Goal: Task Accomplishment & Management: Manage account settings

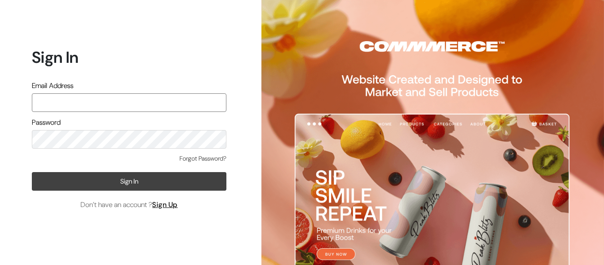
type input "pharmacy.kirti@gmail.com"
click at [115, 185] on button "Sign In" at bounding box center [129, 181] width 195 height 19
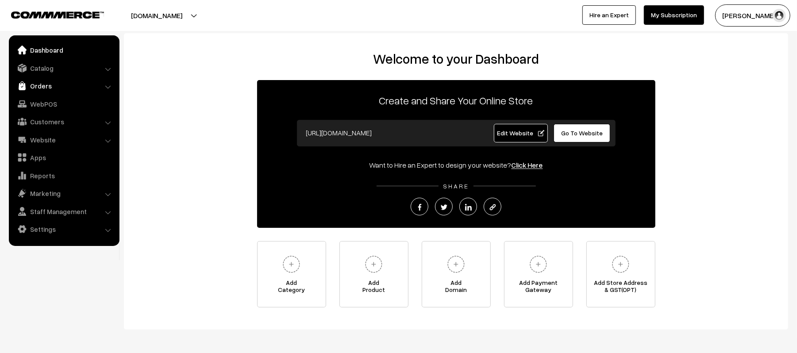
click at [27, 85] on link "Orders" at bounding box center [63, 86] width 105 height 16
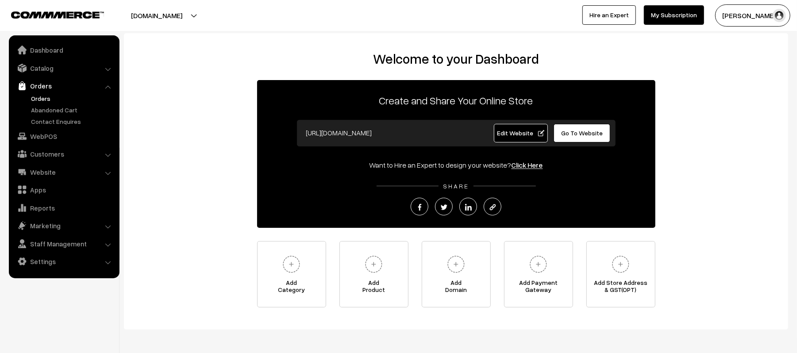
click at [34, 100] on link "Orders" at bounding box center [73, 98] width 88 height 9
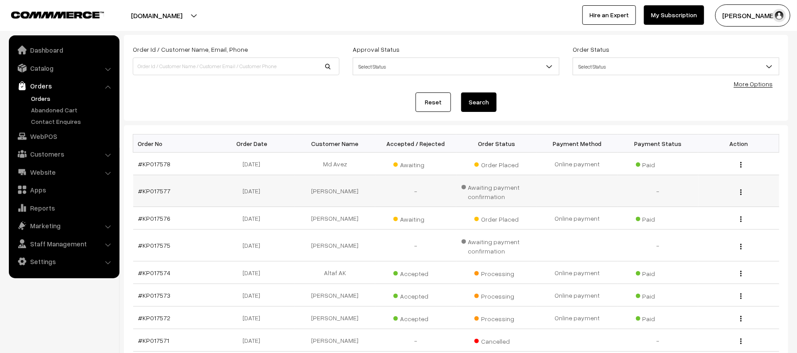
scroll to position [118, 0]
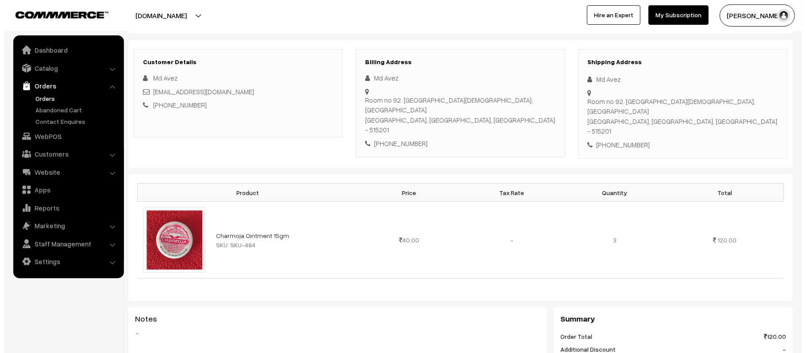
scroll to position [354, 0]
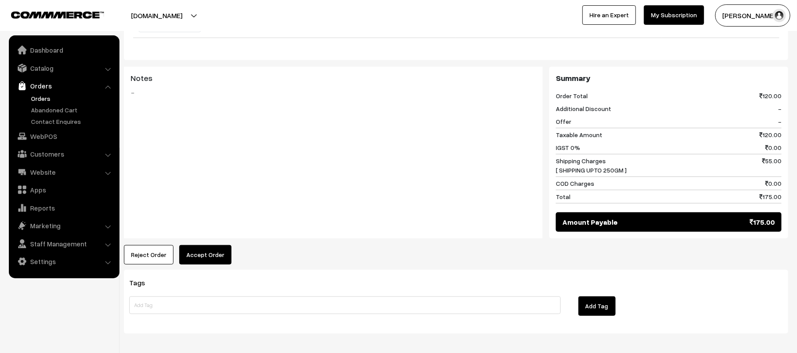
click at [212, 245] on button "Accept Order" at bounding box center [205, 254] width 52 height 19
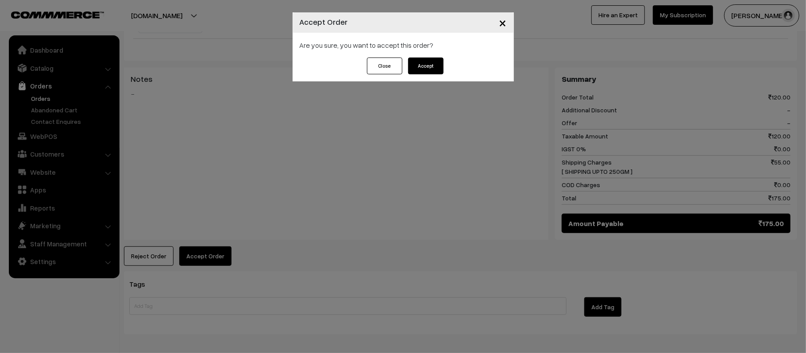
click at [421, 71] on button "Accept" at bounding box center [425, 66] width 35 height 17
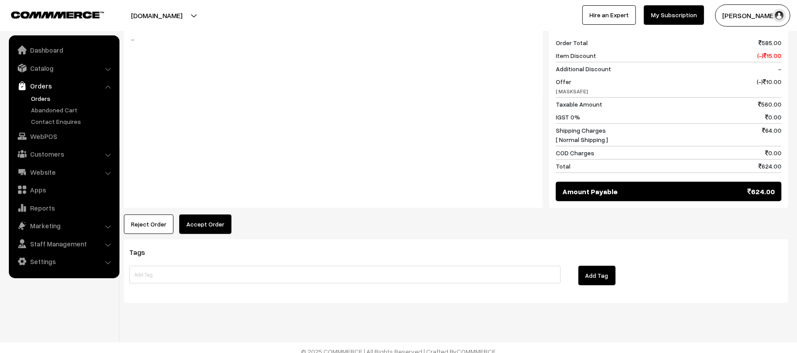
click at [194, 219] on button "Accept Order" at bounding box center [205, 224] width 52 height 19
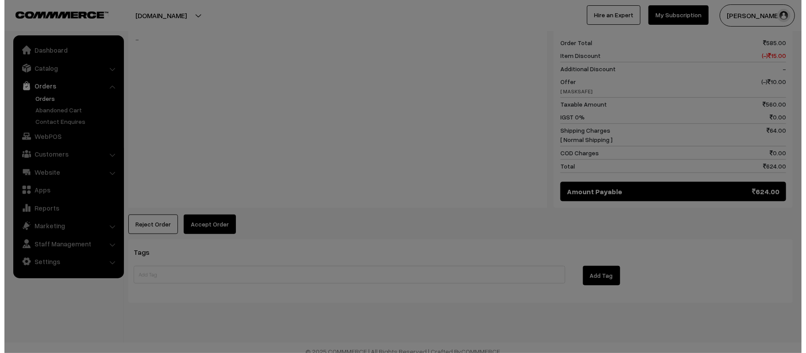
scroll to position [405, 0]
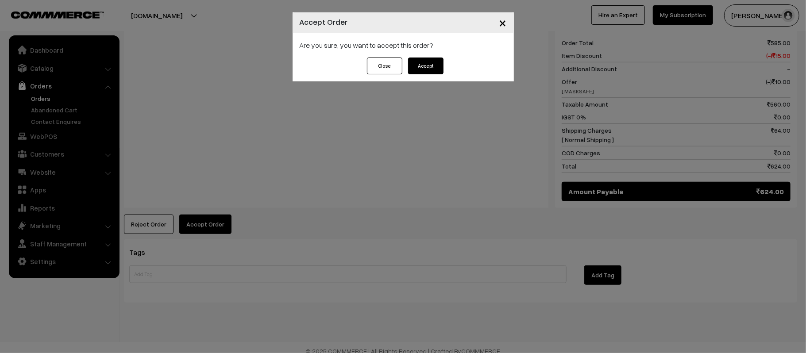
click at [424, 65] on button "Accept" at bounding box center [425, 66] width 35 height 17
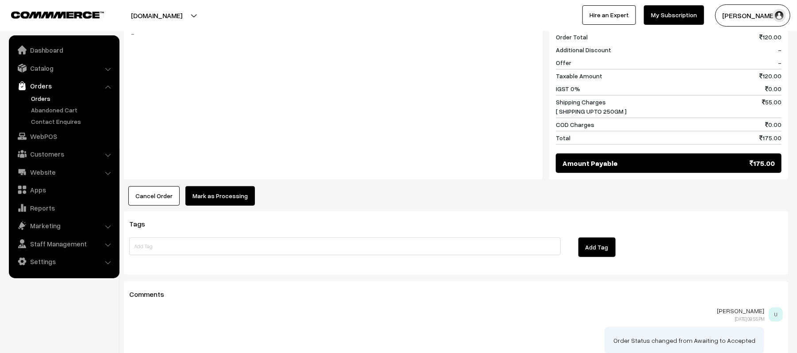
click at [222, 186] on button "Mark as Processing" at bounding box center [219, 195] width 69 height 19
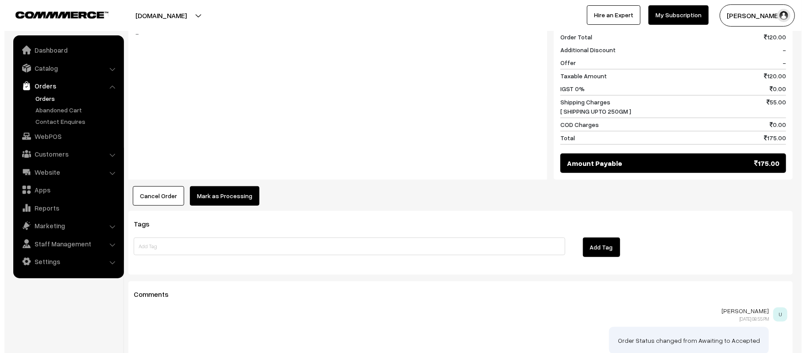
scroll to position [414, 0]
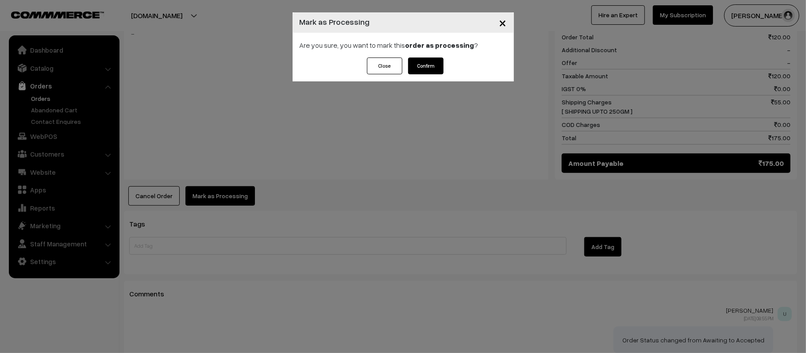
click at [428, 69] on button "Confirm" at bounding box center [425, 66] width 35 height 17
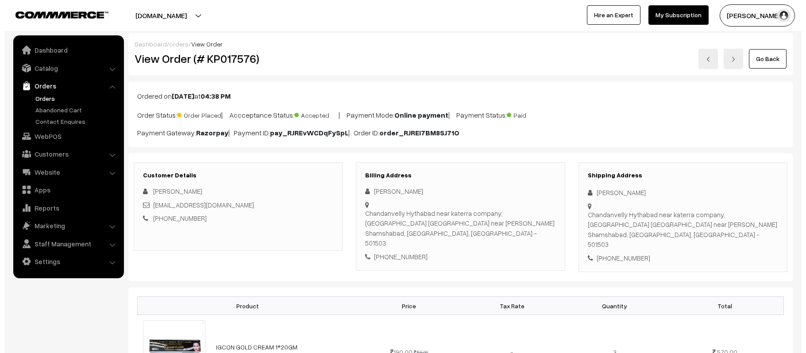
scroll to position [354, 0]
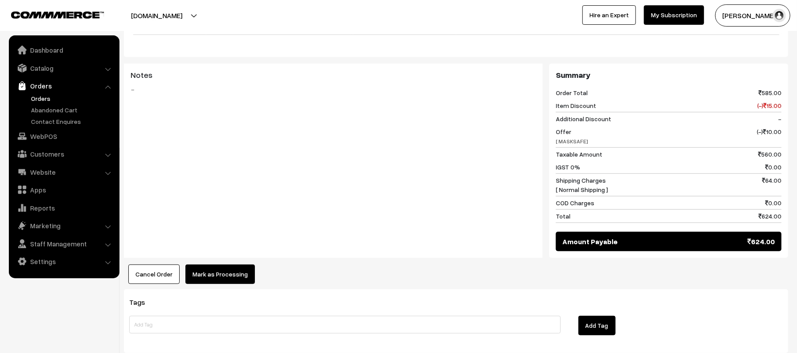
click at [222, 265] on button "Mark as Processing" at bounding box center [219, 274] width 69 height 19
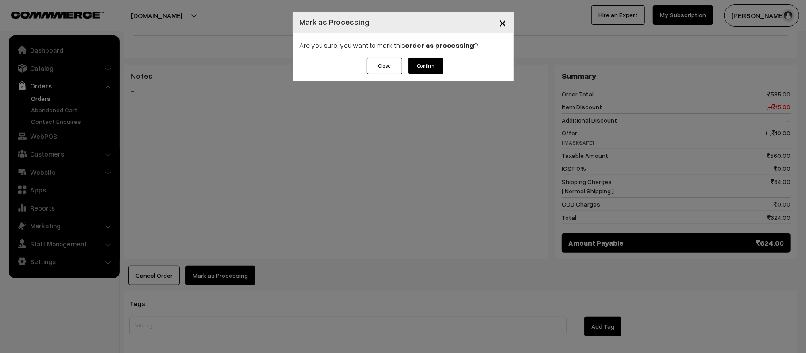
click at [428, 67] on button "Confirm" at bounding box center [425, 66] width 35 height 17
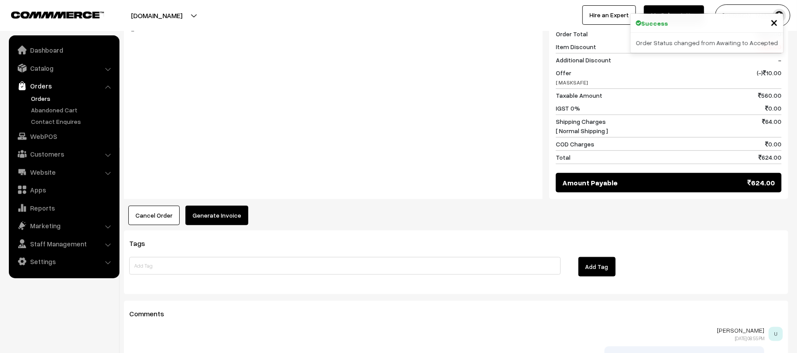
click at [214, 206] on button "Generate Invoice" at bounding box center [216, 215] width 63 height 19
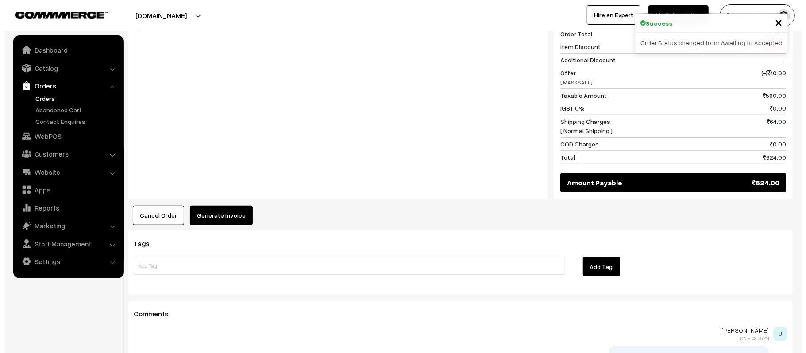
scroll to position [414, 0]
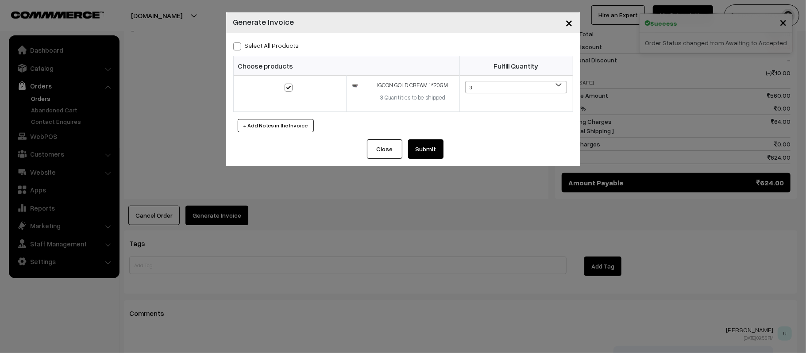
click at [436, 149] on button "Submit" at bounding box center [425, 148] width 35 height 19
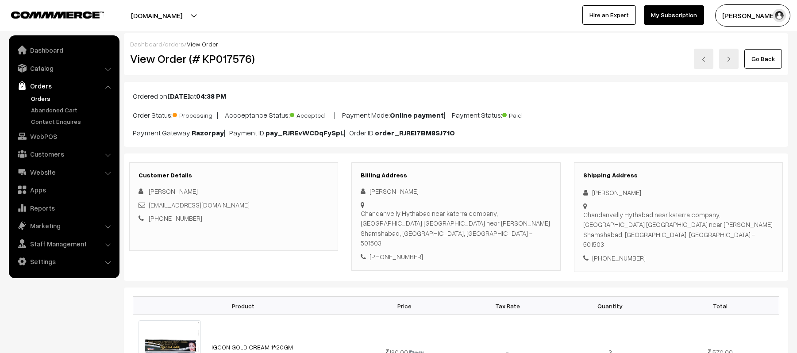
scroll to position [413, 0]
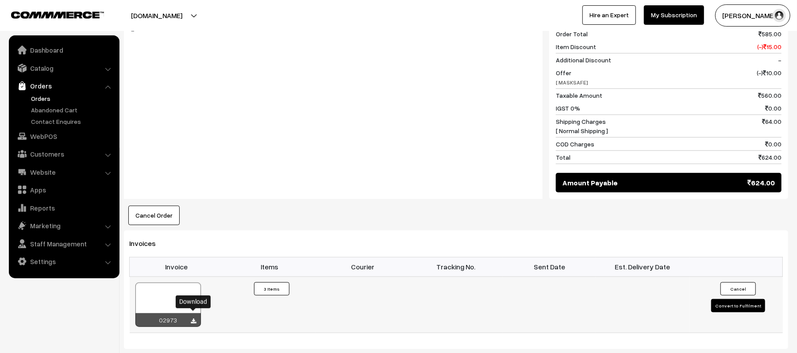
click at [195, 319] on icon at bounding box center [193, 322] width 5 height 6
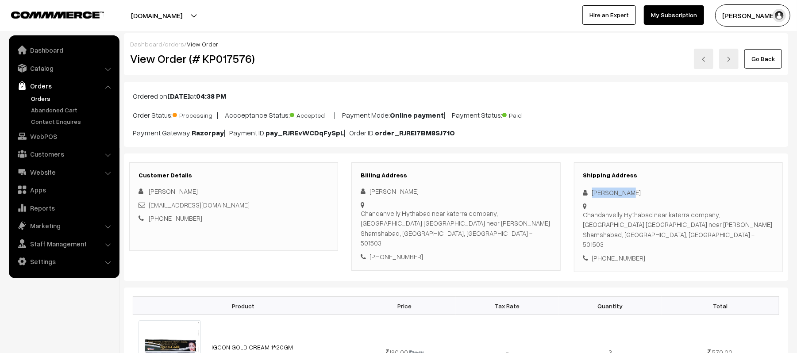
drag, startPoint x: 645, startPoint y: 190, endPoint x: 588, endPoint y: 196, distance: 56.9
click at [588, 196] on div "[PERSON_NAME]" at bounding box center [678, 193] width 190 height 10
copy div "[PERSON_NAME]"
click at [613, 254] on div "[PHONE_NUMBER]" at bounding box center [678, 258] width 190 height 10
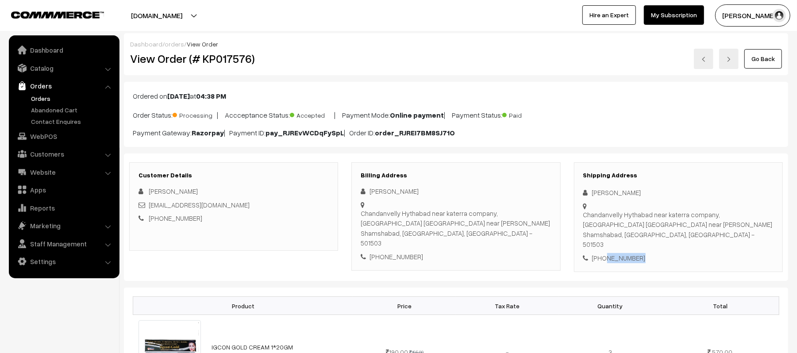
copy div "6301320471"
drag, startPoint x: 257, startPoint y: 205, endPoint x: 150, endPoint y: 208, distance: 107.1
click at [150, 208] on div "[EMAIL_ADDRESS][DOMAIN_NAME]" at bounding box center [233, 205] width 190 height 10
copy link "[EMAIL_ADDRESS][DOMAIN_NAME]"
drag, startPoint x: 585, startPoint y: 215, endPoint x: 711, endPoint y: 234, distance: 128.0
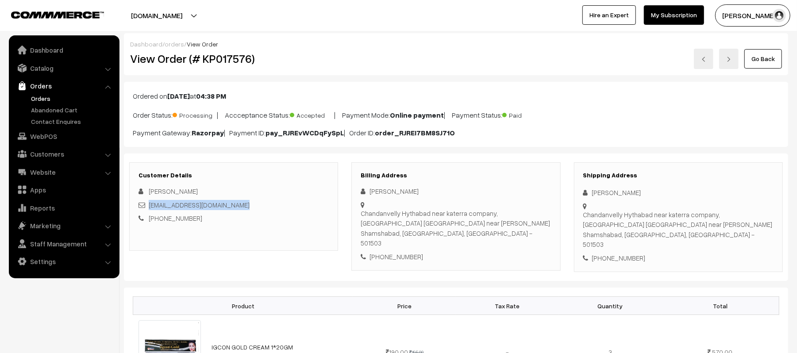
click at [711, 234] on div "Chandanvelly Hythabad near katerra company, Chandanvelly Hythabad near Amedkar …" at bounding box center [678, 230] width 190 height 40
copy div "Chandanvelly Hythabad near katerra company, Chandanvelly Hythabad near Amedkar …"
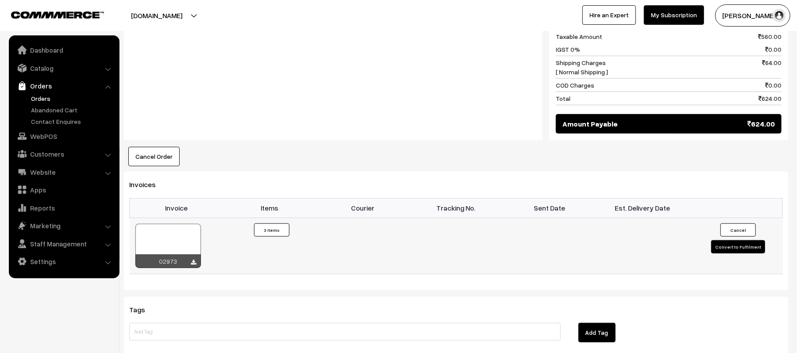
click at [730, 241] on button "Convert to Fulfilment" at bounding box center [738, 246] width 54 height 13
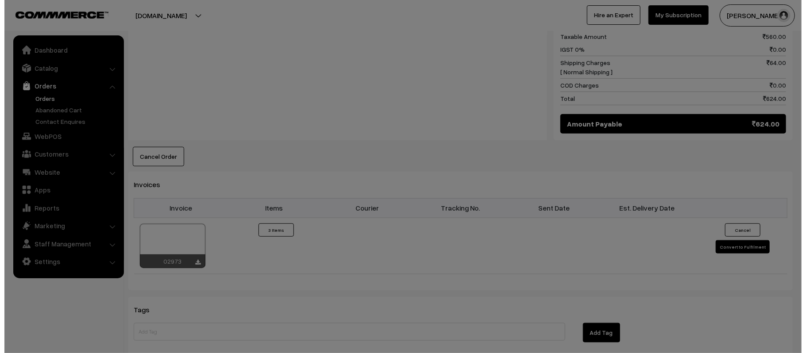
scroll to position [473, 0]
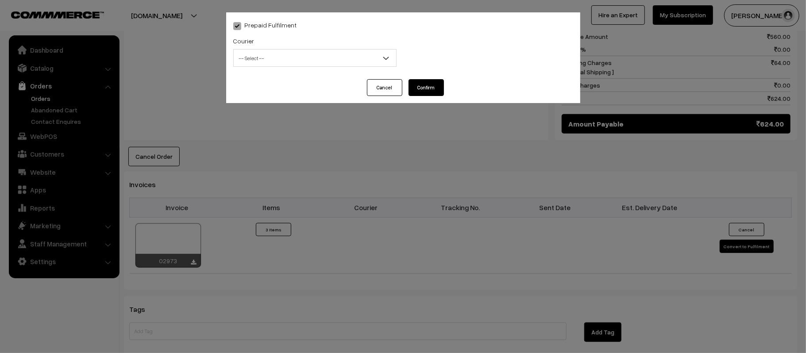
click at [347, 58] on span "-- Select --" at bounding box center [315, 57] width 162 height 15
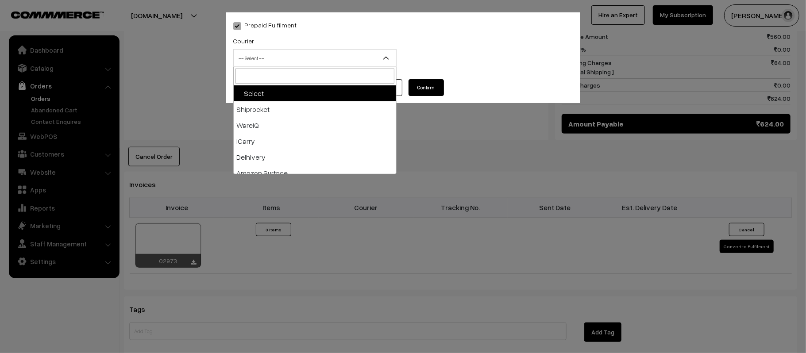
type input "X"
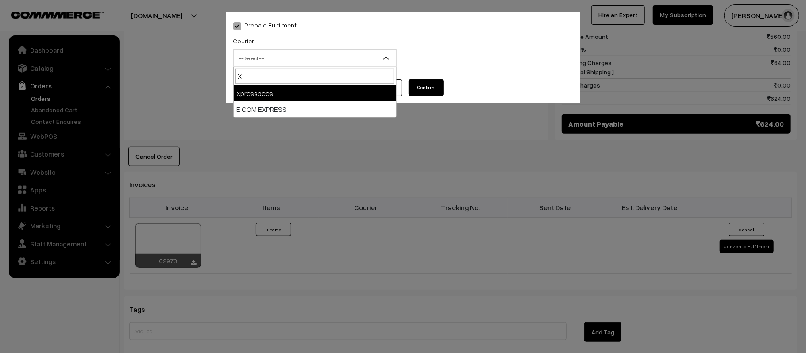
select select "8"
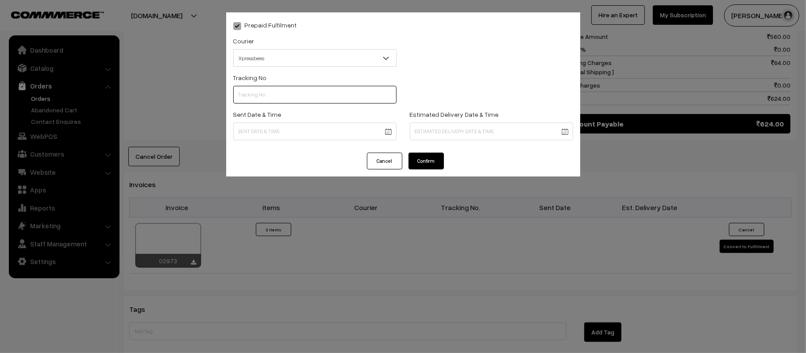
paste input "14344952956710"
type input "14344952956710"
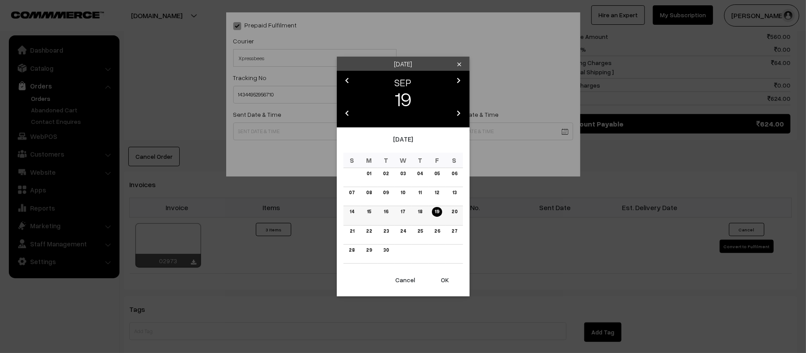
click at [455, 218] on td "20" at bounding box center [454, 215] width 17 height 19
click at [451, 212] on link "20" at bounding box center [453, 211] width 11 height 9
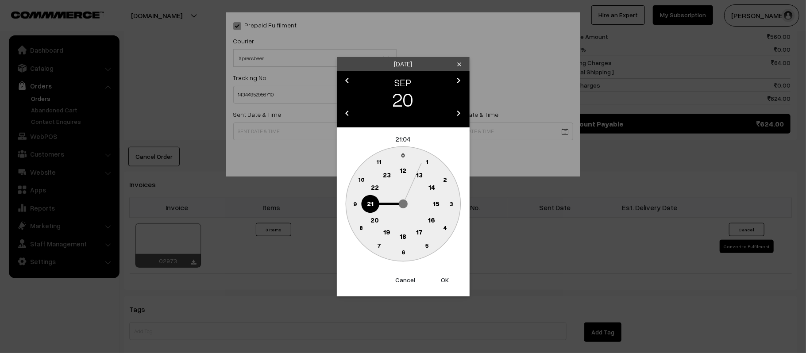
click at [402, 167] on text "12" at bounding box center [403, 170] width 7 height 8
click at [356, 202] on text "45" at bounding box center [355, 204] width 8 height 8
type input "20-09-2025 12:45"
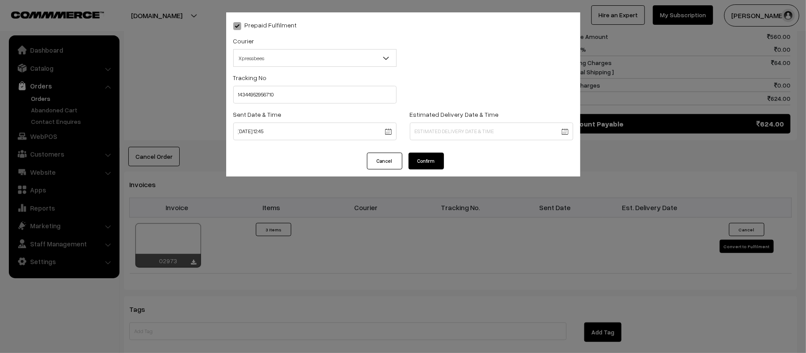
click at [446, 129] on body "Thank you for showing interest. Our team will call you shortly. Close kirtiphar…" at bounding box center [403, 48] width 806 height 1042
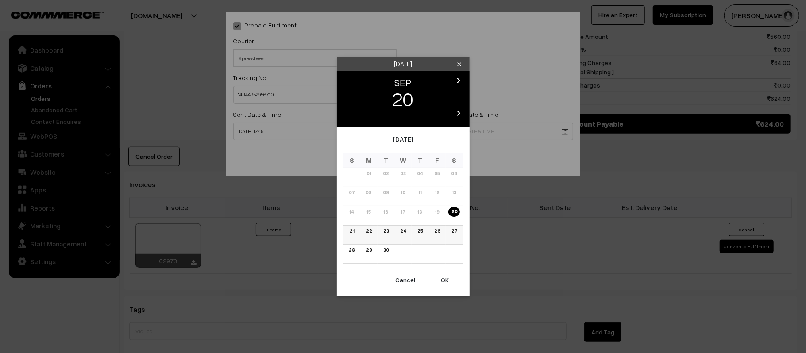
click at [419, 234] on link "25" at bounding box center [420, 231] width 11 height 9
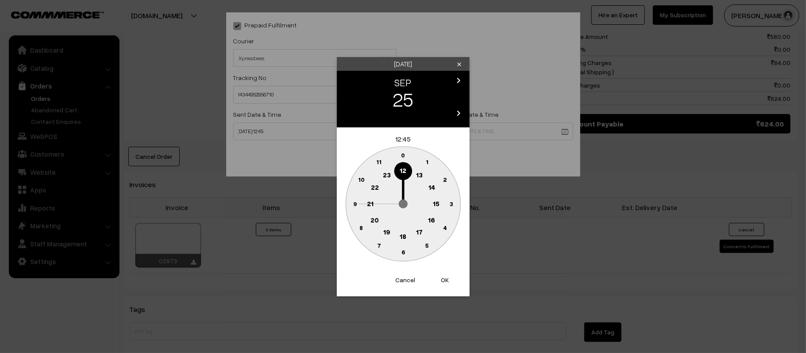
click at [369, 202] on text "21" at bounding box center [370, 203] width 7 height 8
click at [403, 252] on text "30" at bounding box center [403, 252] width 8 height 8
type input "25-09-2025 21:30"
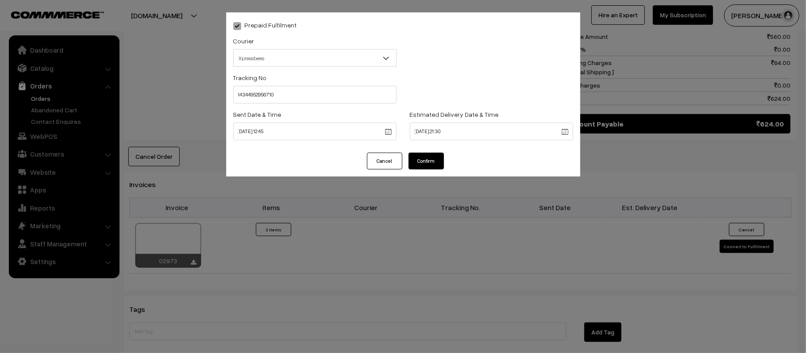
click at [423, 160] on button "Confirm" at bounding box center [425, 161] width 35 height 17
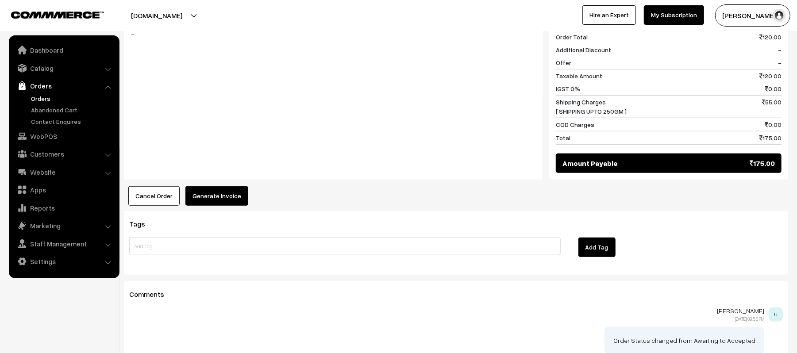
click at [234, 186] on button "Generate Invoice" at bounding box center [216, 195] width 63 height 19
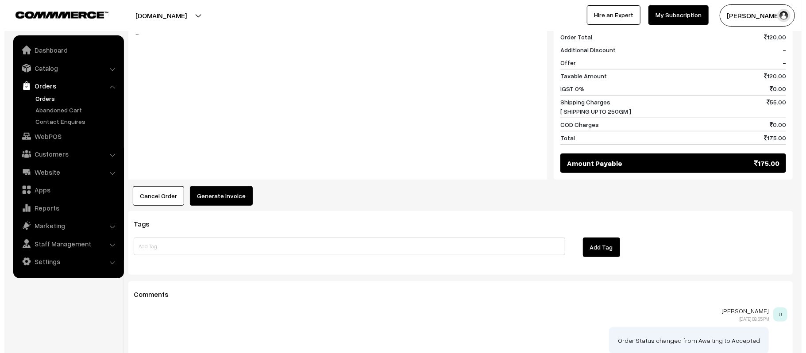
scroll to position [414, 0]
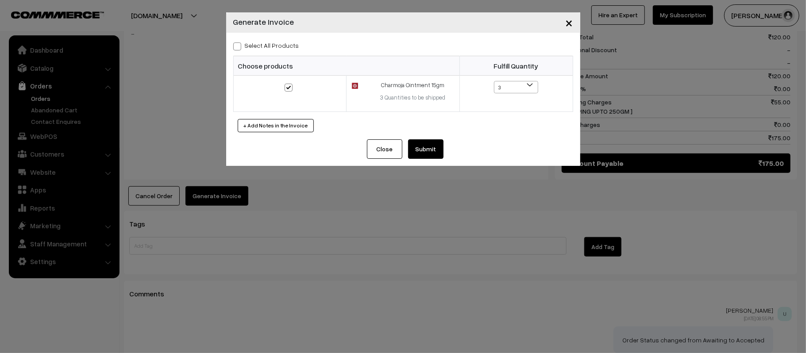
click at [427, 149] on button "Submit" at bounding box center [425, 148] width 35 height 19
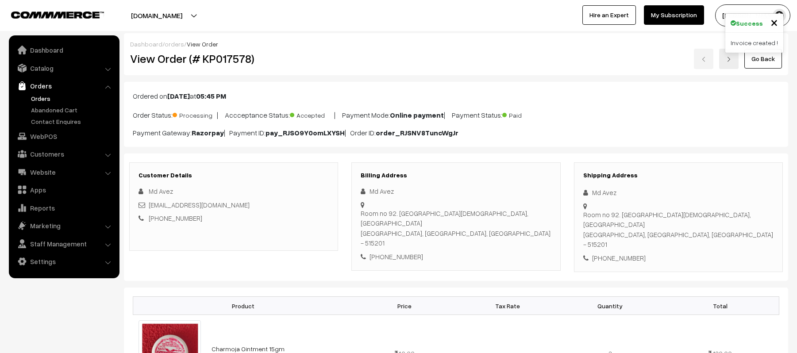
scroll to position [413, 0]
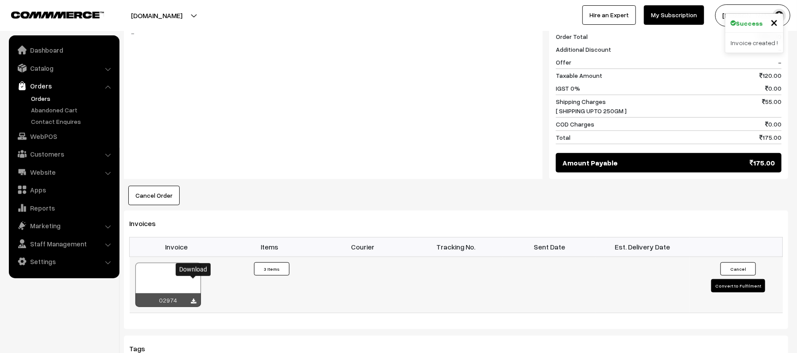
click at [192, 299] on icon at bounding box center [193, 302] width 5 height 6
click at [685, 186] on div "Cancel Order × Cancel Order Are you sure, you want to cancel this order? Close …" at bounding box center [456, 195] width 664 height 19
drag, startPoint x: 307, startPoint y: 98, endPoint x: 287, endPoint y: 102, distance: 20.7
click at [307, 98] on div "Notes -" at bounding box center [333, 94] width 419 height 172
drag, startPoint x: 365, startPoint y: 77, endPoint x: 369, endPoint y: 33, distance: 44.4
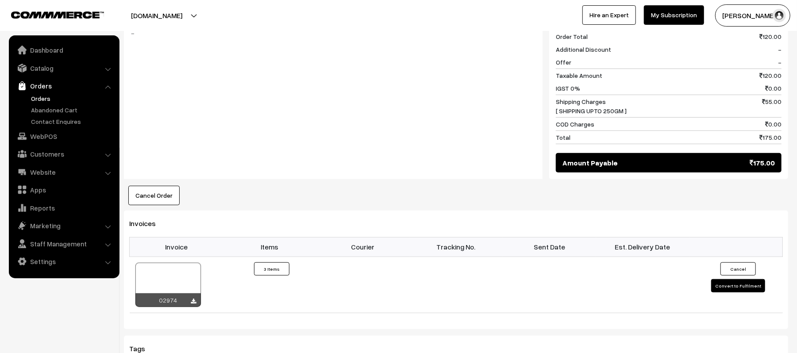
click at [365, 78] on div "Notes -" at bounding box center [333, 94] width 419 height 172
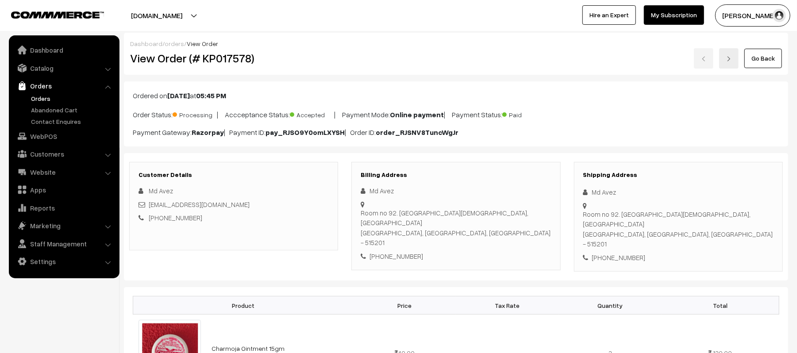
scroll to position [0, 0]
drag, startPoint x: 620, startPoint y: 192, endPoint x: 585, endPoint y: 195, distance: 35.1
click at [585, 195] on div "Md Avez" at bounding box center [678, 193] width 190 height 10
copy div "Md Avez"
click at [615, 253] on div "+91 7981646529" at bounding box center [678, 258] width 190 height 10
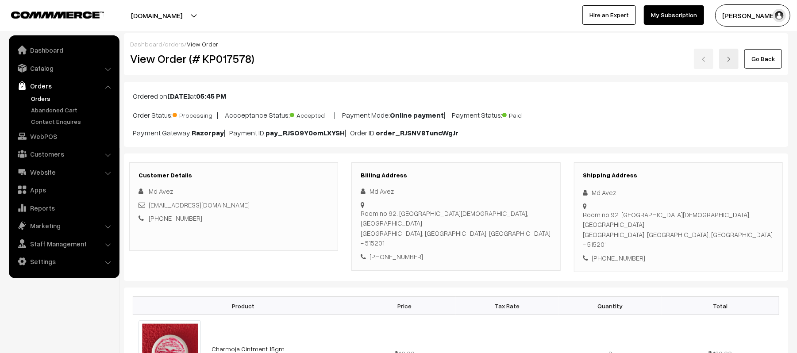
click at [615, 253] on div "[PHONE_NUMBER]" at bounding box center [678, 258] width 190 height 10
copy div "7981646529"
drag, startPoint x: 238, startPoint y: 204, endPoint x: 150, endPoint y: 204, distance: 88.0
click at [150, 204] on div "[EMAIL_ADDRESS][DOMAIN_NAME]" at bounding box center [233, 205] width 190 height 10
copy link "[EMAIL_ADDRESS][DOMAIN_NAME]"
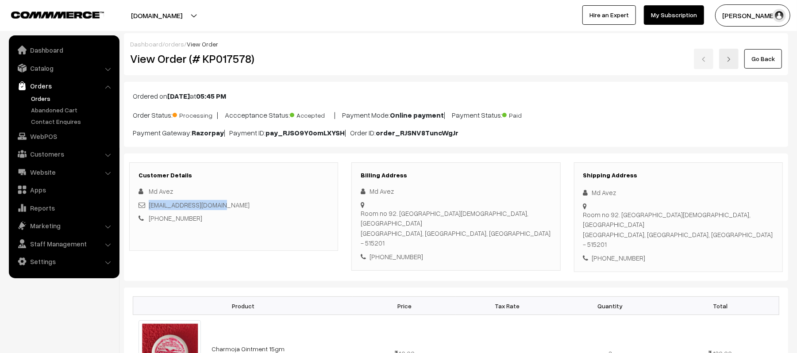
drag, startPoint x: 593, startPoint y: 207, endPoint x: 732, endPoint y: 211, distance: 139.0
click at [732, 211] on div "Room no 92. Jamiya complex church road, Hindupur Hindupur, Andhra Pradesh, Indi…" at bounding box center [678, 230] width 190 height 40
copy div "Room no 92. Jamiya complex church road, Hindupur Hindupur, Andhra Pradesh, Indi…"
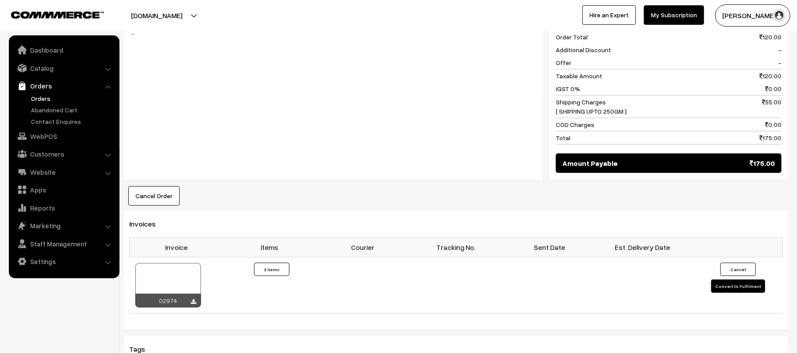
scroll to position [590, 0]
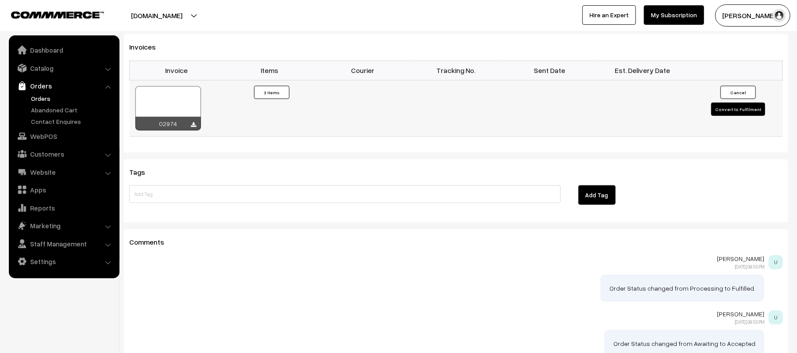
click at [731, 103] on button "Convert to Fulfilment" at bounding box center [738, 109] width 54 height 13
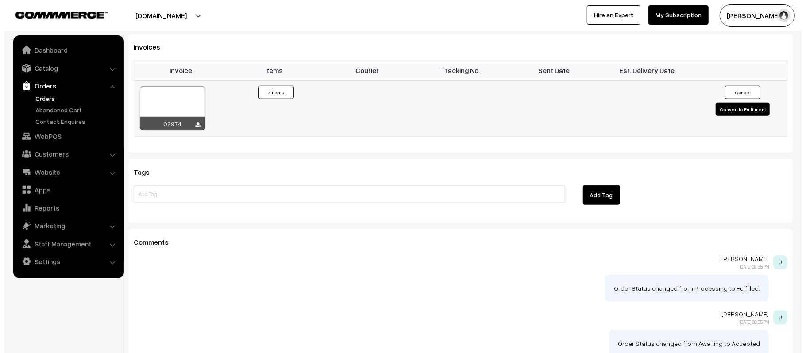
scroll to position [591, 0]
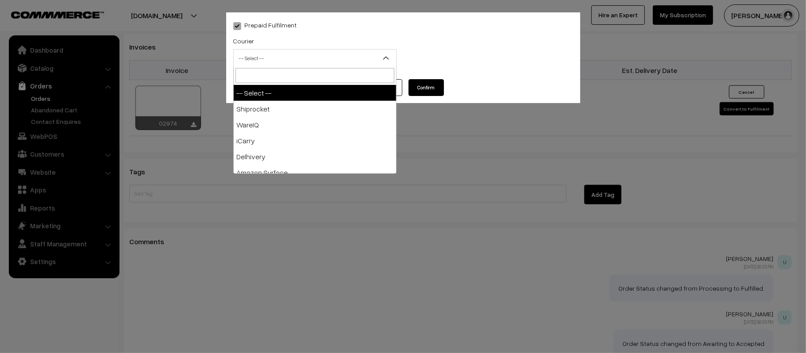
click at [284, 56] on span "-- Select --" at bounding box center [315, 57] width 162 height 15
type input "AMA"
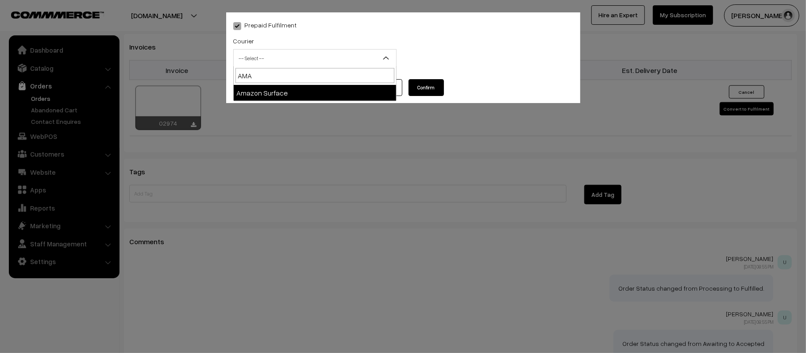
select select "5"
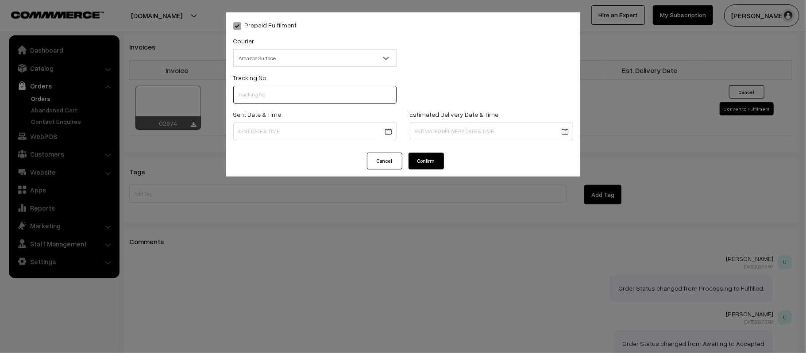
paste input "363547399410"
type input "363547399410"
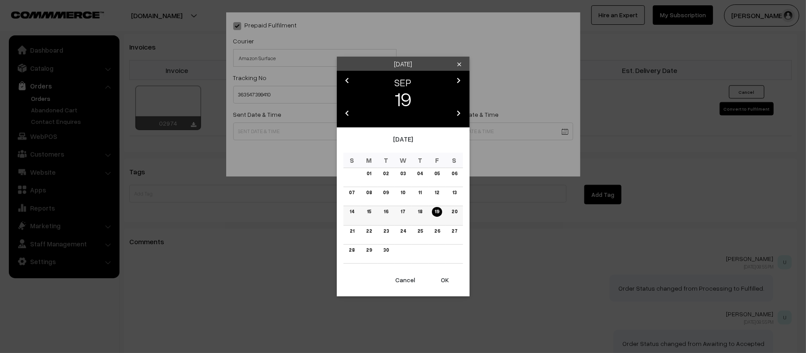
click at [457, 212] on link "20" at bounding box center [453, 211] width 11 height 9
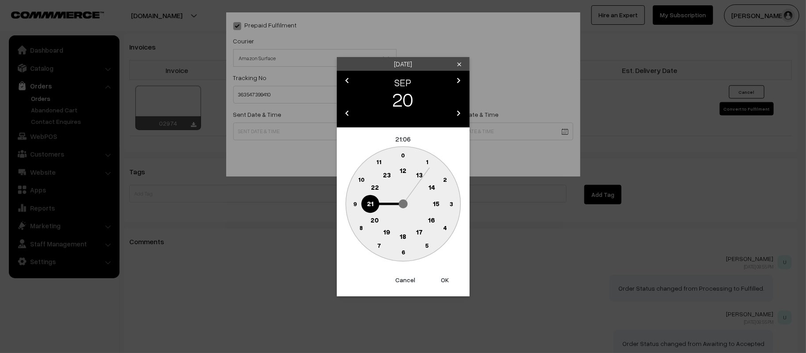
click at [407, 172] on circle at bounding box center [403, 171] width 18 height 18
click at [357, 206] on text "45" at bounding box center [355, 204] width 8 height 8
type input "20-09-2025 12:45"
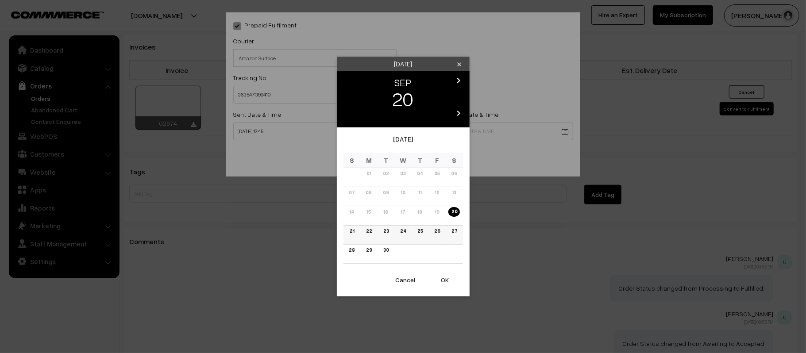
click at [417, 232] on link "25" at bounding box center [420, 231] width 11 height 9
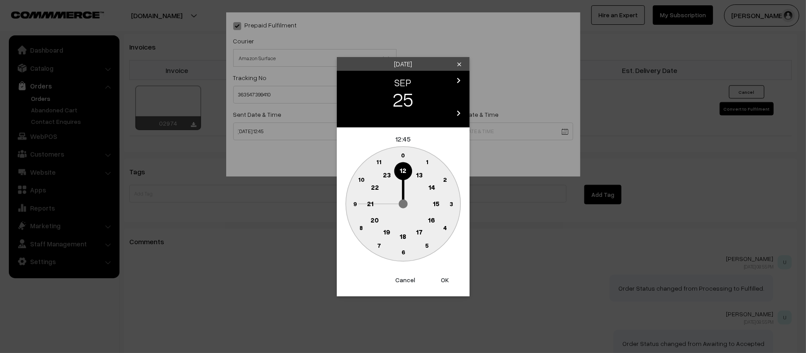
click at [403, 281] on button "Cancel" at bounding box center [405, 279] width 35 height 19
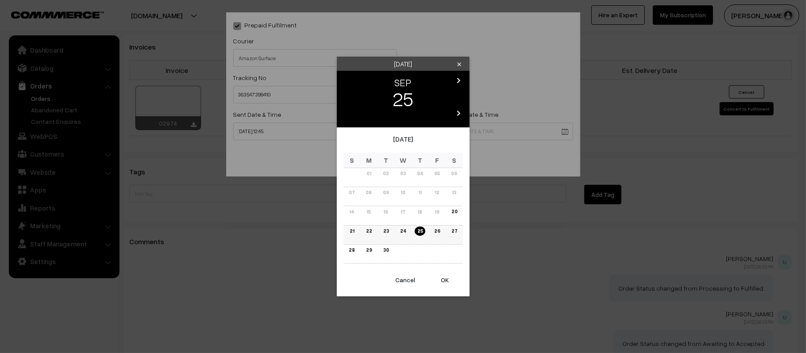
click at [436, 228] on link "26" at bounding box center [436, 231] width 11 height 9
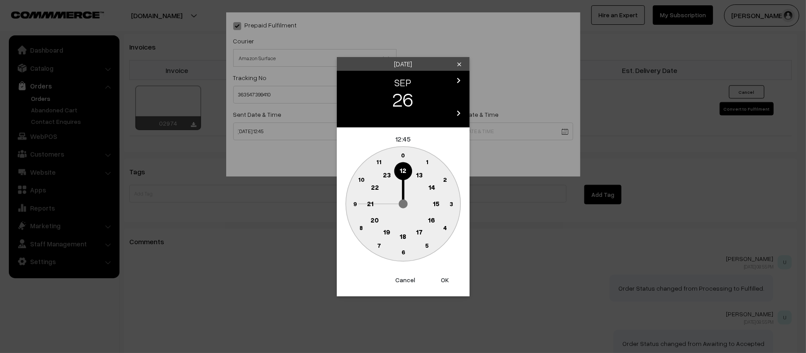
drag, startPoint x: 374, startPoint y: 199, endPoint x: 374, endPoint y: 206, distance: 6.7
click at [374, 200] on circle at bounding box center [370, 204] width 18 height 18
click at [406, 254] on text "30" at bounding box center [403, 252] width 8 height 8
type input "[DATE] 21:30"
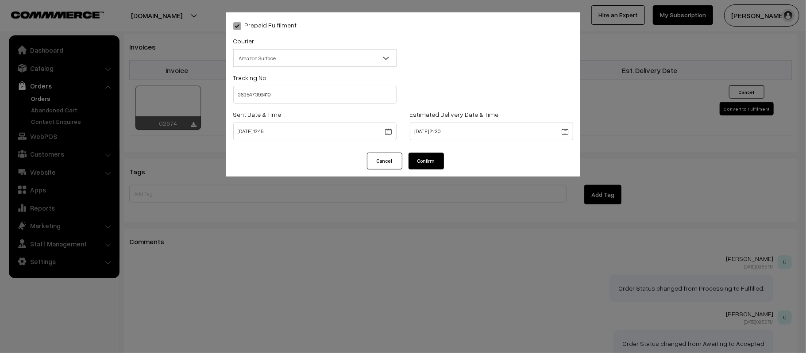
click at [416, 161] on button "Confirm" at bounding box center [425, 161] width 35 height 17
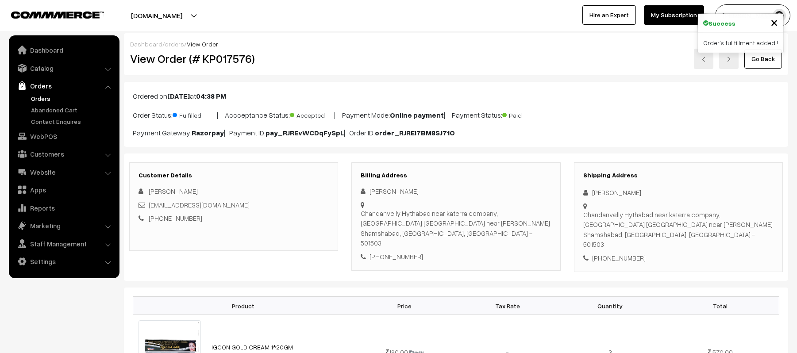
scroll to position [472, 0]
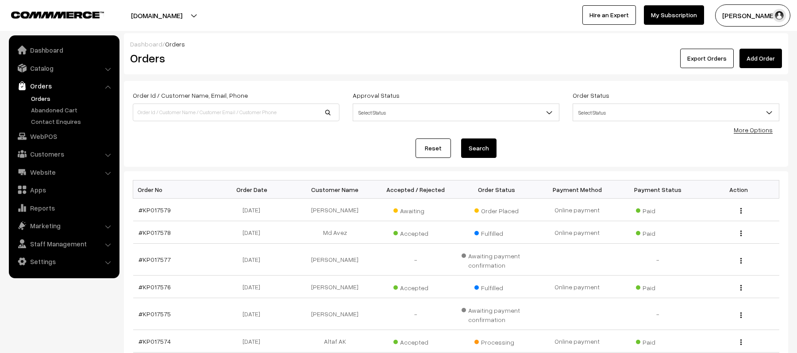
scroll to position [118, 0]
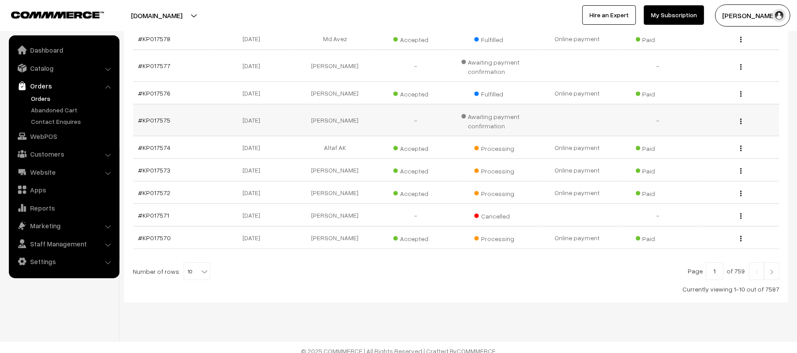
scroll to position [203, 0]
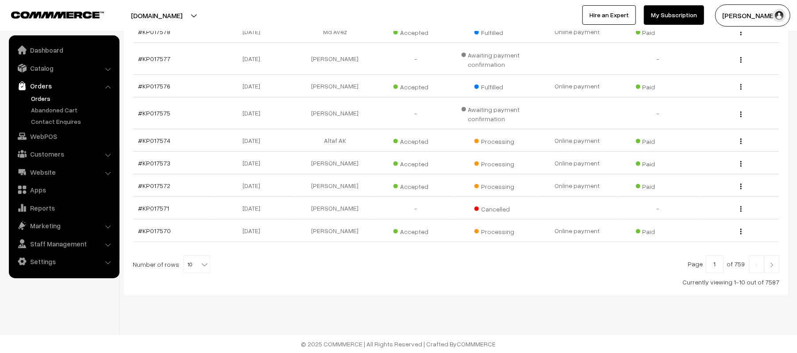
click at [776, 265] on link at bounding box center [771, 264] width 15 height 18
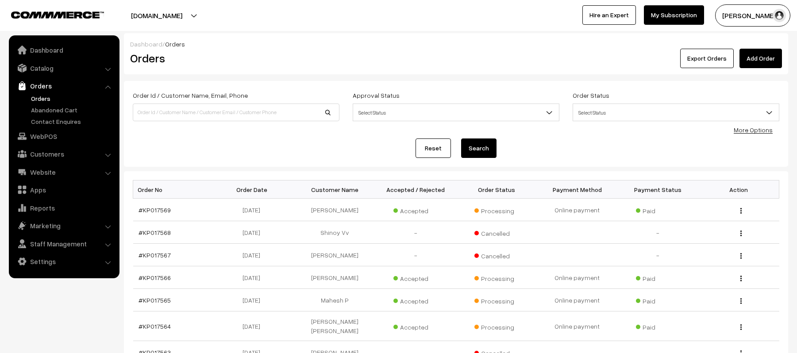
scroll to position [184, 0]
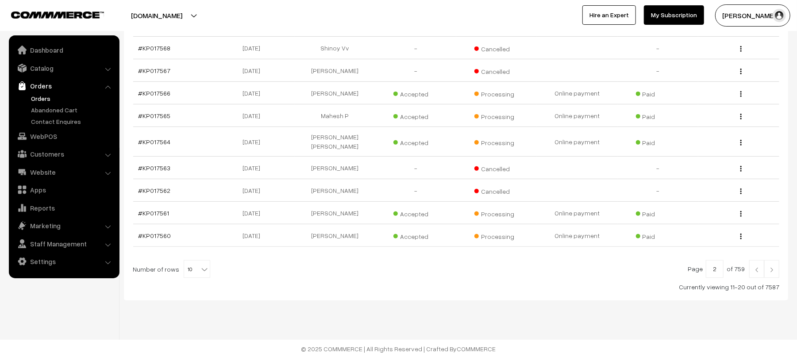
click at [776, 265] on link at bounding box center [771, 269] width 15 height 18
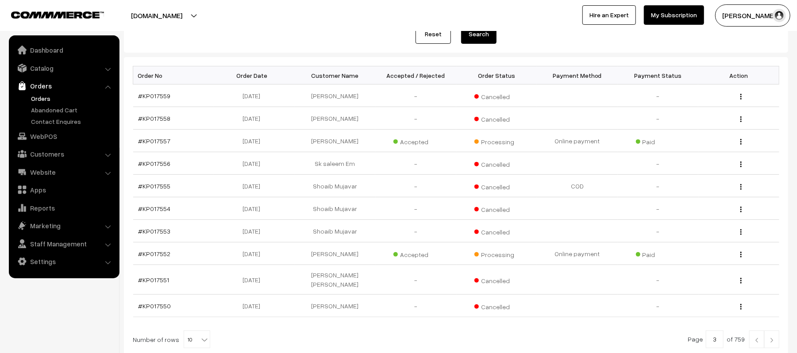
scroll to position [118, 0]
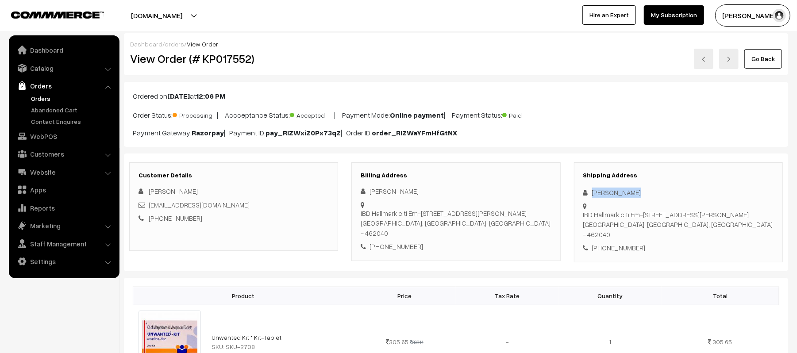
drag, startPoint x: 635, startPoint y: 192, endPoint x: 580, endPoint y: 188, distance: 55.9
click at [580, 188] on div "Shipping Address [PERSON_NAME] [STREET_ADDRESS][PERSON_NAME] [PHONE_NUMBER]" at bounding box center [678, 212] width 209 height 100
copy div "[PERSON_NAME]"
click at [623, 243] on div "[PHONE_NUMBER]" at bounding box center [678, 248] width 190 height 10
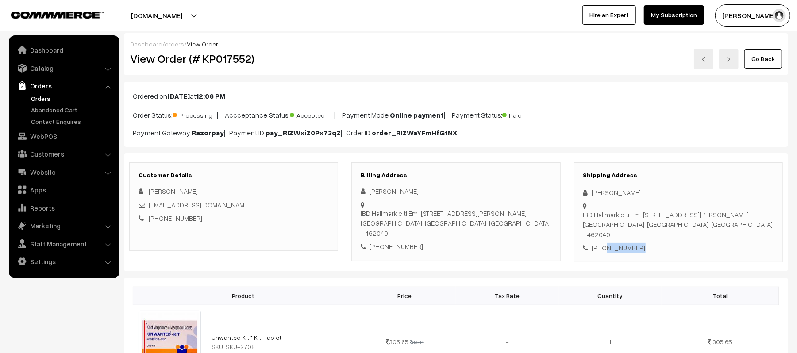
copy div "9457830773"
drag, startPoint x: 227, startPoint y: 200, endPoint x: 150, endPoint y: 207, distance: 77.3
click at [150, 207] on div "Asheesh Patel asheeshp70@gmail.com +91 9457830773" at bounding box center [233, 204] width 190 height 37
copy link "[EMAIL_ADDRESS][DOMAIN_NAME]"
drag, startPoint x: 592, startPoint y: 207, endPoint x: 738, endPoint y: 220, distance: 147.4
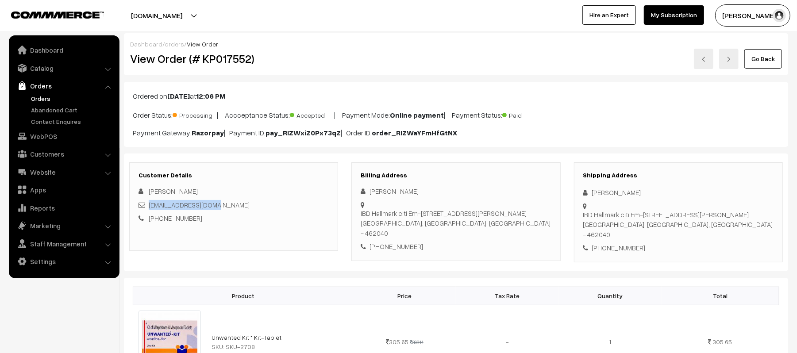
click at [738, 220] on div "Shipping Address Asheesh Patel IBD Hallmark citi Em-15,flat no-404,kolar road B…" at bounding box center [678, 212] width 209 height 100
copy div "IBD Hallmark citi Em-15,flat no-404,kolar road Bhopal Bhopal, Madhya Pradesh, I…"
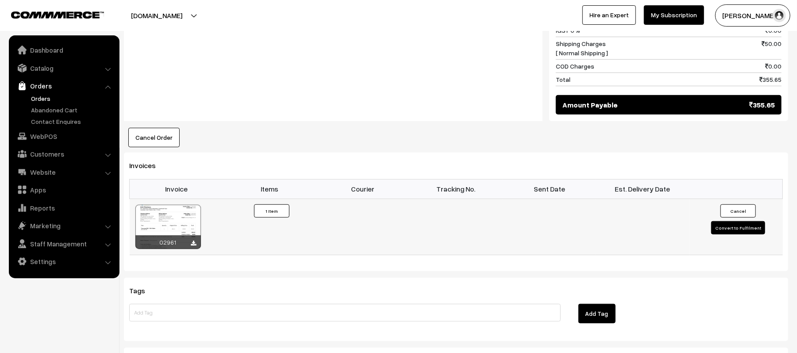
click at [734, 221] on button "Convert to Fulfilment" at bounding box center [738, 227] width 54 height 13
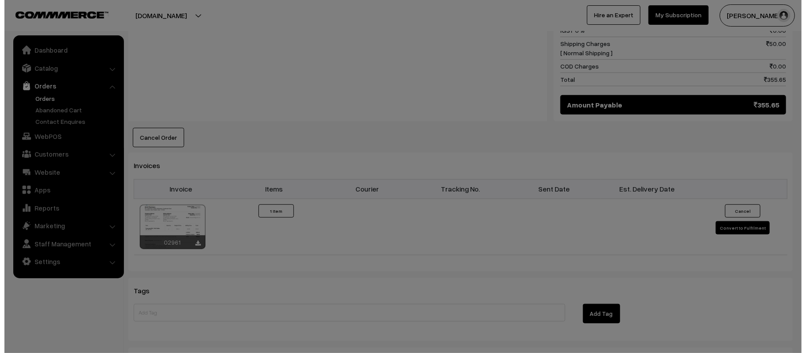
scroll to position [473, 0]
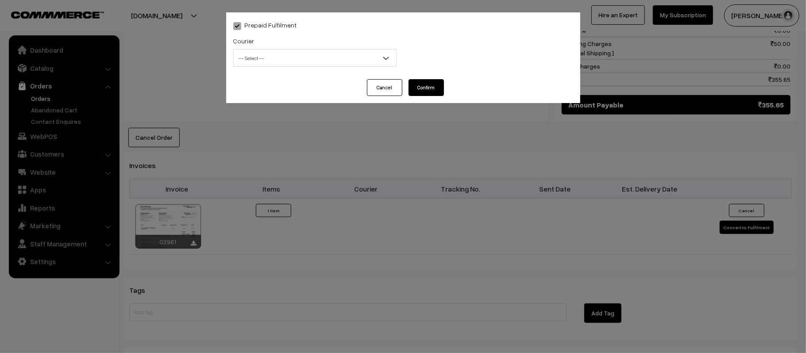
click at [350, 58] on span "-- Select --" at bounding box center [315, 57] width 162 height 15
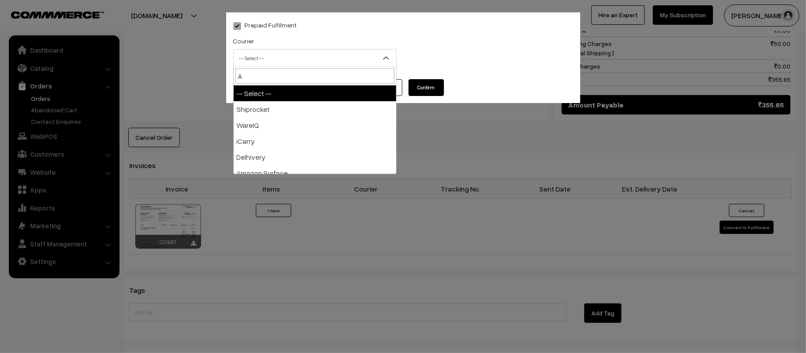
type input "AM"
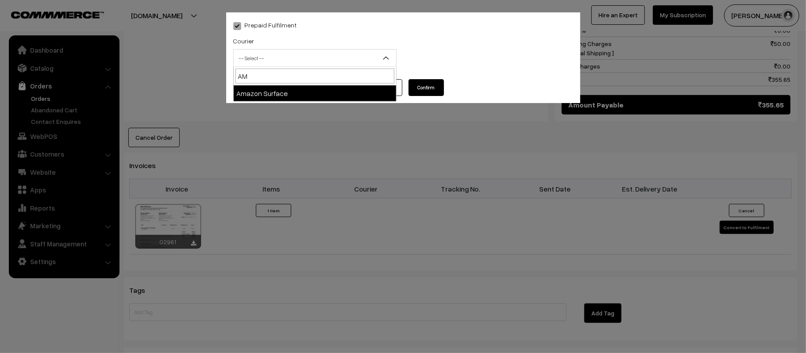
select select "5"
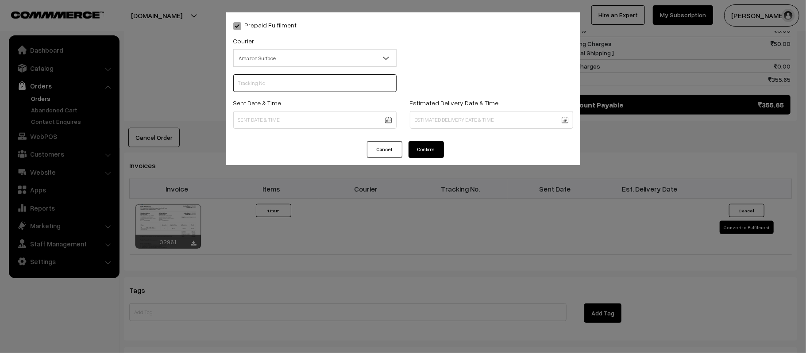
scroll to position [0, 0]
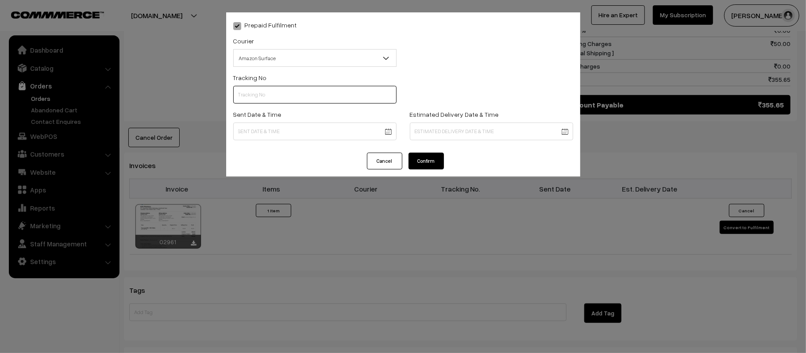
paste input "363547457936"
type input "363547457936"
click at [340, 128] on body "Thank you for showing interest. Our team will call you shortly. Close [DOMAIN_N…" at bounding box center [403, 39] width 806 height 1024
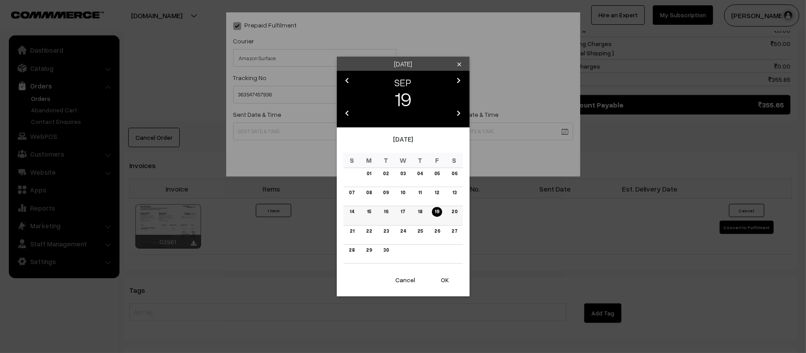
click at [457, 214] on link "20" at bounding box center [453, 211] width 11 height 9
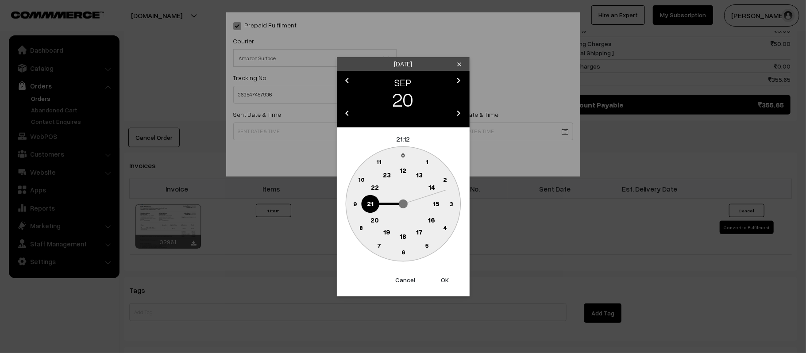
click at [407, 173] on circle at bounding box center [403, 171] width 18 height 18
click at [355, 201] on text "45" at bounding box center [355, 204] width 8 height 8
type input "20-09-2025 12:45"
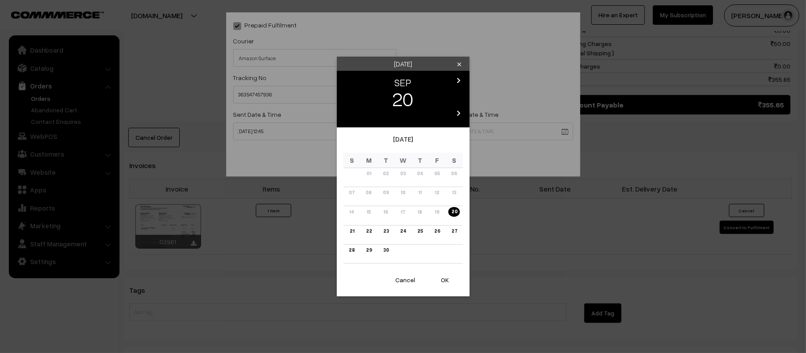
click at [464, 130] on body "Thank you for showing interest. Our team will call you shortly. Close kirtiphar…" at bounding box center [403, 39] width 806 height 1024
click at [438, 233] on link "26" at bounding box center [436, 231] width 11 height 9
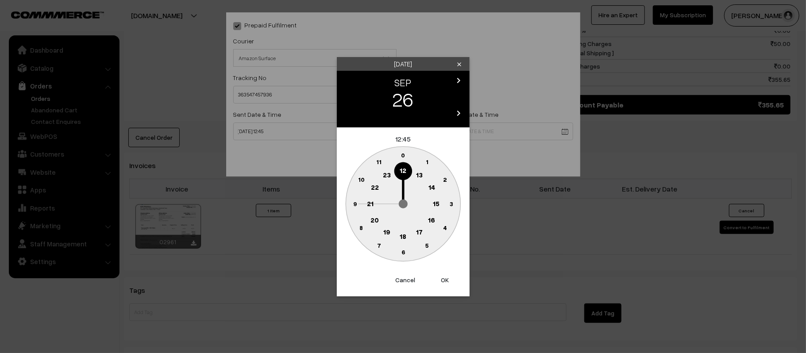
click at [370, 202] on text "21" at bounding box center [370, 203] width 7 height 8
click at [402, 253] on text "30" at bounding box center [403, 252] width 8 height 8
type input "26-09-2025 21:30"
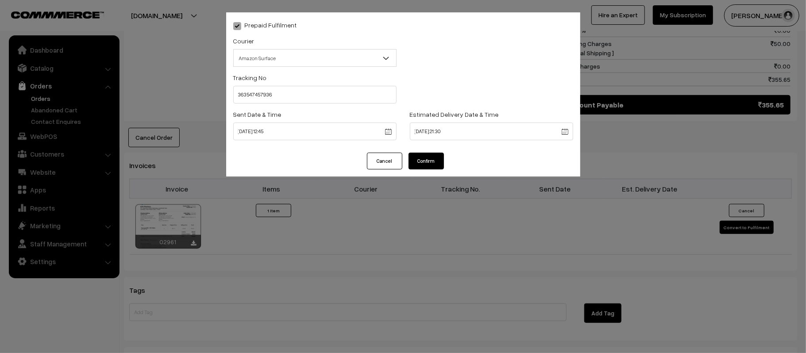
click at [419, 162] on button "Confirm" at bounding box center [425, 161] width 35 height 17
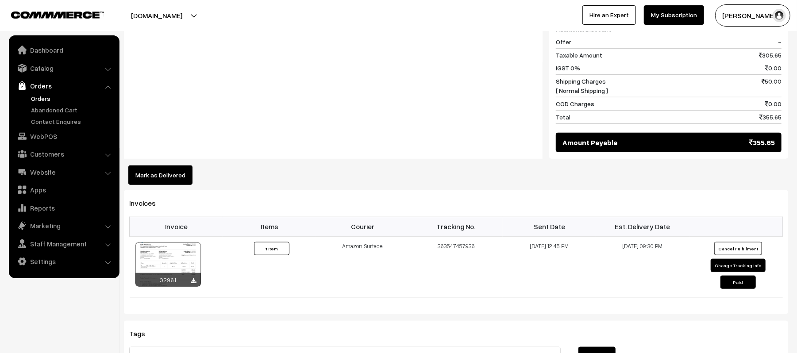
scroll to position [177, 0]
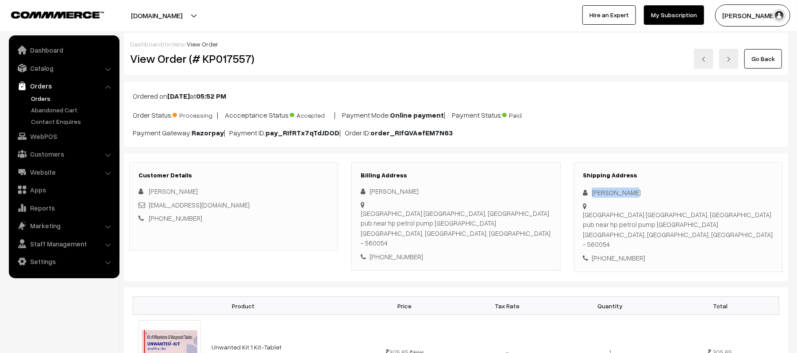
drag, startPoint x: 643, startPoint y: 193, endPoint x: 592, endPoint y: 193, distance: 50.9
click at [592, 193] on div "[PERSON_NAME]" at bounding box center [678, 193] width 190 height 10
copy div "[PERSON_NAME]"
click at [624, 255] on div "Shipping Address [PERSON_NAME] [GEOGRAPHIC_DATA] [GEOGRAPHIC_DATA], [GEOGRAPHIC…" at bounding box center [678, 217] width 209 height 110
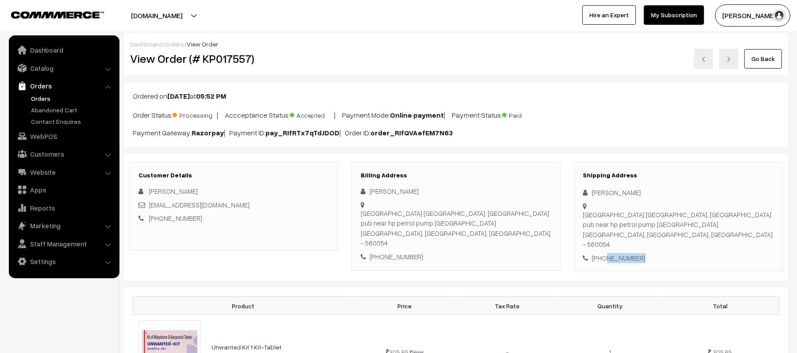
copy div "8296520487"
drag, startPoint x: 235, startPoint y: 205, endPoint x: 149, endPoint y: 206, distance: 86.7
click at [149, 206] on div "[EMAIL_ADDRESS][DOMAIN_NAME]" at bounding box center [233, 205] width 190 height 10
copy link "[EMAIL_ADDRESS][DOMAIN_NAME]"
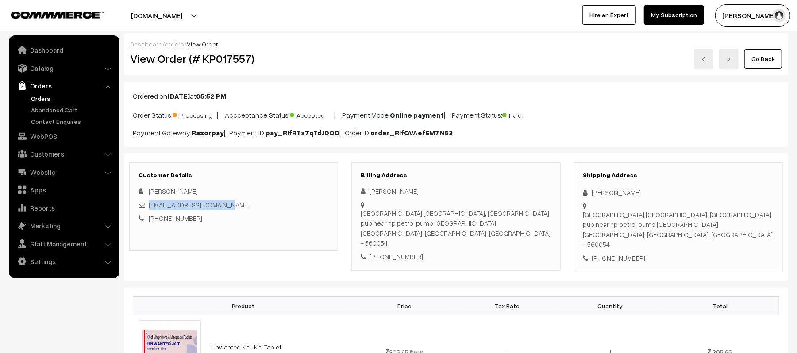
drag, startPoint x: 584, startPoint y: 216, endPoint x: 698, endPoint y: 232, distance: 114.8
click at [698, 232] on div "[GEOGRAPHIC_DATA] [GEOGRAPHIC_DATA], [GEOGRAPHIC_DATA] pub near hp petrol pump …" at bounding box center [678, 230] width 190 height 40
copy div "[GEOGRAPHIC_DATA] [GEOGRAPHIC_DATA], [GEOGRAPHIC_DATA] pub near hp petrol pump …"
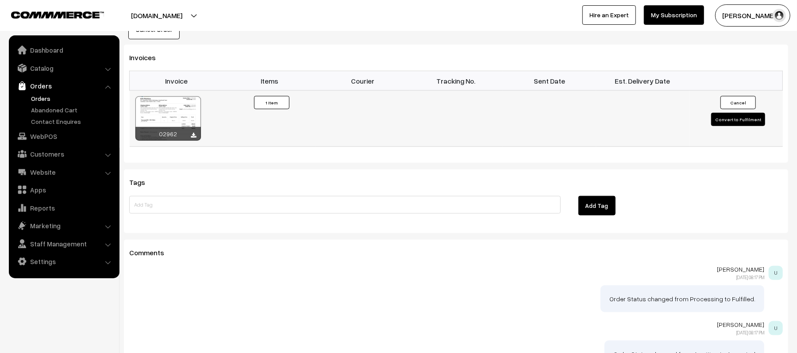
click at [750, 117] on button "Convert to Fulfilment" at bounding box center [738, 119] width 54 height 13
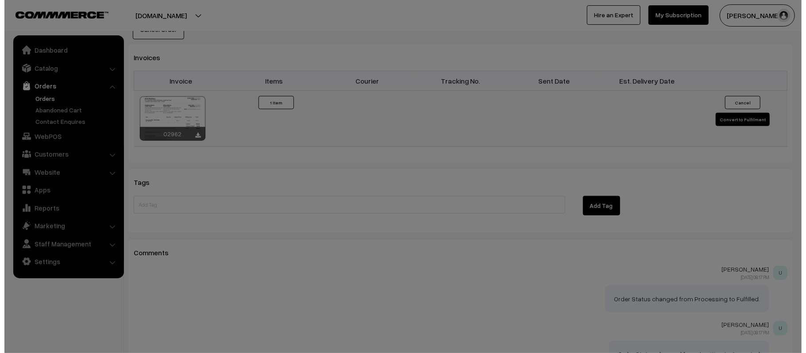
scroll to position [591, 0]
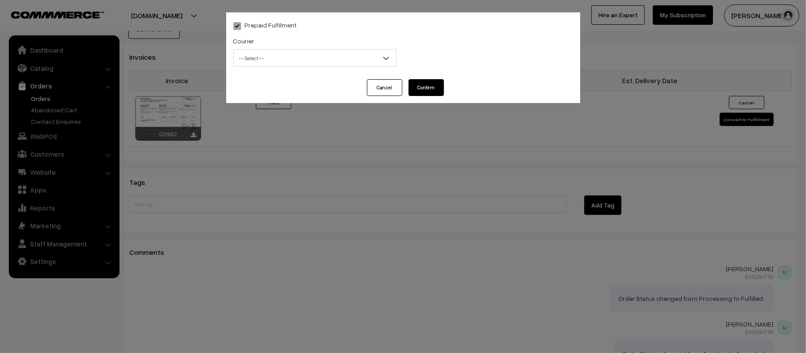
click at [307, 62] on span "-- Select --" at bounding box center [315, 57] width 162 height 15
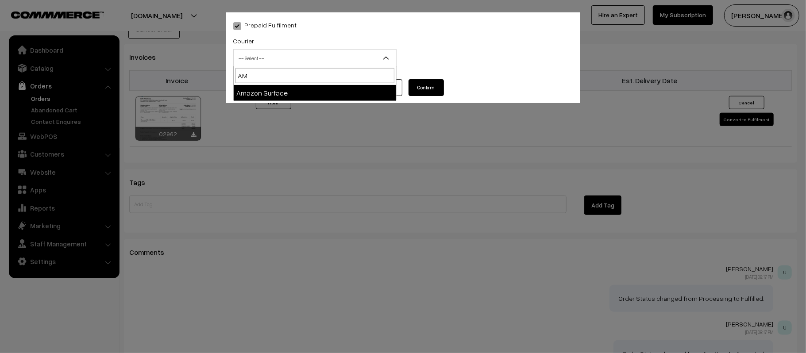
type input "AMA"
select select "5"
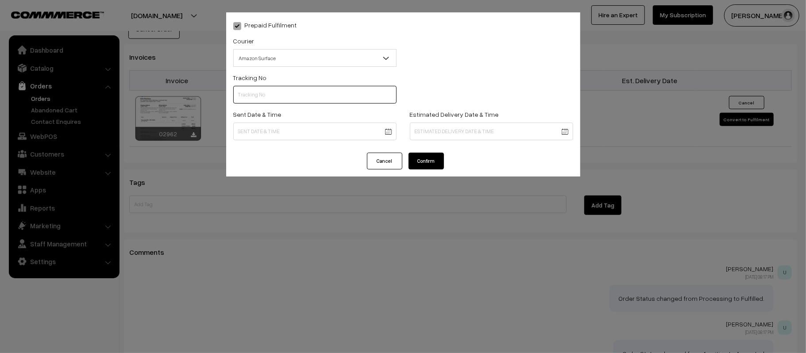
scroll to position [0, 0]
paste input "363547478795"
type input "363547478795"
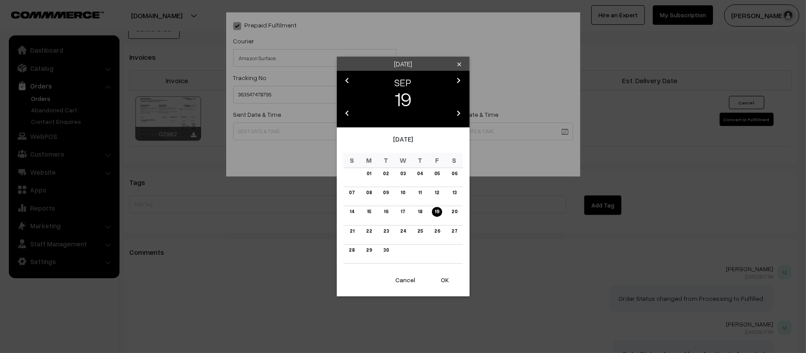
click at [458, 211] on link "20" at bounding box center [453, 211] width 11 height 9
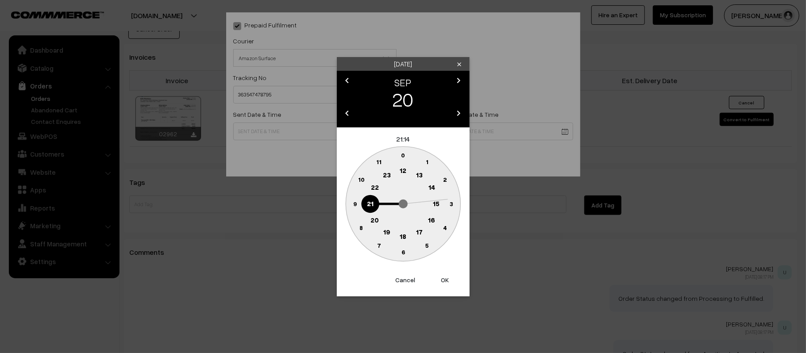
drag, startPoint x: 405, startPoint y: 169, endPoint x: 376, endPoint y: 197, distance: 41.0
click at [405, 169] on text "12" at bounding box center [403, 170] width 7 height 8
drag, startPoint x: 365, startPoint y: 204, endPoint x: 357, endPoint y: 203, distance: 8.9
click at [365, 203] on circle at bounding box center [403, 203] width 115 height 115
drag, startPoint x: 354, startPoint y: 204, endPoint x: 384, endPoint y: 200, distance: 30.7
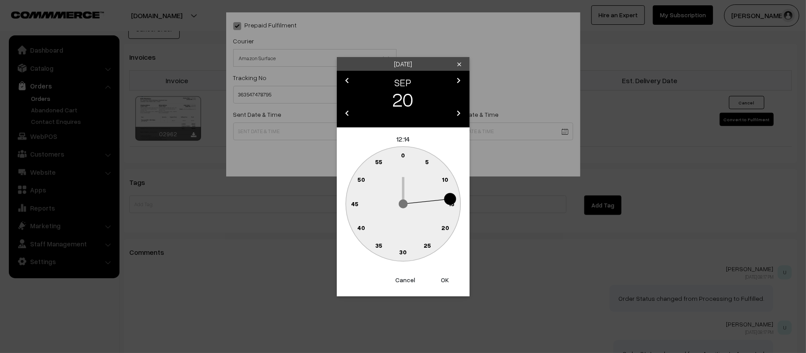
click at [353, 204] on text "45" at bounding box center [355, 204] width 8 height 8
type input "20-09-2025 12:45"
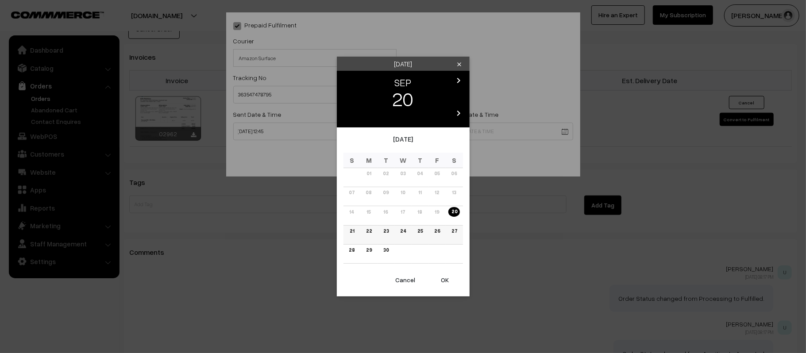
click at [435, 230] on link "26" at bounding box center [436, 231] width 11 height 9
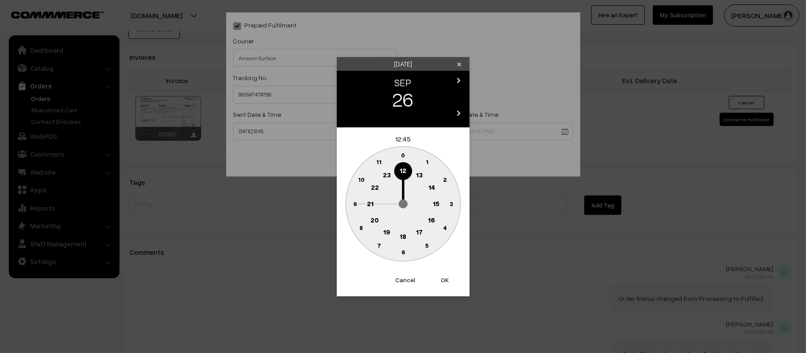
click at [371, 204] on text "21" at bounding box center [370, 203] width 7 height 8
click at [402, 257] on circle at bounding box center [403, 252] width 18 height 18
type input "26-09-2025 21:30"
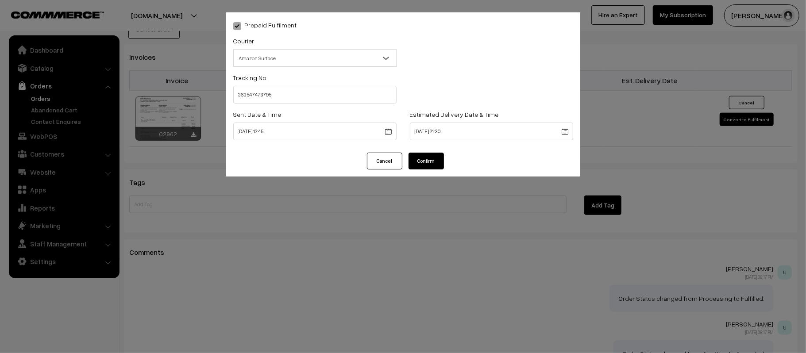
click at [429, 163] on button "Confirm" at bounding box center [425, 161] width 35 height 17
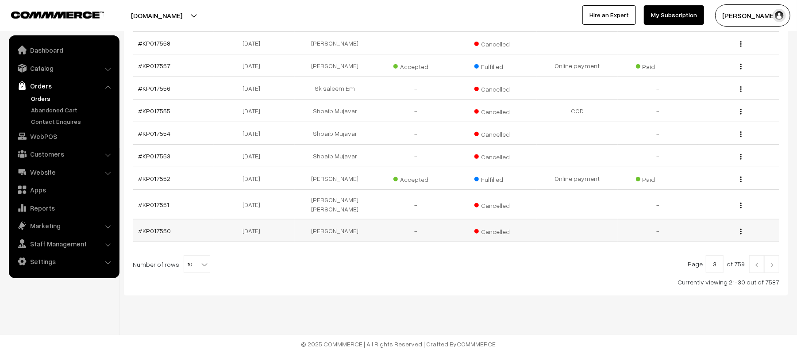
scroll to position [192, 0]
click at [777, 266] on link at bounding box center [771, 264] width 15 height 18
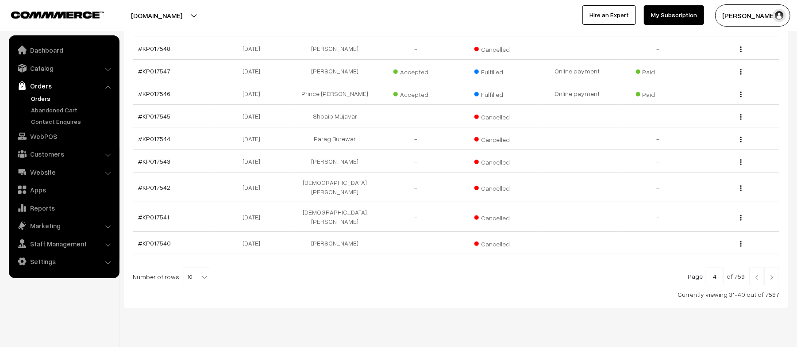
scroll to position [184, 0]
click at [773, 274] on img at bounding box center [772, 276] width 8 height 5
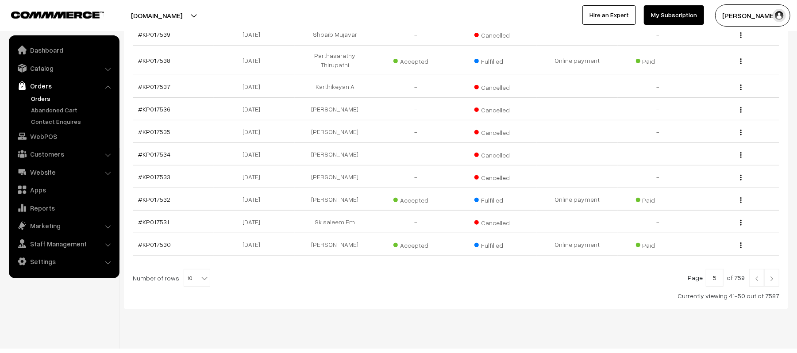
scroll to position [184, 0]
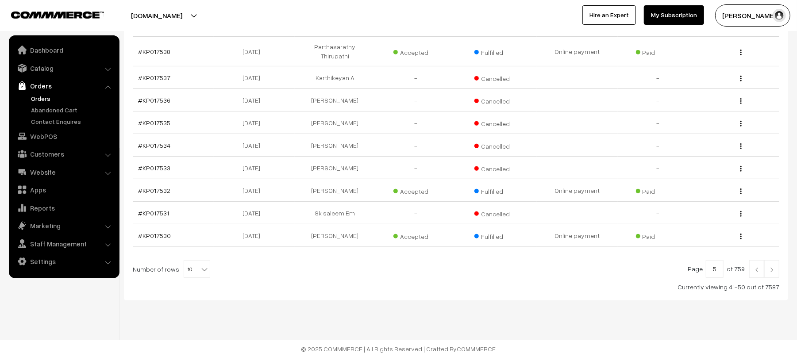
click at [756, 267] on img at bounding box center [757, 269] width 8 height 5
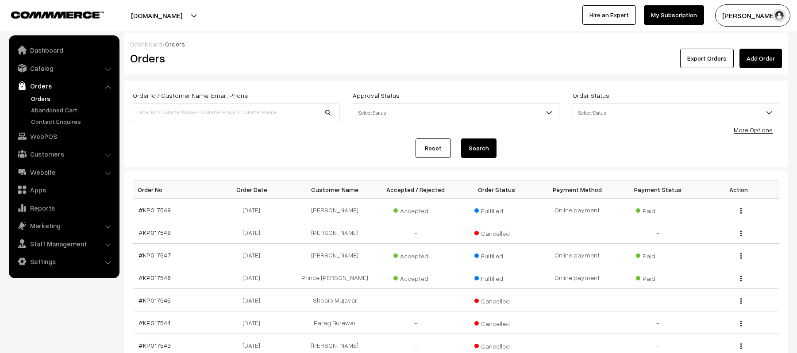
scroll to position [184, 0]
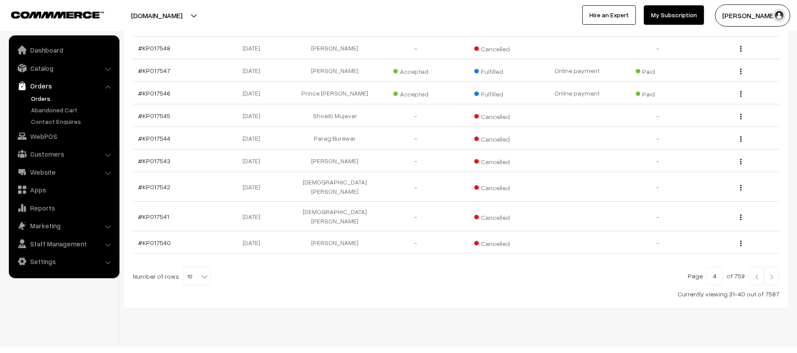
click at [756, 274] on img at bounding box center [757, 276] width 8 height 5
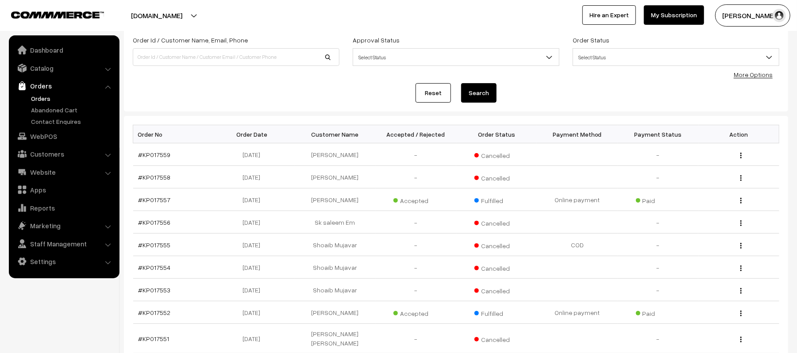
scroll to position [192, 0]
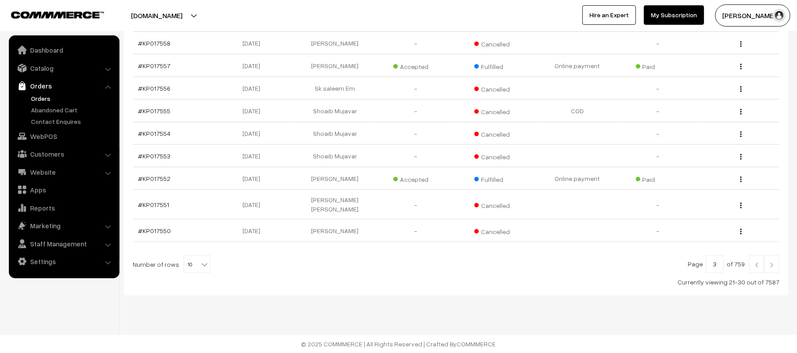
click at [757, 265] on img at bounding box center [757, 264] width 8 height 5
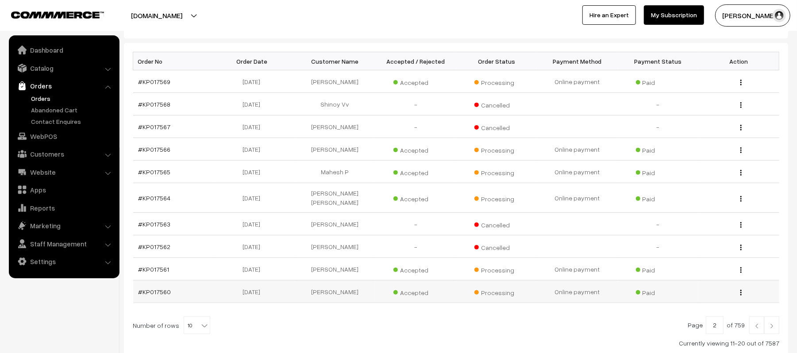
scroll to position [184, 0]
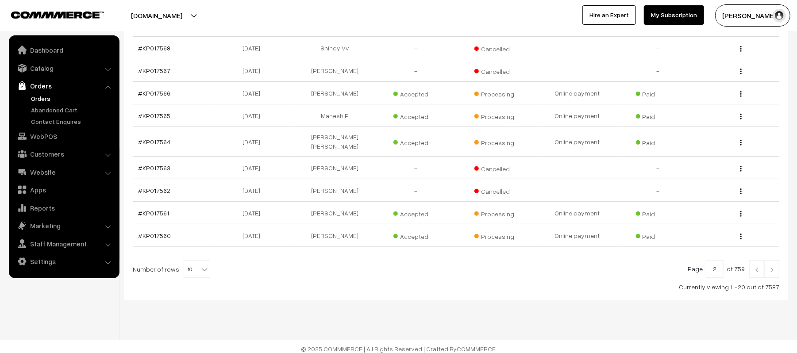
click at [753, 267] on img at bounding box center [757, 269] width 8 height 5
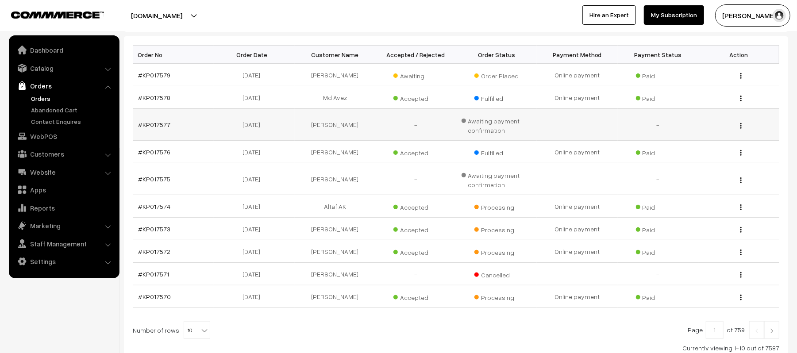
scroll to position [177, 0]
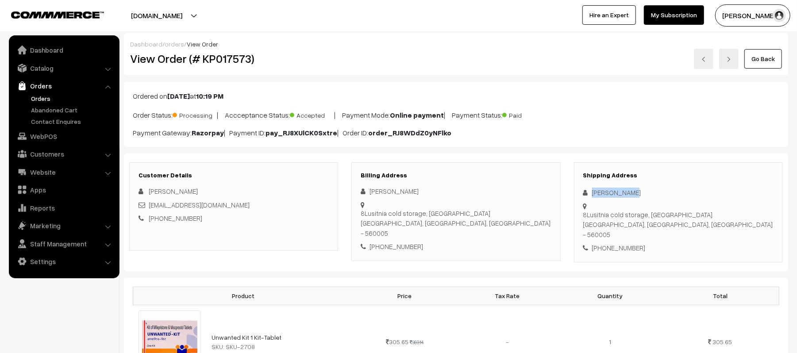
click at [571, 192] on div "Shipping Address Micheal John 8Lusitnia cold storage, Mosque road Bangalore, Ka…" at bounding box center [678, 212] width 222 height 100
click at [622, 243] on div "+91 9738069804" at bounding box center [678, 248] width 190 height 10
copy div "9738069804"
drag, startPoint x: 244, startPoint y: 204, endPoint x: 150, endPoint y: 207, distance: 93.8
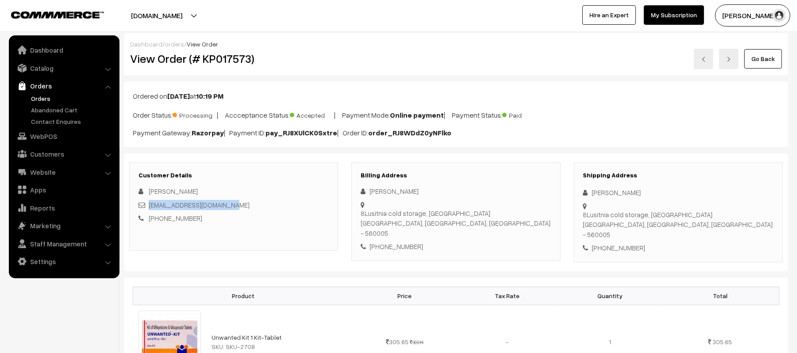
click at [150, 207] on div "nancywilfred756@gmail.com" at bounding box center [233, 205] width 190 height 10
copy link "nancywilfred756@gmail.com"
drag, startPoint x: 592, startPoint y: 206, endPoint x: 726, endPoint y: 214, distance: 134.8
click at [726, 214] on div "Shipping Address Micheal John 8Lusitnia cold storage, Mosque road Bangalore, Ka…" at bounding box center [678, 212] width 209 height 100
copy div "8Lusitnia cold storage, Mosque road Bangalore, Karnataka, India - 560005"
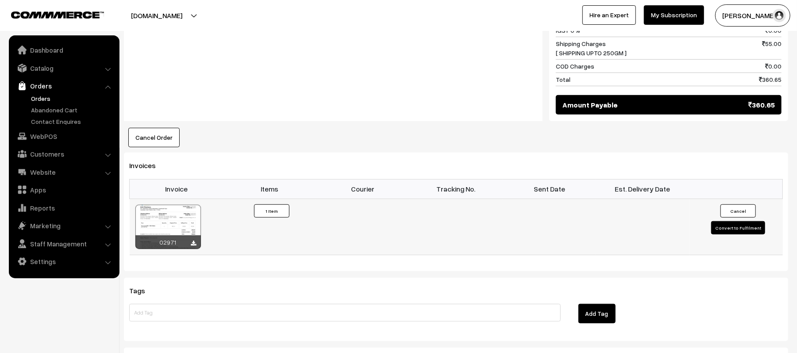
click at [726, 221] on button "Convert to Fulfilment" at bounding box center [738, 227] width 54 height 13
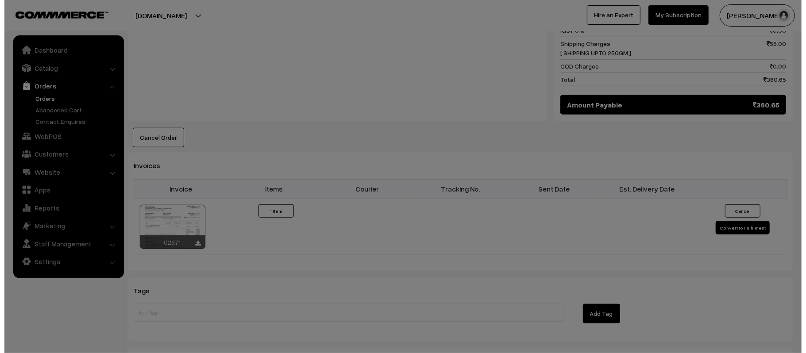
scroll to position [473, 0]
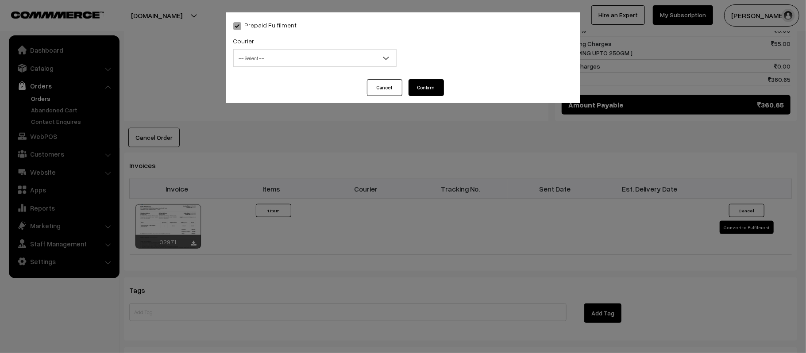
click at [326, 54] on span "-- Select --" at bounding box center [315, 57] width 162 height 15
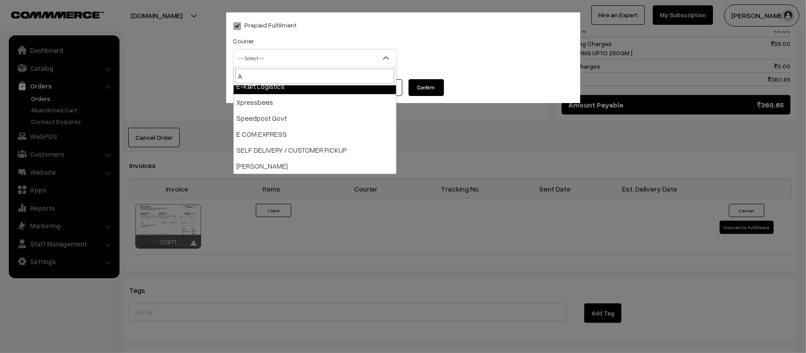
scroll to position [0, 0]
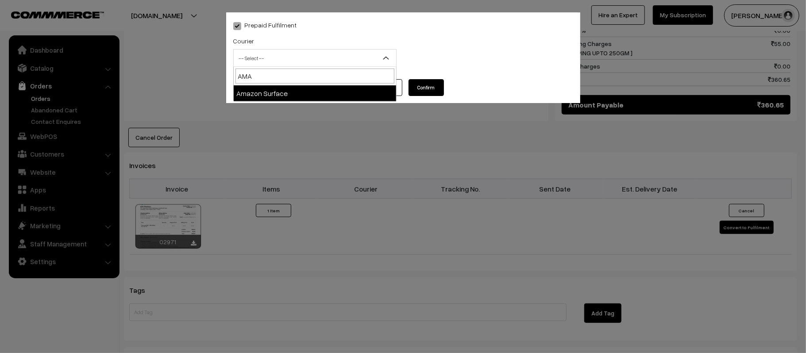
type input "AMA"
click at [323, 101] on span "AMA Amazon Surface" at bounding box center [314, 84] width 163 height 35
select select "5"
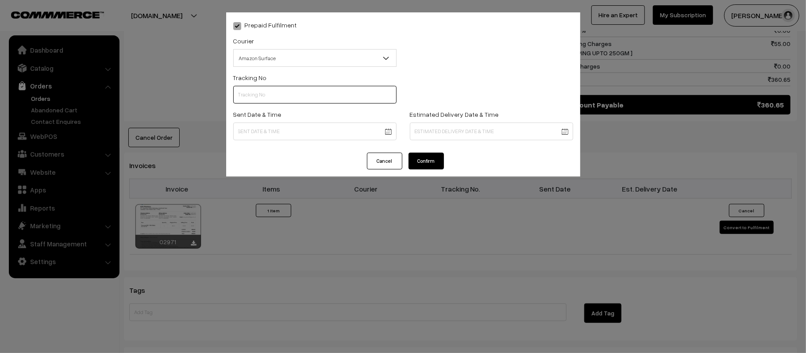
click at [277, 92] on input "text" at bounding box center [314, 95] width 163 height 18
paste input "363547500885"
type input "363547500885"
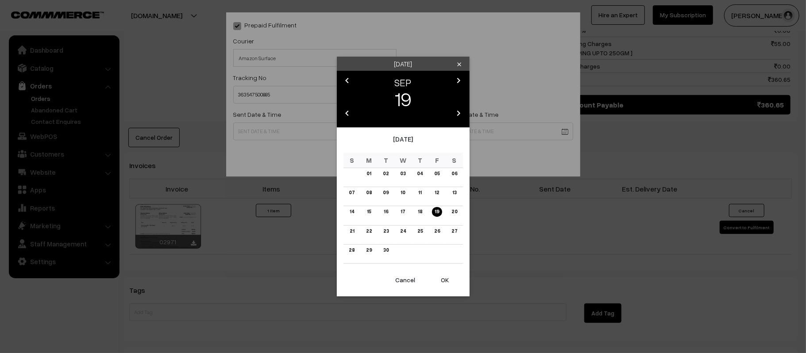
click at [259, 130] on body "Thank you for showing interest. Our team will call you shortly. Close kirtiphar…" at bounding box center [403, 39] width 806 height 1024
click at [455, 212] on link "20" at bounding box center [453, 211] width 11 height 9
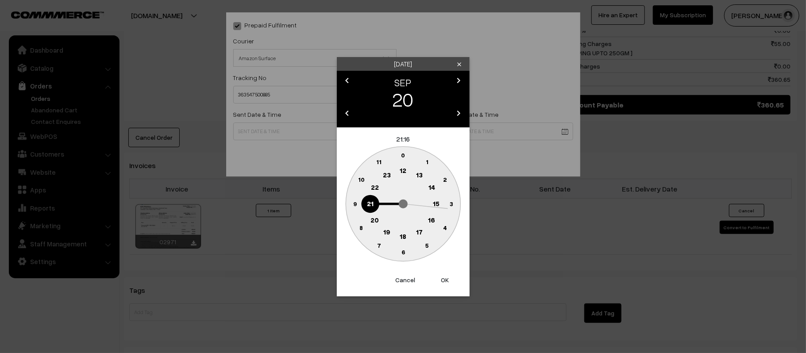
drag, startPoint x: 404, startPoint y: 166, endPoint x: 402, endPoint y: 172, distance: 6.2
click at [404, 166] on text "12" at bounding box center [403, 170] width 7 height 8
click at [354, 202] on text "45" at bounding box center [355, 204] width 8 height 8
type input "20-09-2025 12:45"
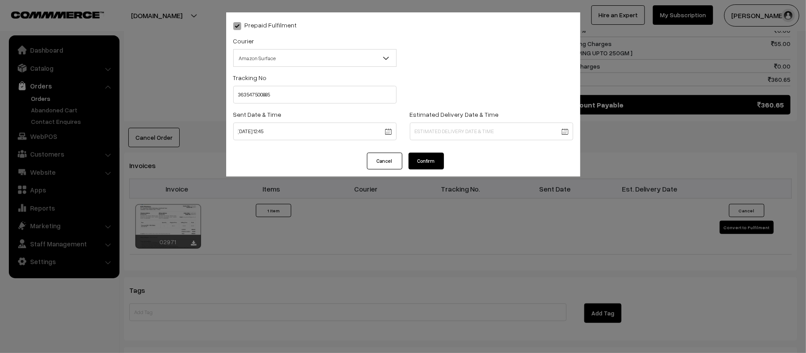
click at [448, 128] on body "Thank you for showing interest. Our team will call you shortly. Close kirtiphar…" at bounding box center [403, 39] width 806 height 1024
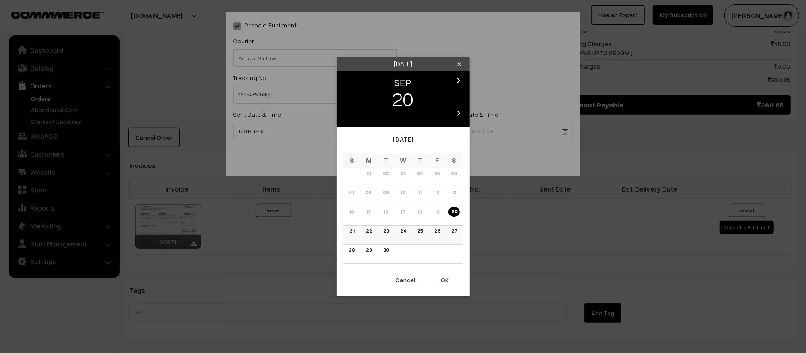
click at [436, 228] on link "26" at bounding box center [436, 231] width 11 height 9
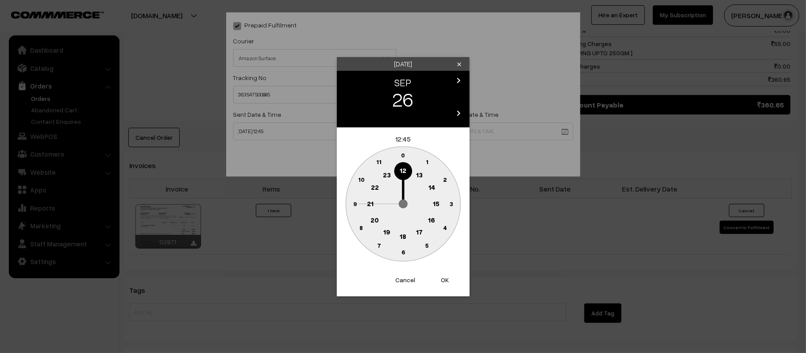
click at [369, 200] on text "21" at bounding box center [370, 203] width 7 height 8
click at [398, 252] on circle at bounding box center [393, 250] width 12 height 12
type input "26-09-2025 21:32"
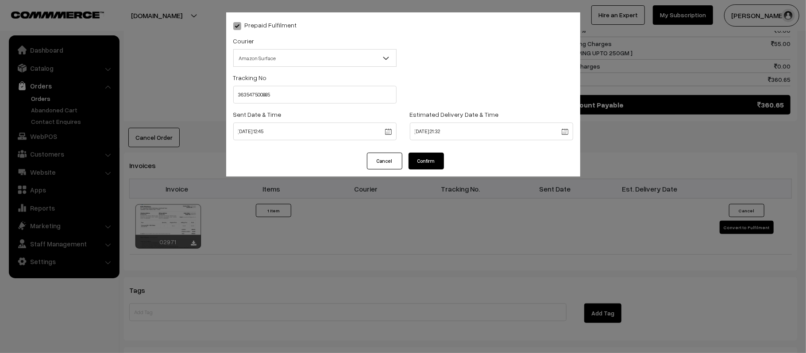
click at [438, 158] on button "Confirm" at bounding box center [425, 161] width 35 height 17
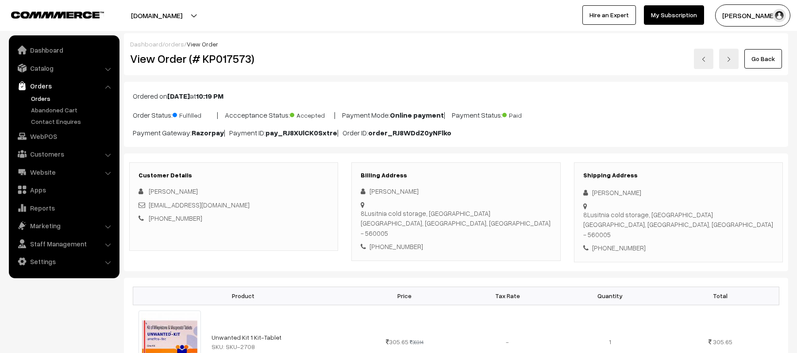
scroll to position [472, 0]
drag, startPoint x: 625, startPoint y: 191, endPoint x: 580, endPoint y: 192, distance: 45.6
click at [580, 192] on div "Shipping Address Ram Sahu [STREET_ADDRESS][PERSON_NAME] [PHONE_NUMBER]" at bounding box center [678, 212] width 209 height 100
copy div "[PERSON_NAME]"
click at [629, 262] on div "Shipping Address Ram Sahu [STREET_ADDRESS][PERSON_NAME] [PHONE_NUMBER]" at bounding box center [678, 212] width 209 height 100
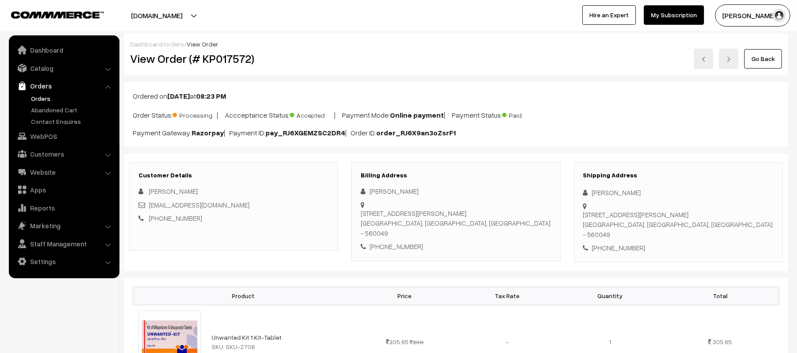
click at [629, 260] on div "Shipping Address Ram Sahu [STREET_ADDRESS][PERSON_NAME] [PHONE_NUMBER]" at bounding box center [678, 212] width 209 height 100
click at [629, 252] on div "+91 9916327467" at bounding box center [678, 248] width 190 height 10
copy div "9916327467"
drag, startPoint x: 234, startPoint y: 207, endPoint x: 150, endPoint y: 209, distance: 84.5
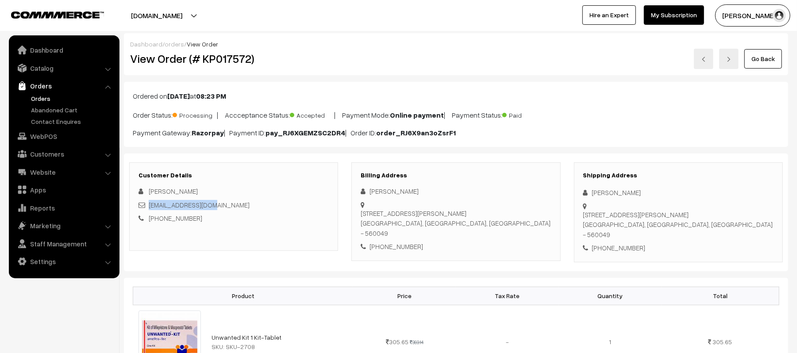
click at [150, 209] on div "Ramsahu87@gmail.com" at bounding box center [233, 205] width 190 height 10
copy link "Ramsahu87@gmail.com"
drag, startPoint x: 584, startPoint y: 217, endPoint x: 713, endPoint y: 232, distance: 130.1
click at [713, 232] on div "2124, 12th floor, 2nd wing, Assetz Sun and Sanctum, TC palya Main Road, KR Pura…" at bounding box center [678, 225] width 190 height 30
copy div "2124, 12th floor, 2nd wing, Assetz Sun and Sanctum, TC palya Main Road, KR Pura…"
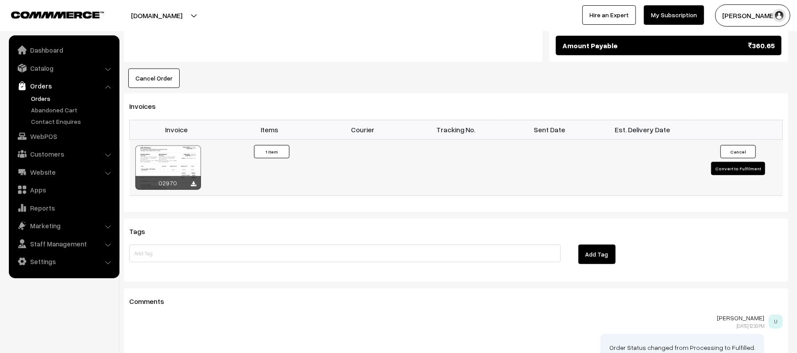
click at [741, 172] on button "Convert to Fulfilment" at bounding box center [738, 168] width 54 height 13
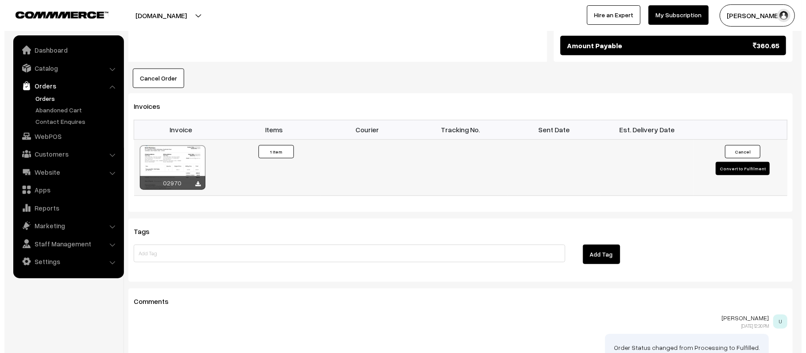
scroll to position [532, 0]
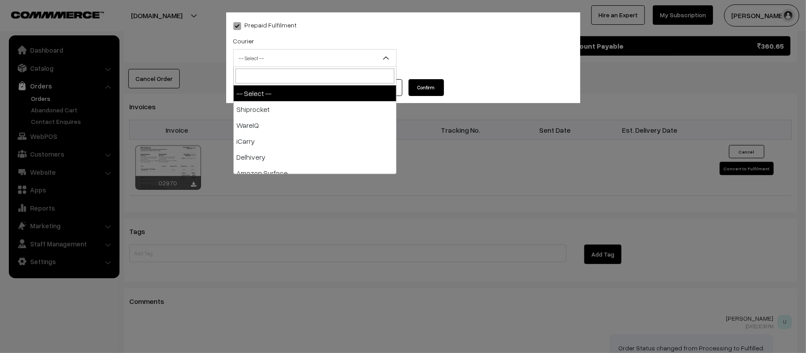
click at [282, 52] on span "-- Select --" at bounding box center [315, 57] width 162 height 15
type input "AM"
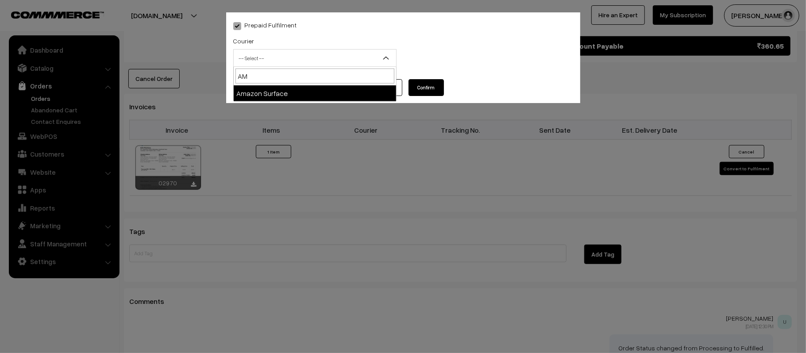
select select "5"
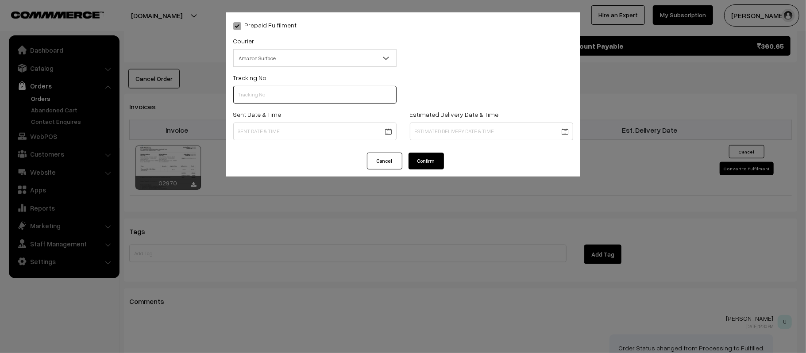
click at [259, 87] on input "text" at bounding box center [314, 95] width 163 height 18
paste input "363547529862"
type input "363547529862"
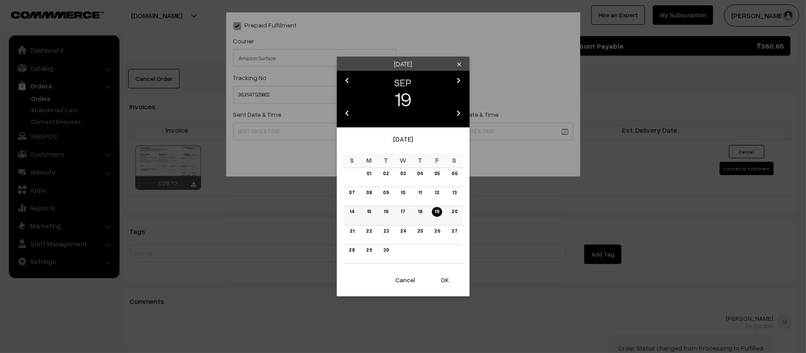
click at [457, 213] on link "20" at bounding box center [453, 211] width 11 height 9
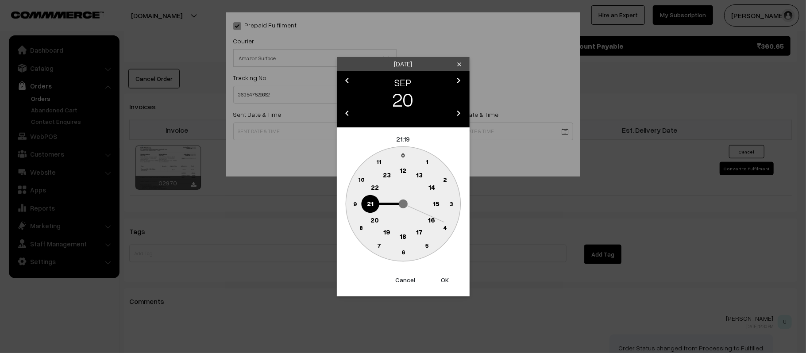
click at [399, 158] on circle at bounding box center [403, 155] width 18 height 18
click at [402, 284] on button "Cancel" at bounding box center [405, 279] width 35 height 19
click at [401, 172] on text "12" at bounding box center [403, 170] width 7 height 8
click at [351, 206] on text "45" at bounding box center [355, 204] width 8 height 8
type input "[DATE] 12:45"
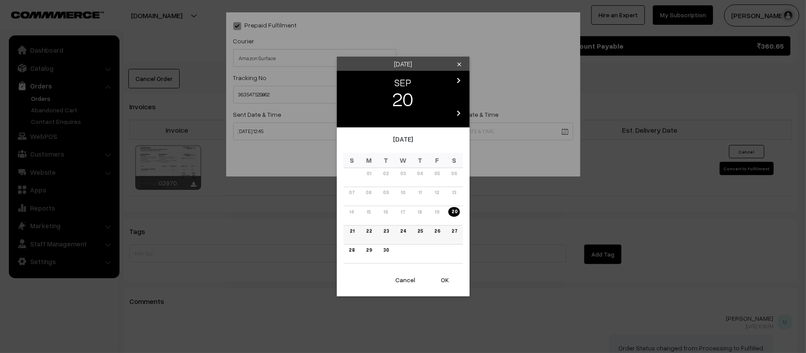
click at [435, 232] on link "26" at bounding box center [436, 231] width 11 height 9
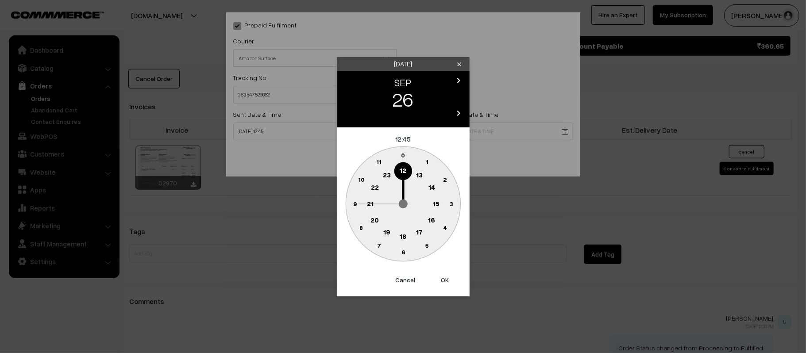
click at [368, 204] on text "21" at bounding box center [370, 203] width 7 height 8
click at [403, 254] on text "30" at bounding box center [403, 252] width 8 height 8
type input "[DATE] 21:30"
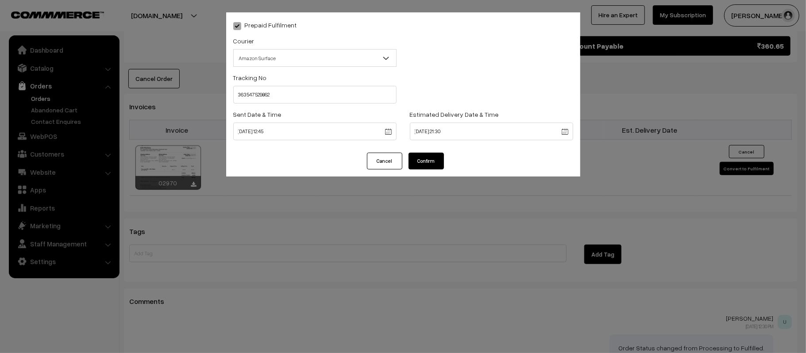
click at [416, 165] on button "Confirm" at bounding box center [425, 161] width 35 height 17
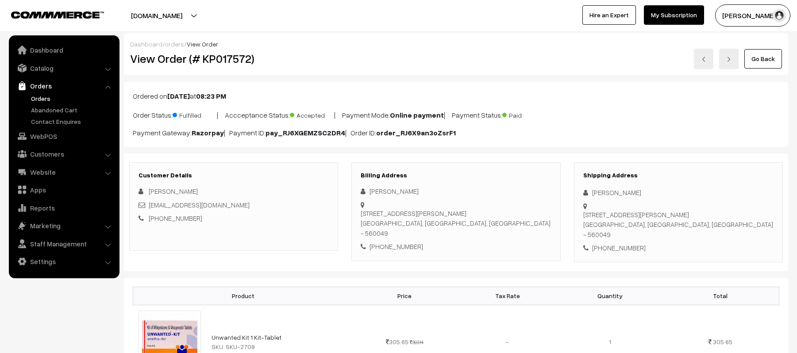
scroll to position [531, 0]
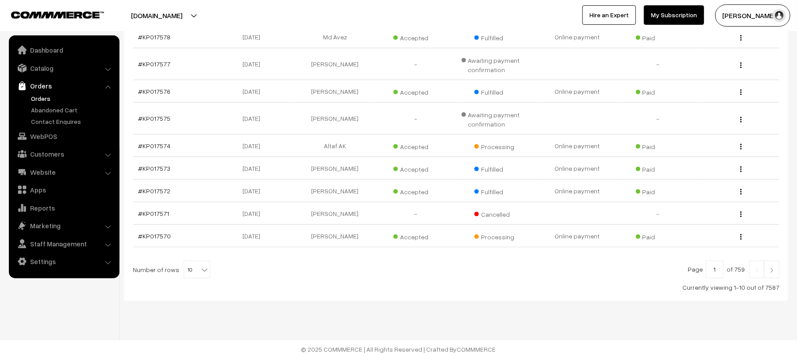
scroll to position [203, 0]
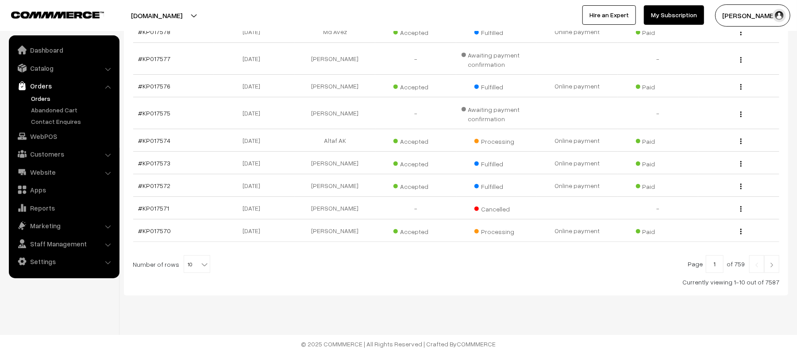
click at [771, 265] on img at bounding box center [772, 264] width 8 height 5
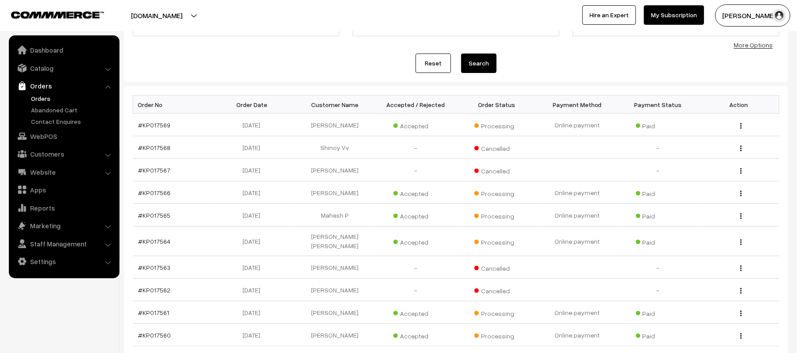
scroll to position [118, 0]
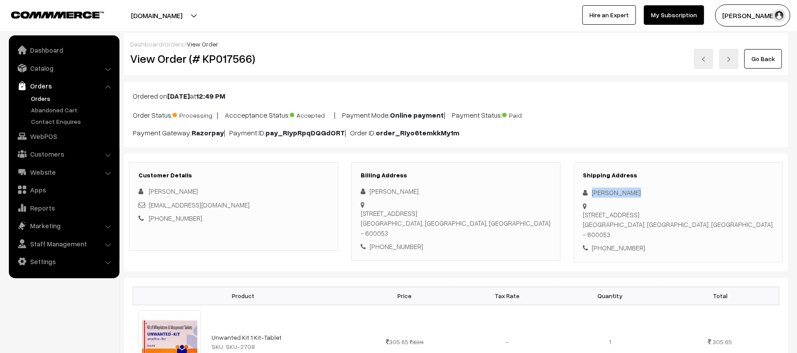
drag, startPoint x: 636, startPoint y: 191, endPoint x: 580, endPoint y: 192, distance: 55.7
click at [580, 192] on div "Shipping Address [PERSON_NAME] [STREET_ADDRESS] [PHONE_NUMBER]" at bounding box center [678, 212] width 209 height 100
copy div "[PERSON_NAME]"
click at [623, 243] on div "+91 6379302426" at bounding box center [678, 248] width 190 height 10
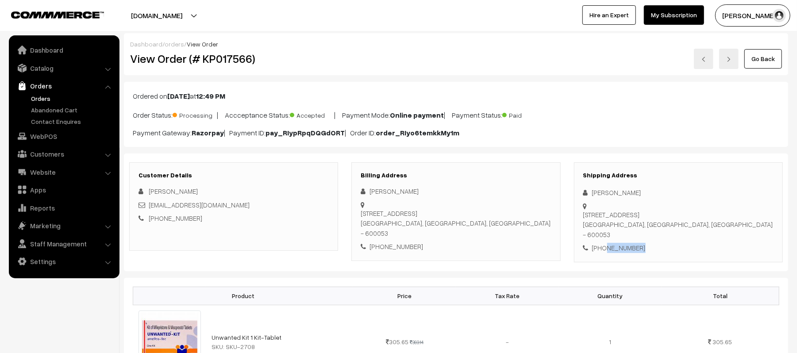
click at [623, 243] on div "+91 6379302426" at bounding box center [678, 248] width 190 height 10
copy div "6379302426"
drag, startPoint x: 250, startPoint y: 206, endPoint x: 151, endPoint y: 208, distance: 98.7
click at [151, 208] on div "madhura260697@gmail.com" at bounding box center [233, 205] width 190 height 10
copy link "madhura260697@gmail.com"
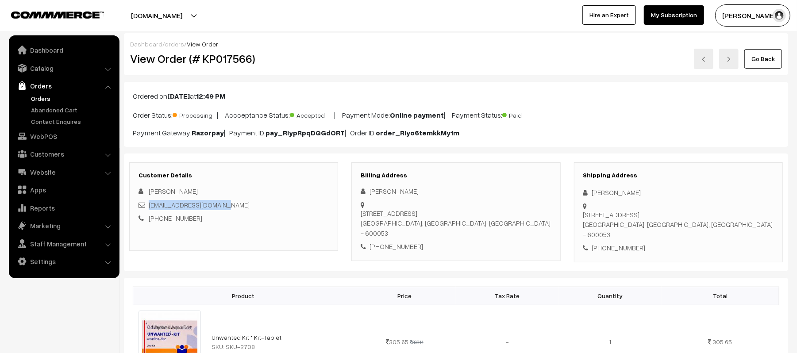
drag, startPoint x: 593, startPoint y: 207, endPoint x: 714, endPoint y: 214, distance: 121.0
click at [714, 214] on div "No -12A loganadhan street, Manthoppu nagar,ambattur Chennai, Tamil Nadu, India …" at bounding box center [678, 225] width 190 height 30
copy div "No -12A loganadhan street, Manthoppu nagar,ambattur Chennai, Tamil Nadu, India …"
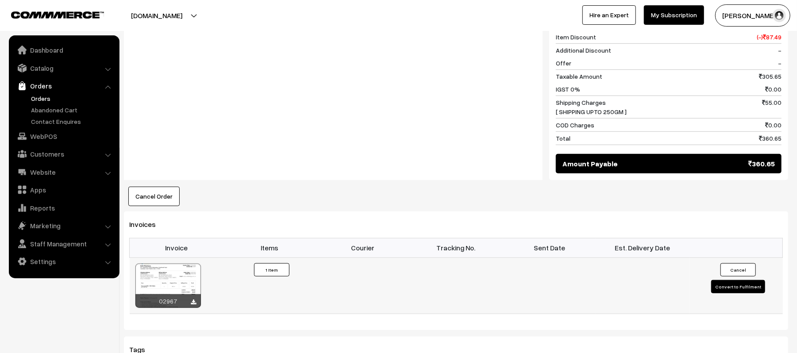
click at [724, 280] on button "Convert to Fulfilment" at bounding box center [738, 286] width 54 height 13
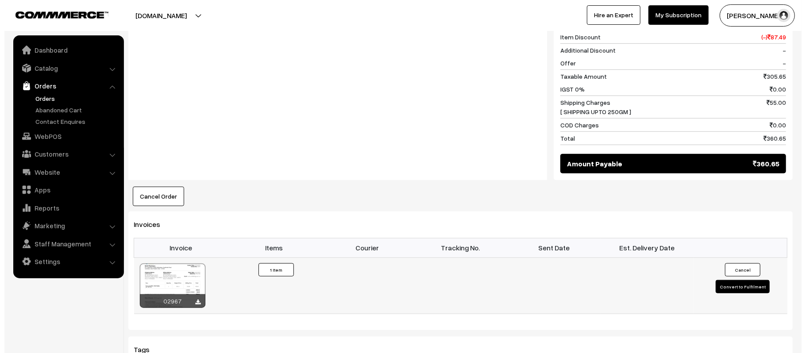
scroll to position [414, 0]
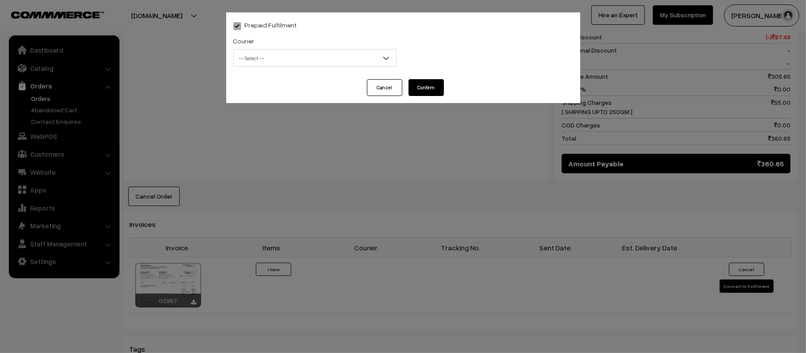
click at [290, 50] on span "-- Select --" at bounding box center [314, 58] width 163 height 18
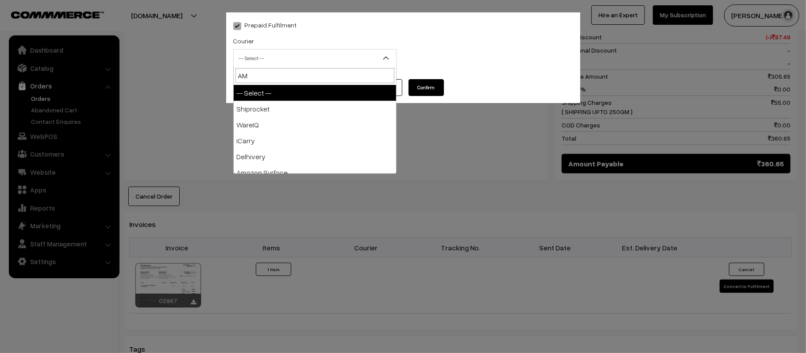
type input "AMA"
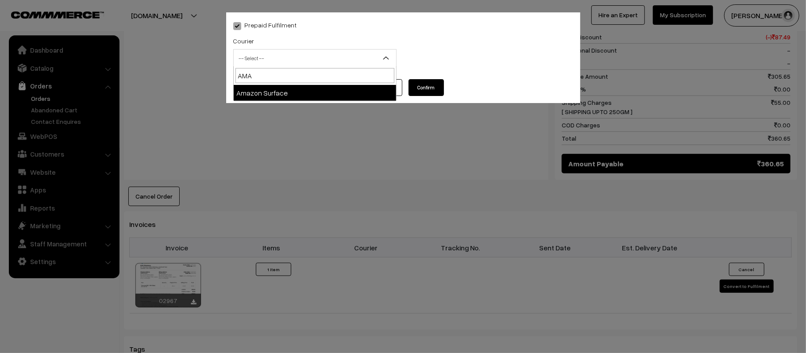
select select "5"
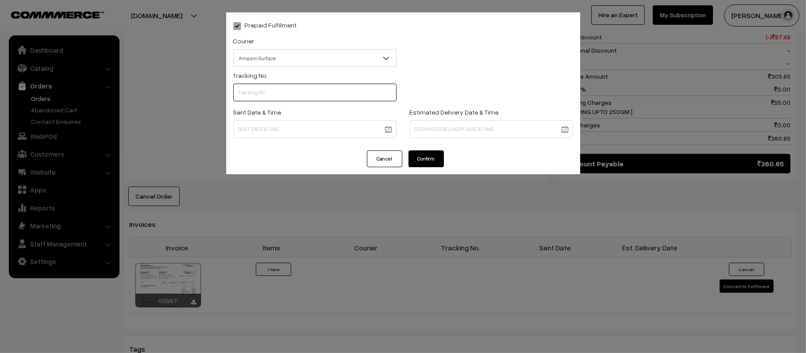
scroll to position [0, 0]
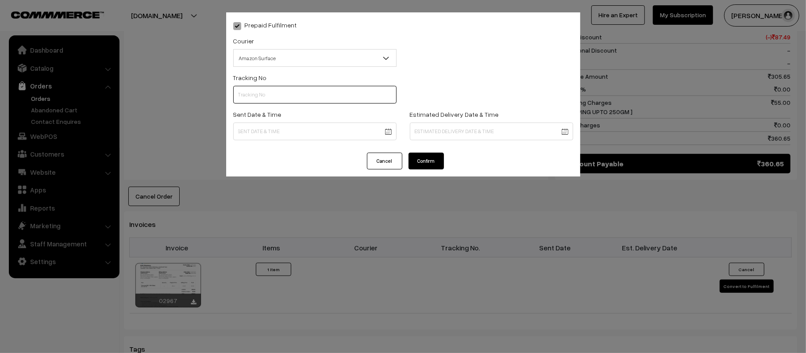
paste input "363547568564"
type input "363547568564"
click at [312, 131] on body "Thank you for showing interest. Our team will call you shortly. Close [DOMAIN_N…" at bounding box center [403, 98] width 806 height 1024
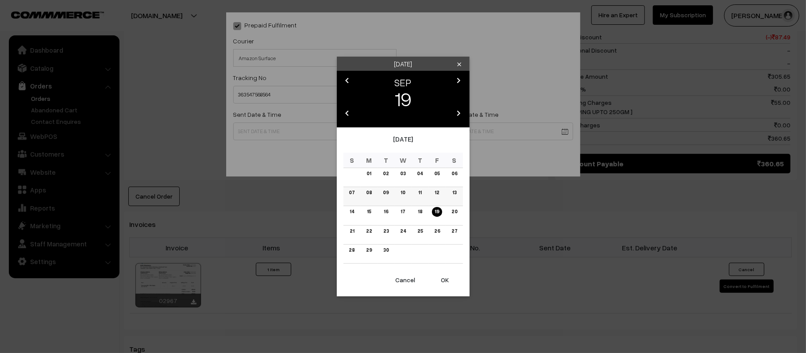
drag, startPoint x: 450, startPoint y: 211, endPoint x: 450, endPoint y: 205, distance: 5.3
click at [450, 211] on link "20" at bounding box center [453, 211] width 11 height 9
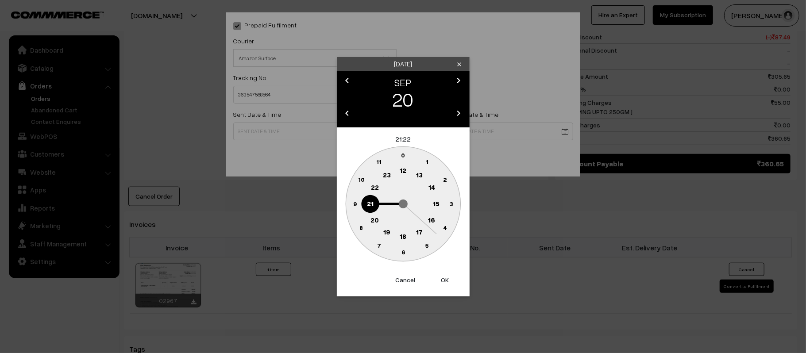
click at [402, 168] on text "12" at bounding box center [403, 170] width 7 height 8
click at [357, 204] on text "45" at bounding box center [355, 204] width 8 height 8
type input "[DATE] 12:45"
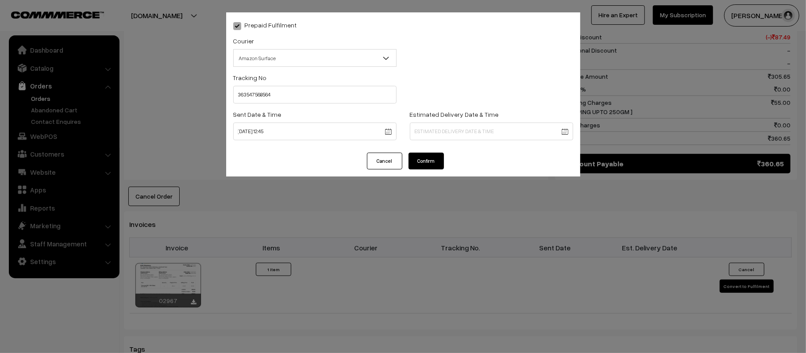
click at [485, 114] on label "Estimated Delivery Date & Time" at bounding box center [454, 114] width 89 height 9
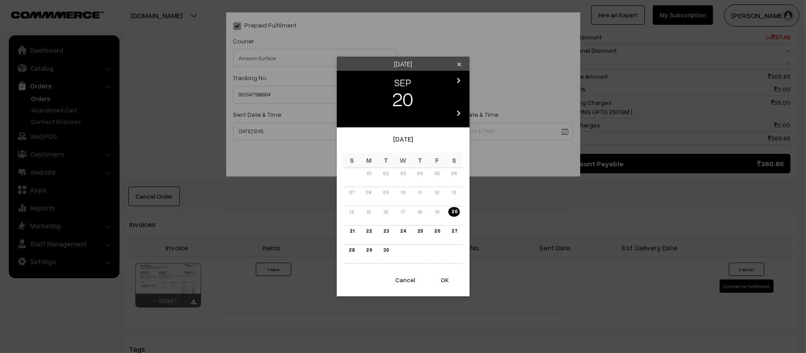
click at [491, 130] on body "Thank you for showing interest. Our team will call you shortly. Close [DOMAIN_N…" at bounding box center [403, 98] width 806 height 1024
click at [438, 231] on link "26" at bounding box center [436, 231] width 11 height 9
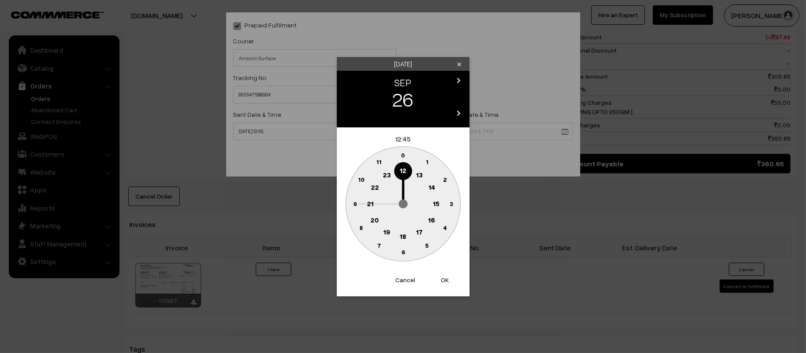
click at [375, 204] on circle at bounding box center [370, 204] width 18 height 18
click at [406, 254] on text "30" at bounding box center [403, 252] width 8 height 8
type input "26-09-2025 21:30"
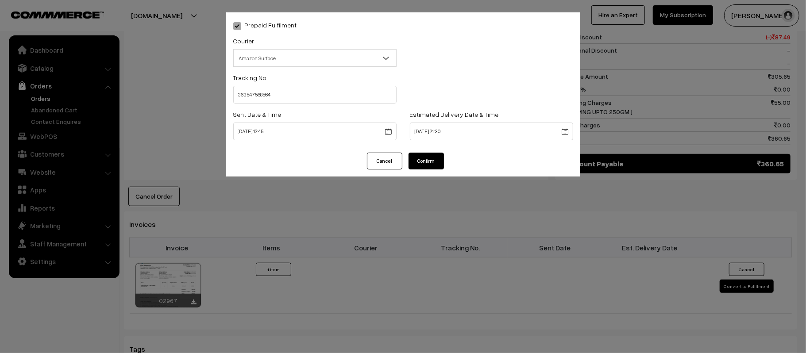
click at [427, 160] on button "Confirm" at bounding box center [425, 161] width 35 height 17
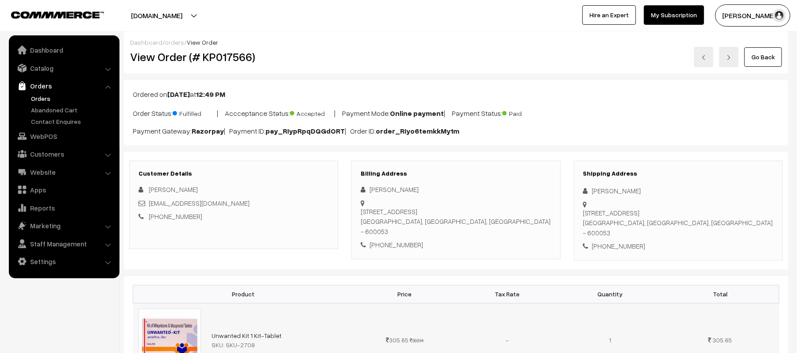
scroll to position [0, 0]
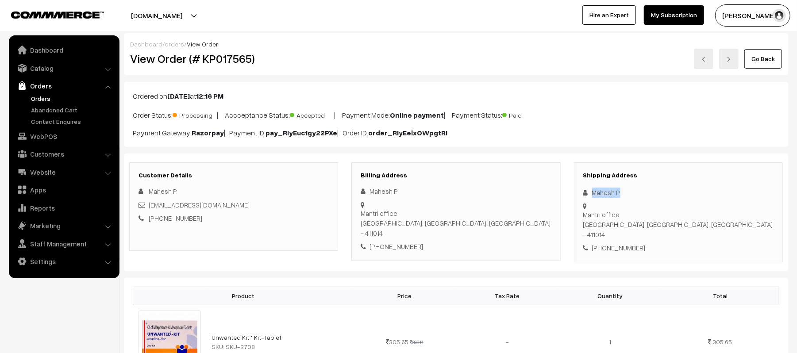
drag, startPoint x: 629, startPoint y: 190, endPoint x: 576, endPoint y: 190, distance: 52.6
click at [576, 190] on div "Shipping Address [PERSON_NAME] office [GEOGRAPHIC_DATA], [GEOGRAPHIC_DATA], [GE…" at bounding box center [678, 212] width 209 height 100
copy div "Mahesh P"
click at [625, 243] on div "[PHONE_NUMBER]" at bounding box center [678, 248] width 190 height 10
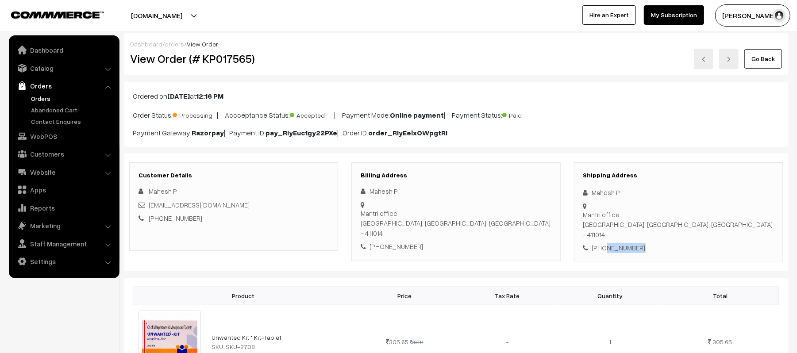
copy div "8908609188"
drag, startPoint x: 227, startPoint y: 207, endPoint x: 150, endPoint y: 206, distance: 77.9
click at [150, 206] on div "[EMAIL_ADDRESS][DOMAIN_NAME]" at bounding box center [233, 205] width 190 height 10
copy link "[EMAIL_ADDRESS][DOMAIN_NAME]"
drag, startPoint x: 593, startPoint y: 207, endPoint x: 708, endPoint y: 214, distance: 115.7
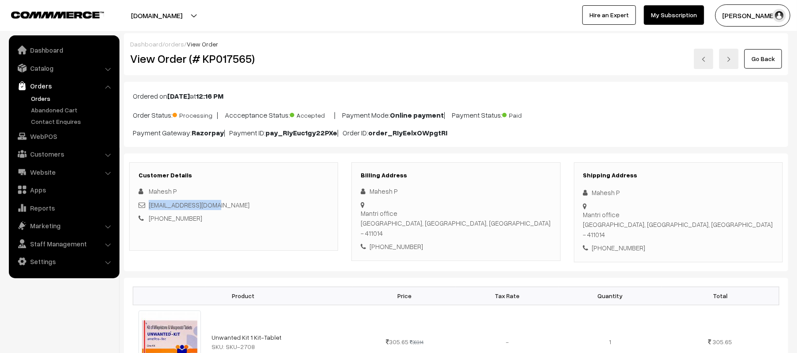
click at [708, 214] on div "Shipping Address [PERSON_NAME] office [GEOGRAPHIC_DATA], [GEOGRAPHIC_DATA], [GE…" at bounding box center [678, 212] width 209 height 100
copy div "Mantri office [GEOGRAPHIC_DATA], [GEOGRAPHIC_DATA], [GEOGRAPHIC_DATA] - 411014"
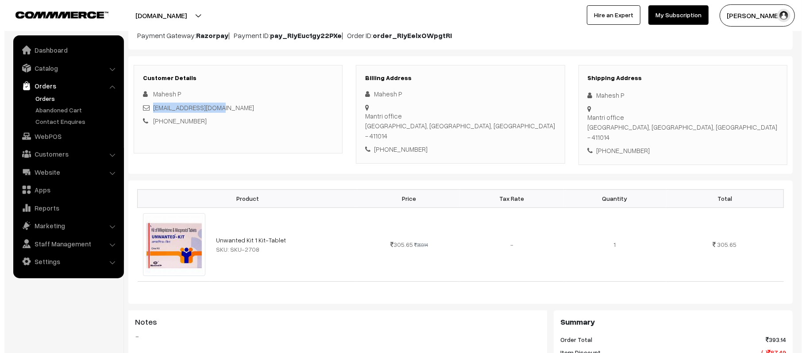
scroll to position [354, 0]
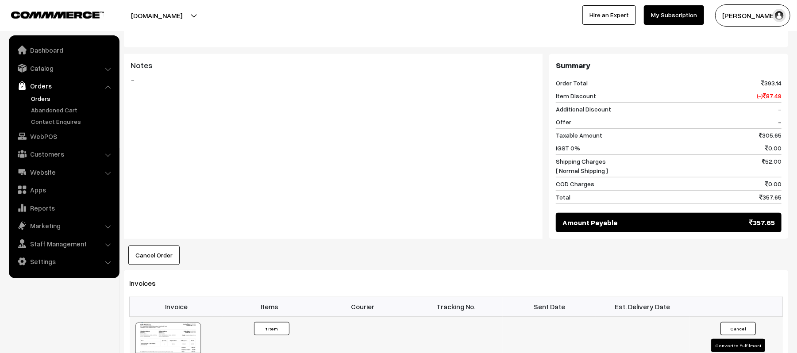
click at [733, 339] on button "Convert to Fulfilment" at bounding box center [738, 345] width 54 height 13
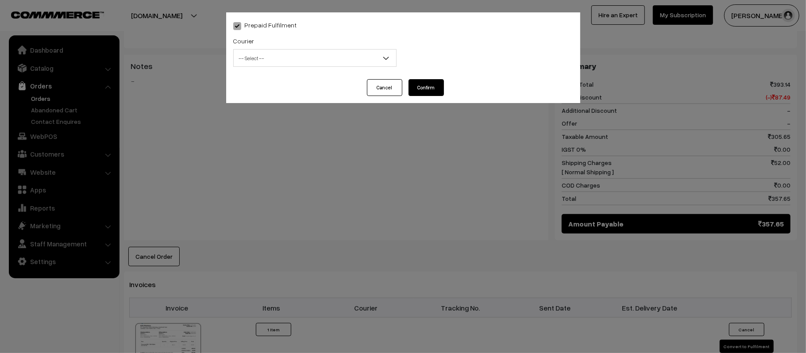
click at [300, 54] on span "-- Select --" at bounding box center [315, 57] width 162 height 15
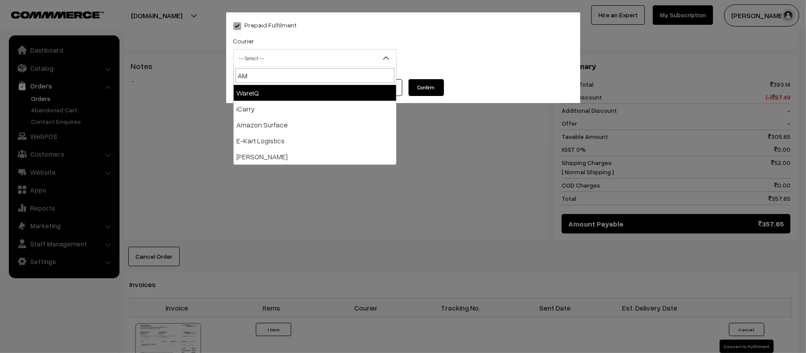
type input "AMA"
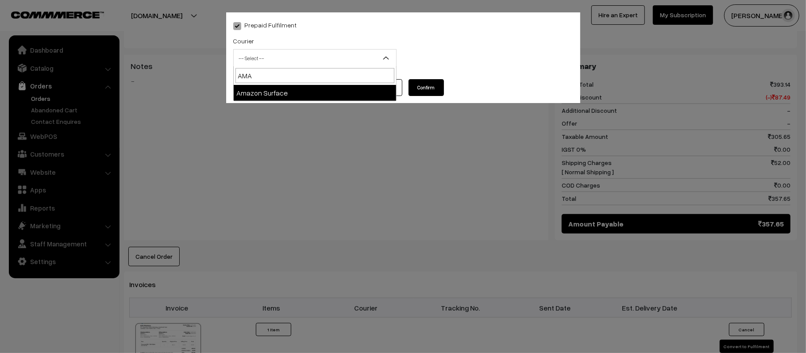
select select "5"
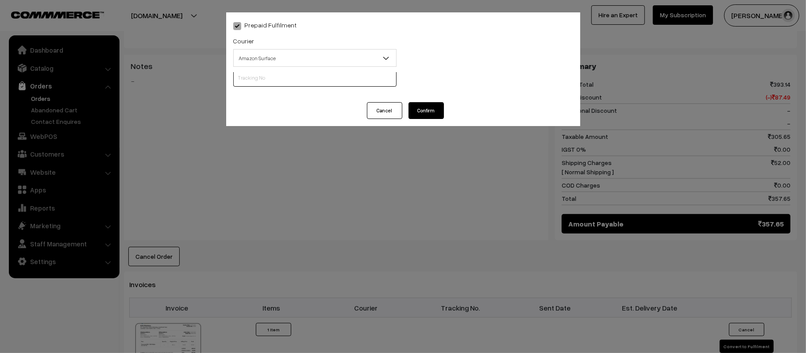
scroll to position [0, 0]
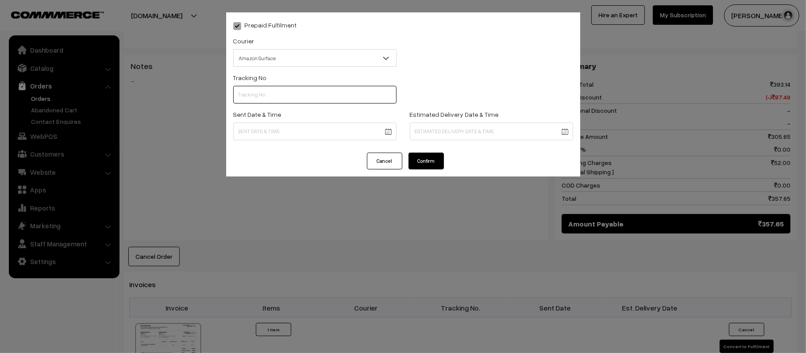
paste input "363547563392"
type input "36354756339"
click at [326, 141] on div "Sent Date & Time" at bounding box center [315, 127] width 177 height 37
click at [328, 137] on body "Thank you for showing interest. Our team will call you shortly. Close [DOMAIN_N…" at bounding box center [403, 158] width 806 height 1024
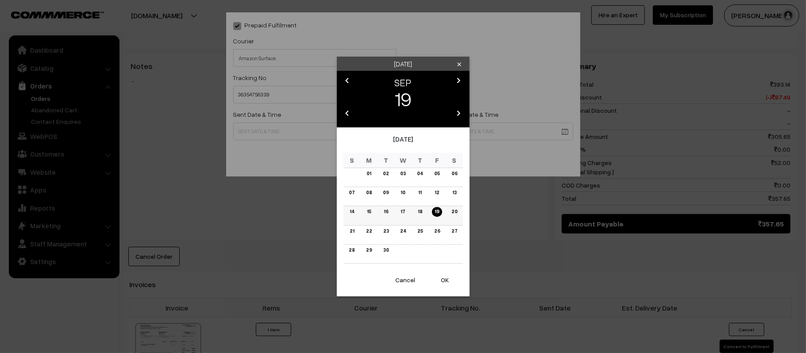
click at [455, 213] on link "20" at bounding box center [453, 211] width 11 height 9
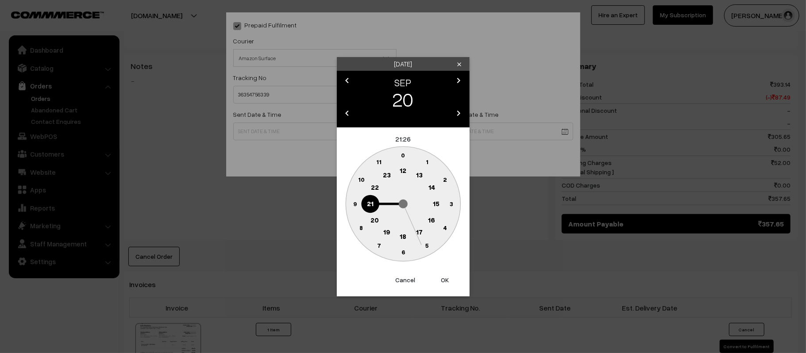
drag, startPoint x: 402, startPoint y: 173, endPoint x: 403, endPoint y: 180, distance: 6.2
click at [402, 173] on text "12" at bounding box center [403, 170] width 7 height 8
click at [352, 206] on text "45" at bounding box center [355, 204] width 8 height 8
type input "[DATE] 12:45"
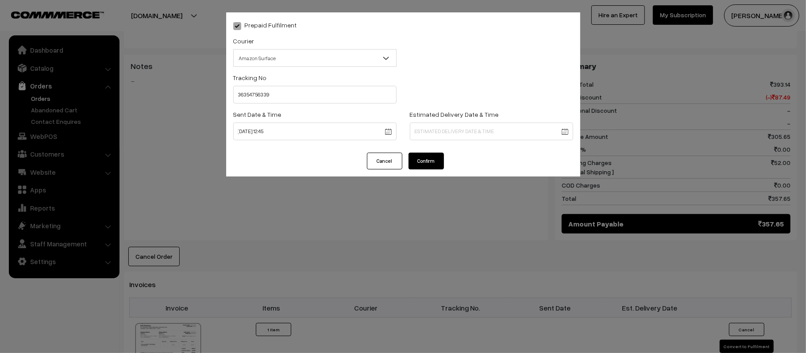
click at [494, 127] on body "Thank you for showing interest. Our team will call you shortly. Close [DOMAIN_N…" at bounding box center [403, 158] width 806 height 1024
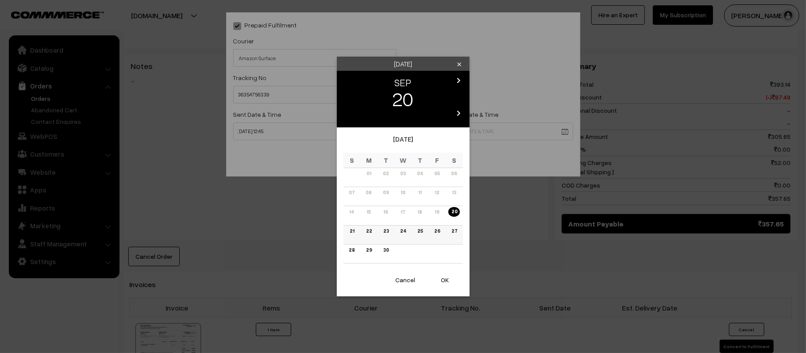
click at [437, 231] on link "26" at bounding box center [436, 231] width 11 height 9
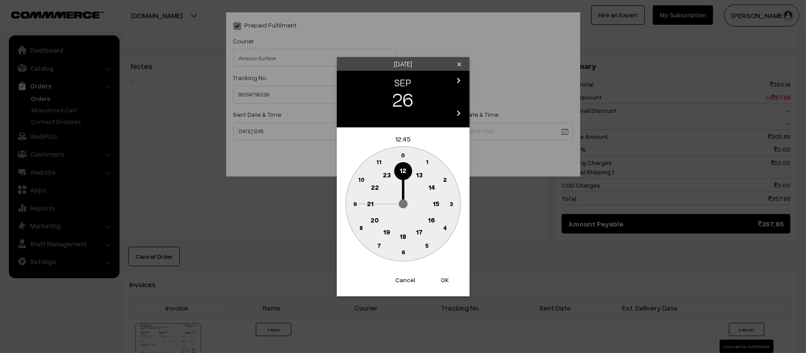
drag, startPoint x: 370, startPoint y: 204, endPoint x: 389, endPoint y: 223, distance: 27.8
click at [370, 203] on text "21" at bounding box center [370, 203] width 7 height 8
click at [402, 254] on text "30" at bounding box center [403, 252] width 8 height 8
type input "[DATE] 21:30"
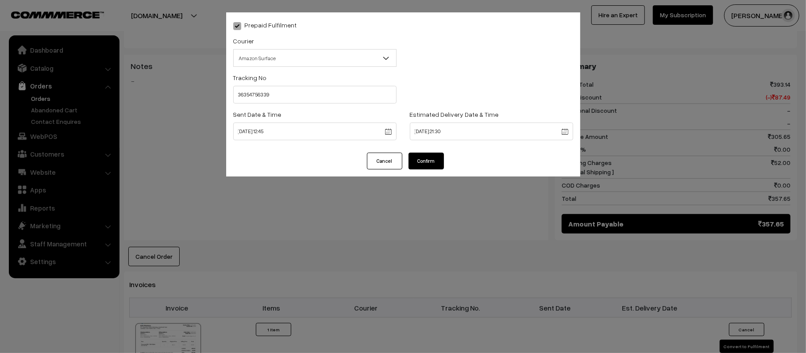
click at [440, 154] on button "Confirm" at bounding box center [425, 161] width 35 height 17
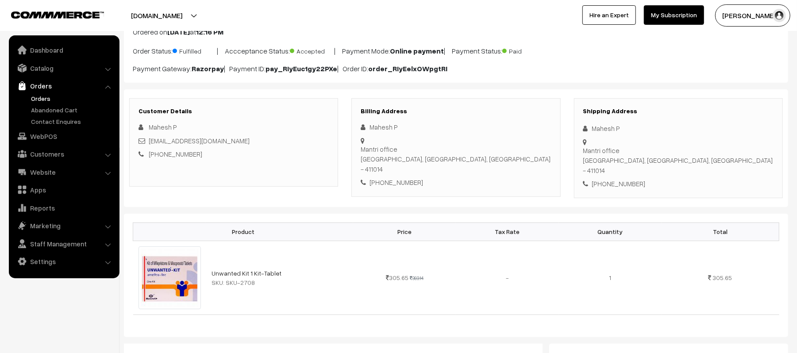
scroll to position [59, 0]
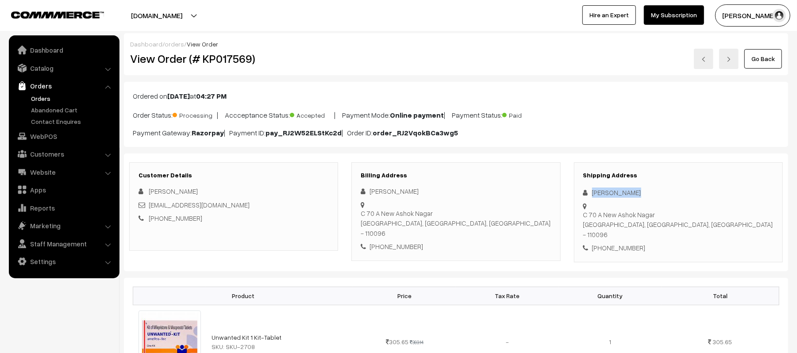
drag, startPoint x: 651, startPoint y: 191, endPoint x: 588, endPoint y: 193, distance: 62.9
click at [588, 193] on div "[PERSON_NAME]" at bounding box center [678, 193] width 190 height 10
copy div "[PERSON_NAME]"
click at [616, 243] on div "[PHONE_NUMBER]" at bounding box center [678, 248] width 190 height 10
click at [616, 243] on div "+91 7827754315" at bounding box center [678, 248] width 190 height 10
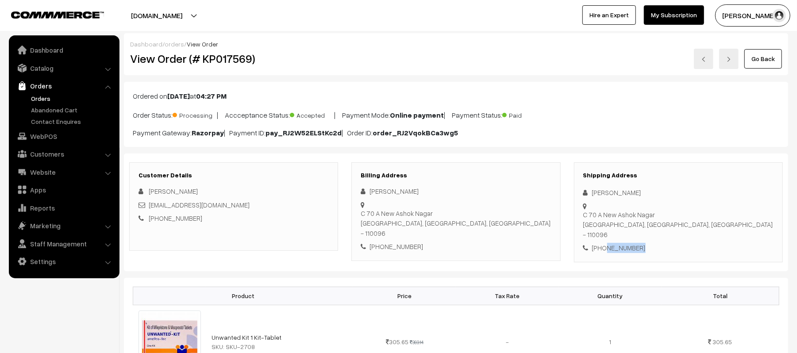
copy div "7827754315"
drag, startPoint x: 233, startPoint y: 208, endPoint x: 149, endPoint y: 206, distance: 84.1
click at [149, 206] on div "rashmi.pgdm22@gmail.com" at bounding box center [233, 205] width 190 height 10
copy link "rashmi.pgdm22@gmail.com"
drag, startPoint x: 593, startPoint y: 206, endPoint x: 726, endPoint y: 209, distance: 133.2
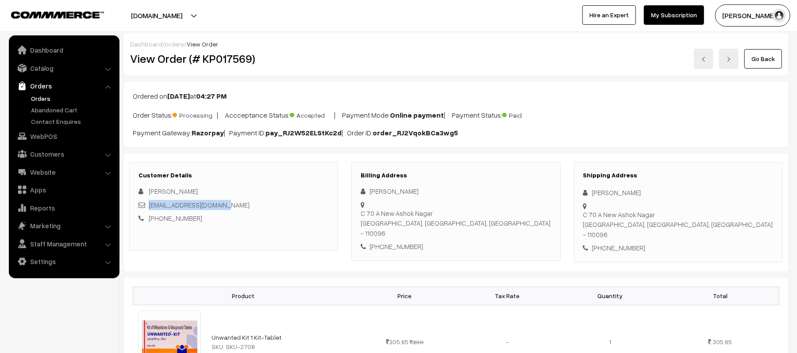
click at [726, 209] on div "Shipping Address Rashmi Rajput C 70 A New Ashok Nagar New Ashok Nagar, Delhi, I…" at bounding box center [678, 212] width 209 height 100
copy div "C 70 A New Ashok Nagar New Ashok Nagar, Delhi, India - 110096"
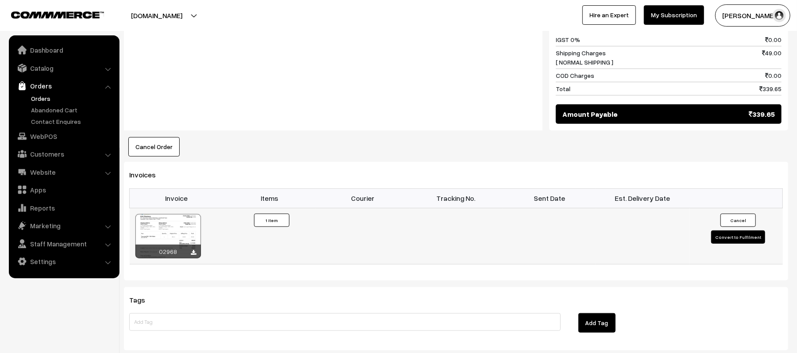
click at [734, 230] on button "Convert to Fulfilment" at bounding box center [738, 236] width 54 height 13
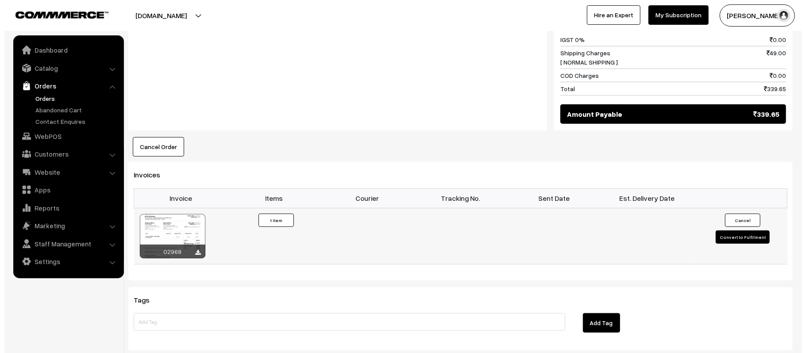
scroll to position [473, 0]
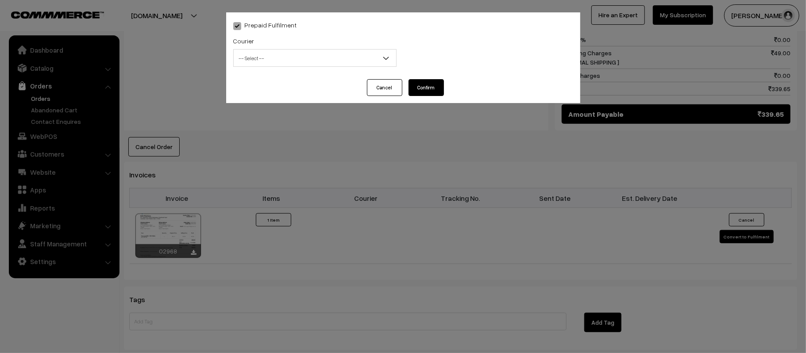
click at [325, 50] on span "-- Select --" at bounding box center [315, 57] width 162 height 15
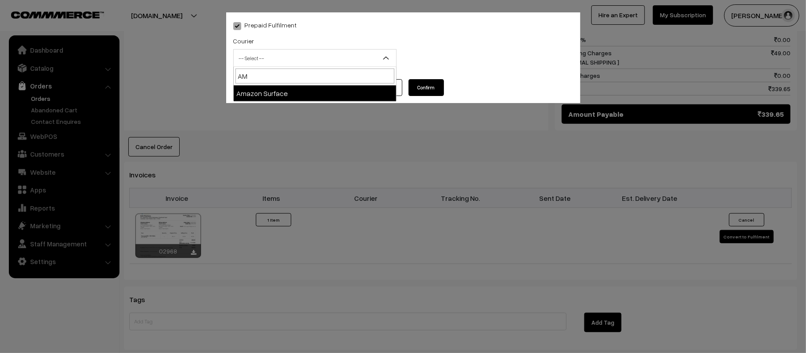
type input "A"
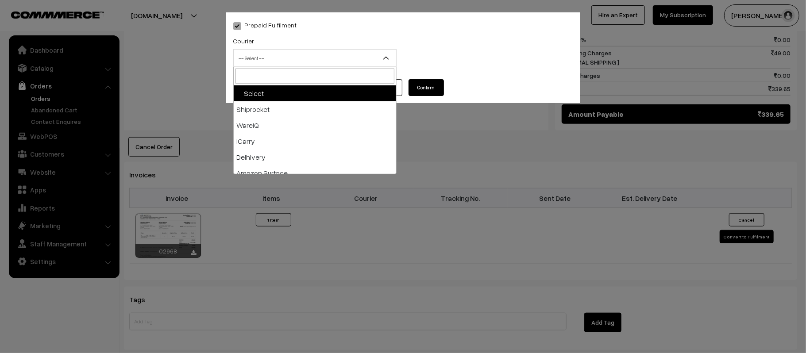
type input "X"
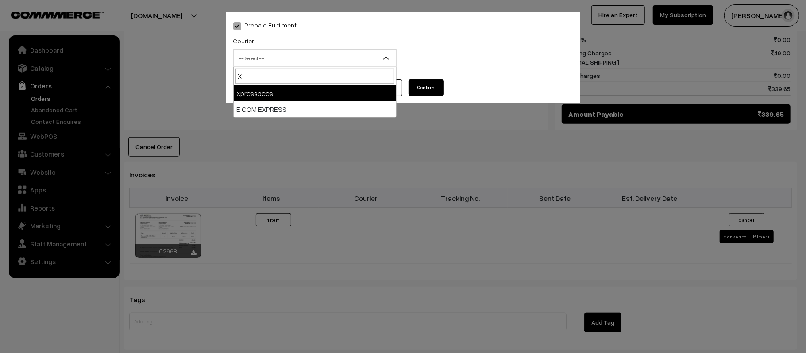
select select "8"
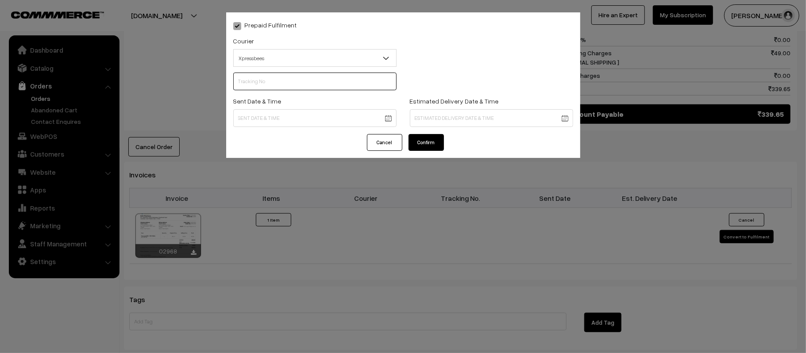
scroll to position [0, 0]
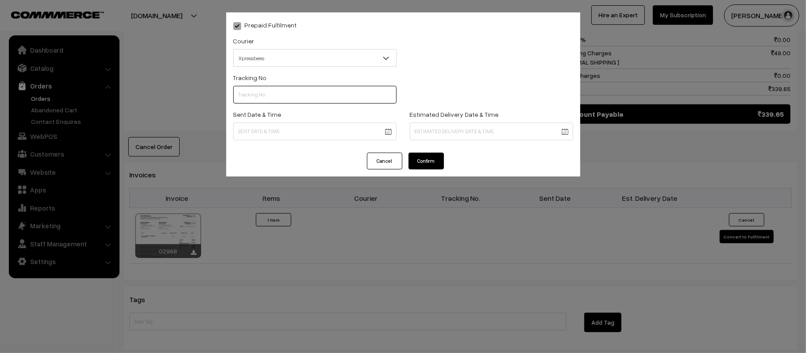
paste input "14344952956726"
type input "14344952956726"
click at [325, 138] on body "Thank you for showing interest. Our team will call you shortly. Close kirtiphar…" at bounding box center [403, 43] width 806 height 1033
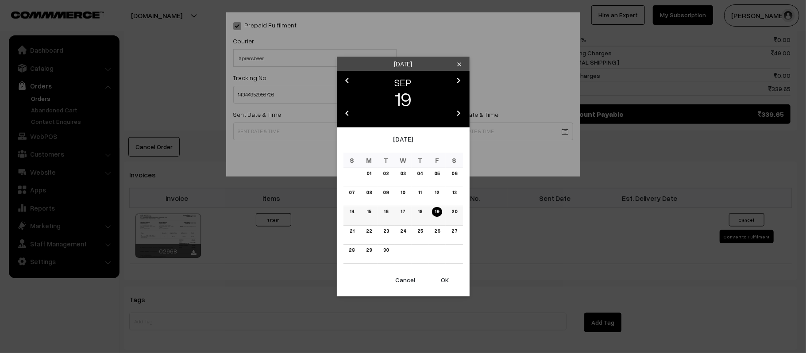
click at [457, 213] on link "20" at bounding box center [453, 211] width 11 height 9
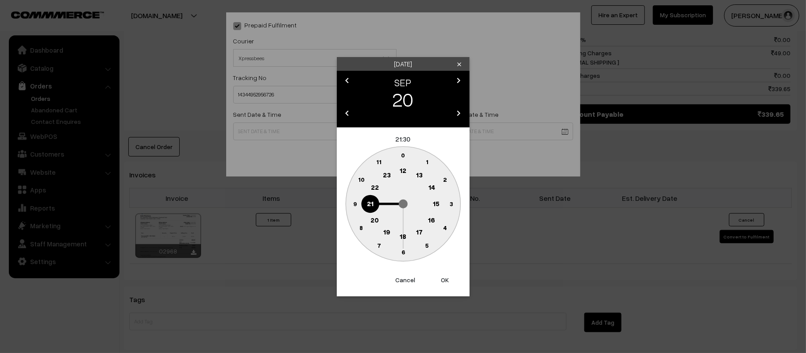
click at [402, 174] on circle at bounding box center [403, 171] width 18 height 18
click at [354, 204] on text "45" at bounding box center [355, 204] width 8 height 8
type input "20-09-2025 12:45"
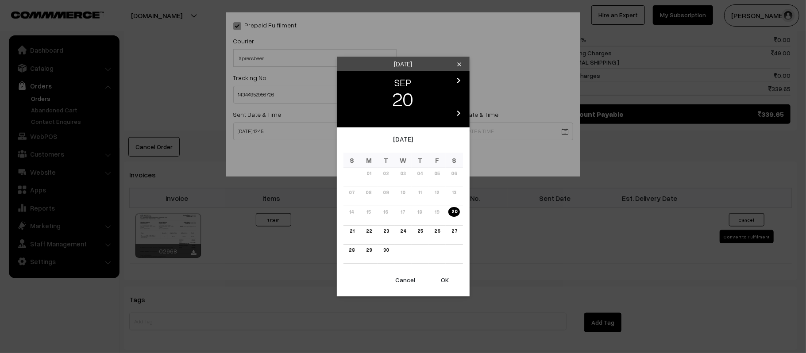
click at [467, 126] on body "Thank you for showing interest. Our team will call you shortly. Close [DOMAIN_N…" at bounding box center [403, 43] width 806 height 1033
click at [397, 231] on link "24" at bounding box center [402, 231] width 11 height 9
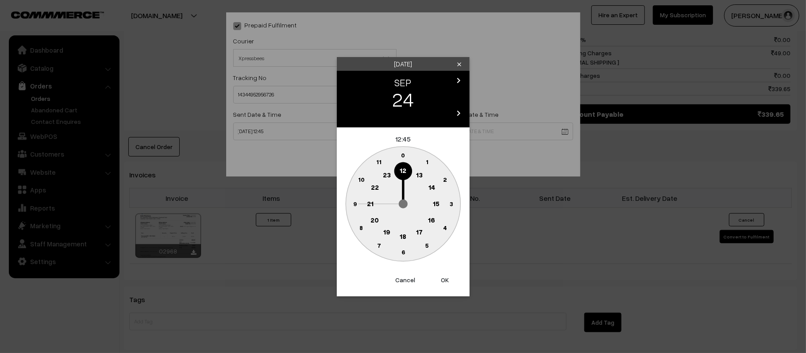
click at [370, 205] on text "21" at bounding box center [370, 203] width 7 height 8
click at [402, 254] on text "30" at bounding box center [403, 252] width 8 height 8
type input "24-09-2025 21:30"
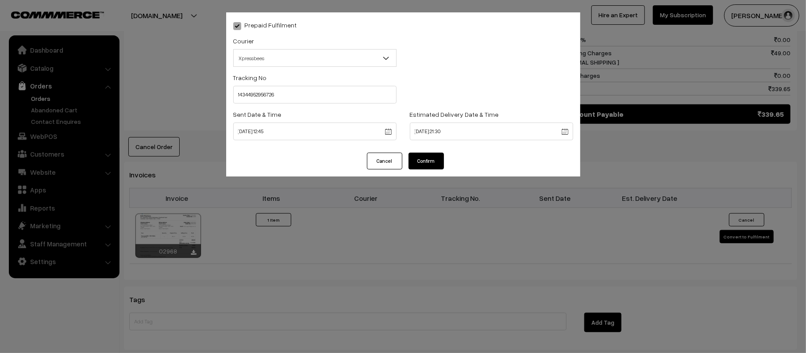
click at [426, 165] on button "Confirm" at bounding box center [425, 161] width 35 height 17
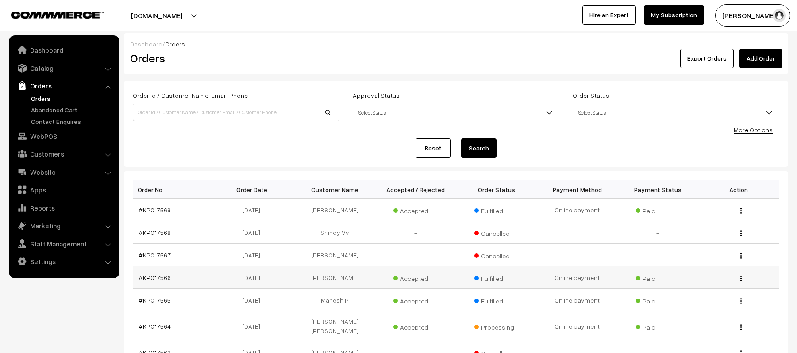
scroll to position [118, 0]
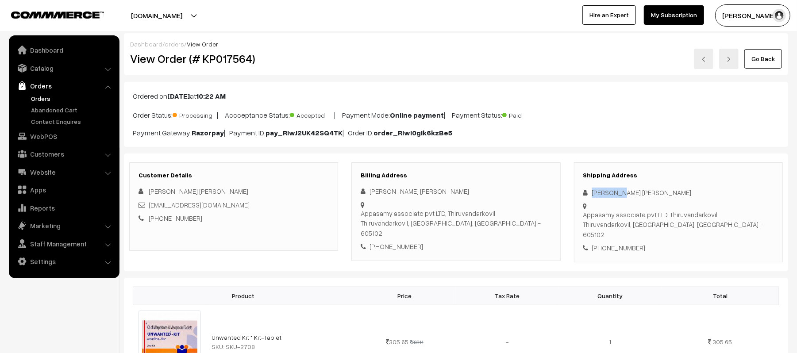
drag, startPoint x: 634, startPoint y: 192, endPoint x: 572, endPoint y: 190, distance: 62.0
click at [572, 190] on div "Shipping Address Arun [PERSON_NAME] associate pvt LTD, Thiruvandarkovil [GEOGRA…" at bounding box center [678, 212] width 222 height 100
copy div "[PERSON_NAME] [PERSON_NAME]"
click at [606, 243] on div "[PHONE_NUMBER]" at bounding box center [678, 248] width 190 height 10
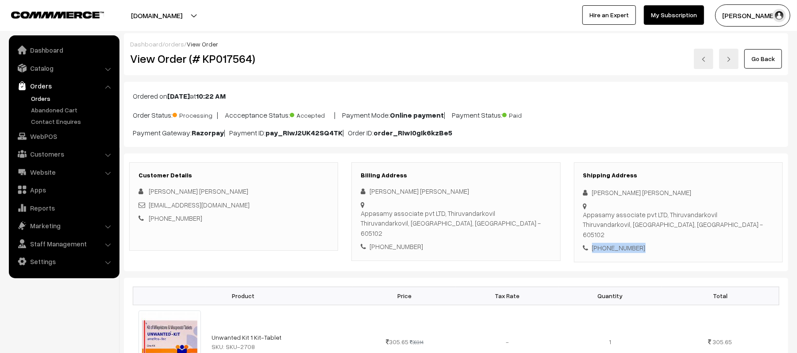
click at [606, 243] on div "[PHONE_NUMBER]" at bounding box center [678, 248] width 190 height 10
click at [629, 243] on div "[PHONE_NUMBER]" at bounding box center [678, 248] width 190 height 10
drag, startPoint x: 245, startPoint y: 206, endPoint x: 150, endPoint y: 207, distance: 95.6
click at [150, 207] on div "arunrajumass1999@gmail.com" at bounding box center [233, 205] width 190 height 10
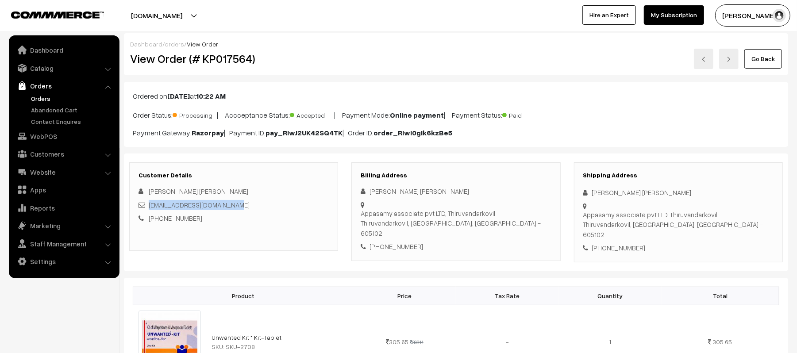
copy link "arunrajumass1999@gmail.com"
drag, startPoint x: 593, startPoint y: 208, endPoint x: 731, endPoint y: 213, distance: 138.1
click at [731, 213] on div "Shipping Address Arun Arun Appasamy associate pvt LTD, Thiruvandarkovil Thiruva…" at bounding box center [678, 212] width 209 height 100
copy div "Appasamy associate pvt LTD, Thiruvandarkovil Thiruvandarkovil, Pondicherry, Ind…"
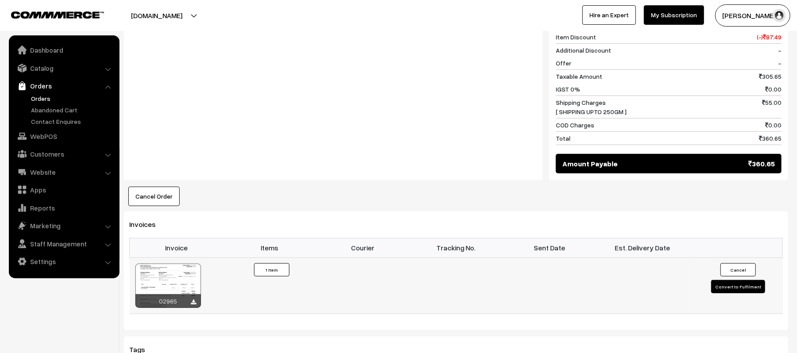
click at [739, 280] on button "Convert to Fulfilment" at bounding box center [738, 286] width 54 height 13
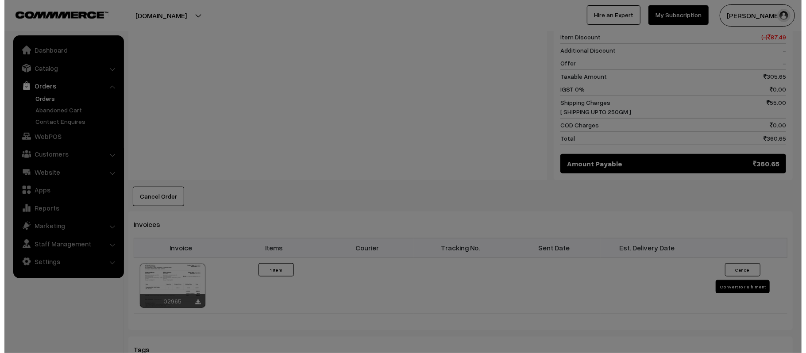
scroll to position [414, 0]
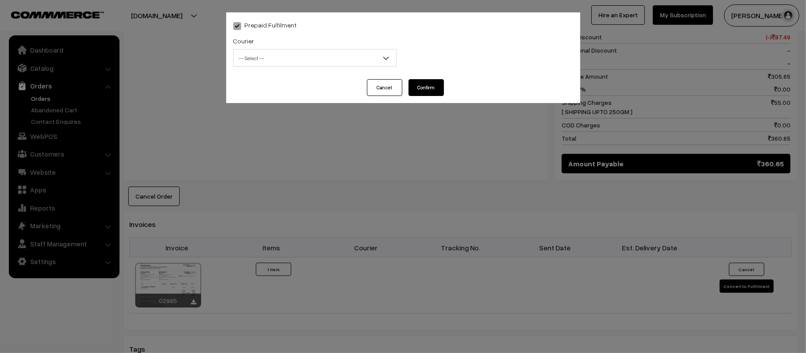
click at [257, 53] on span "-- Select --" at bounding box center [315, 57] width 162 height 15
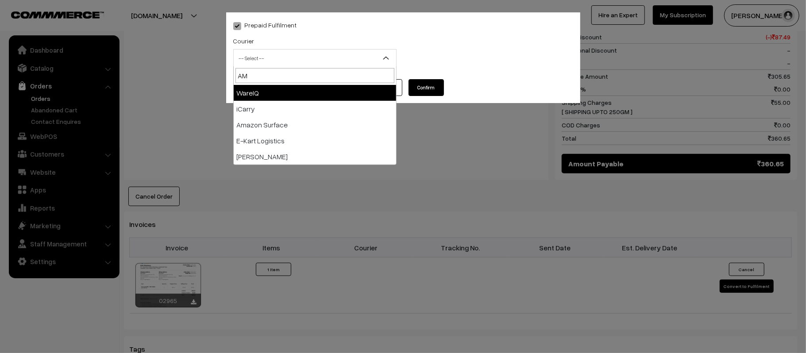
type input "AMA"
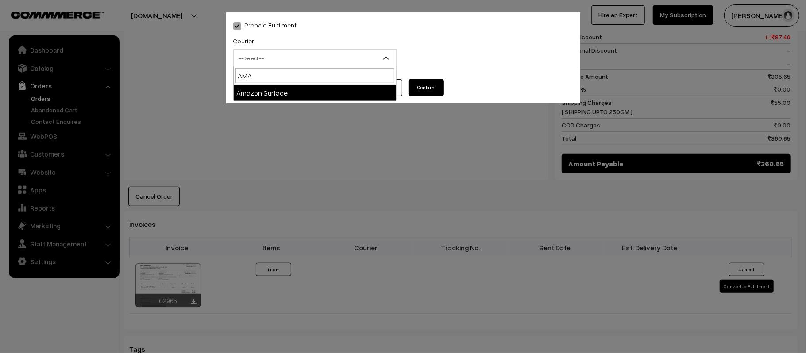
select select "5"
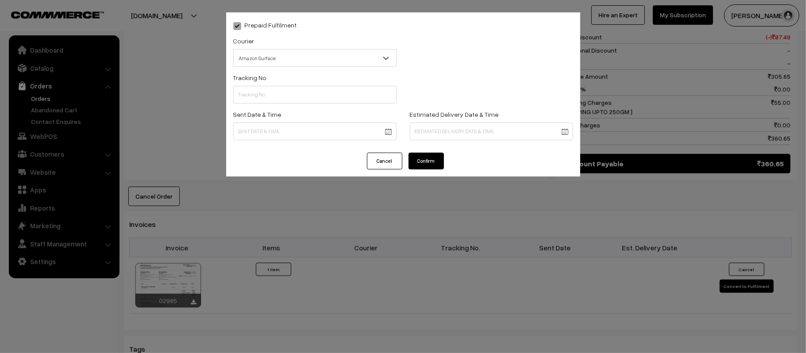
click at [273, 140] on div "Sent Date & Time" at bounding box center [315, 127] width 177 height 37
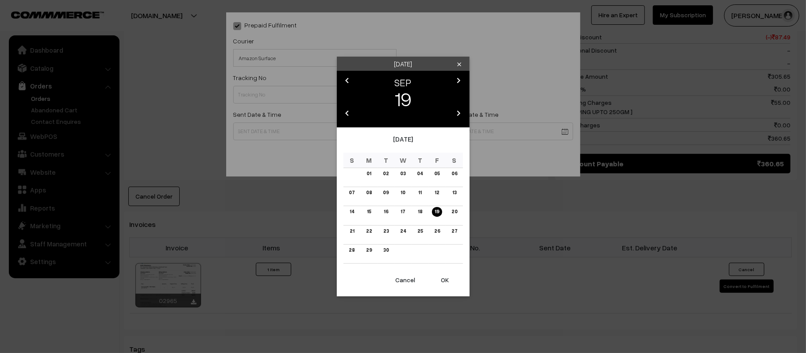
click at [274, 131] on body "Thank you for showing interest. Our team will call you shortly. Close kirtiphar…" at bounding box center [403, 98] width 806 height 1024
click at [457, 211] on link "20" at bounding box center [453, 211] width 11 height 9
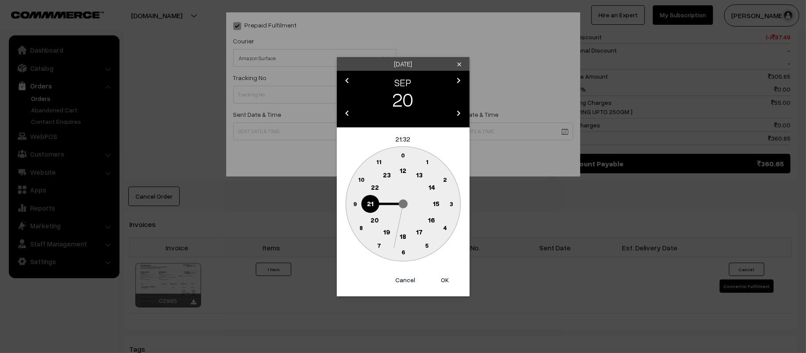
click at [403, 168] on text "12" at bounding box center [403, 170] width 7 height 8
click at [351, 204] on text "45" at bounding box center [355, 204] width 8 height 8
type input "20-09-2025 12:45"
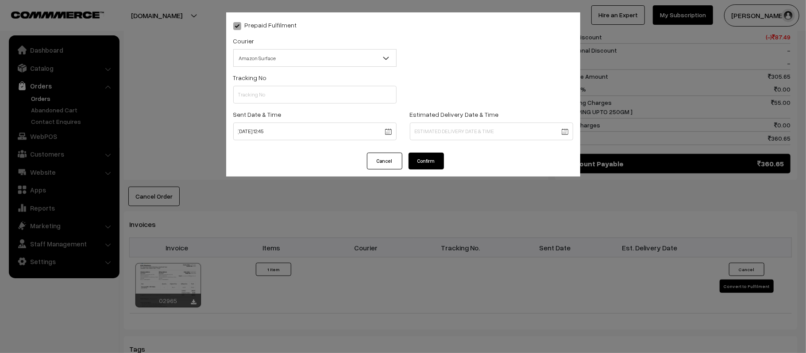
click at [489, 121] on div "Estimated Delivery Date & Time" at bounding box center [491, 124] width 163 height 31
click at [497, 130] on body "Thank you for showing interest. Our team will call you shortly. Close [DOMAIN_N…" at bounding box center [403, 98] width 806 height 1024
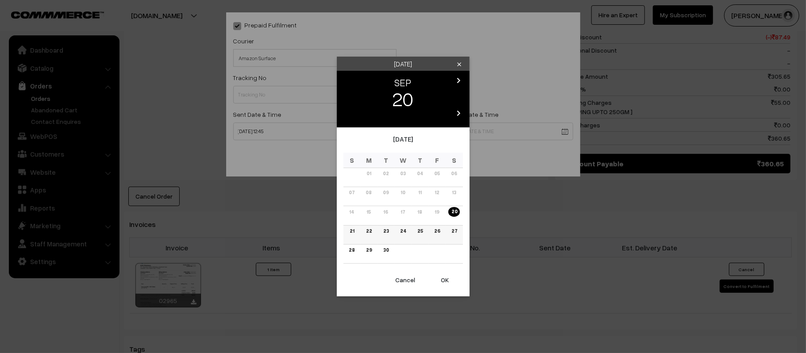
click at [437, 230] on link "26" at bounding box center [436, 231] width 11 height 9
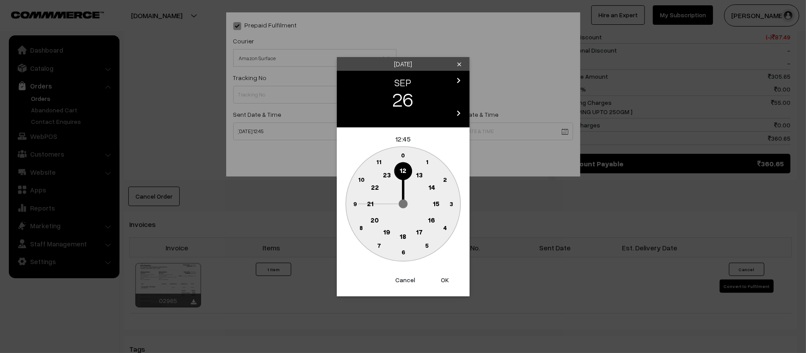
click at [370, 204] on text "21" at bounding box center [370, 203] width 7 height 8
click at [402, 256] on circle at bounding box center [403, 252] width 18 height 18
type input "[DATE] 21:30"
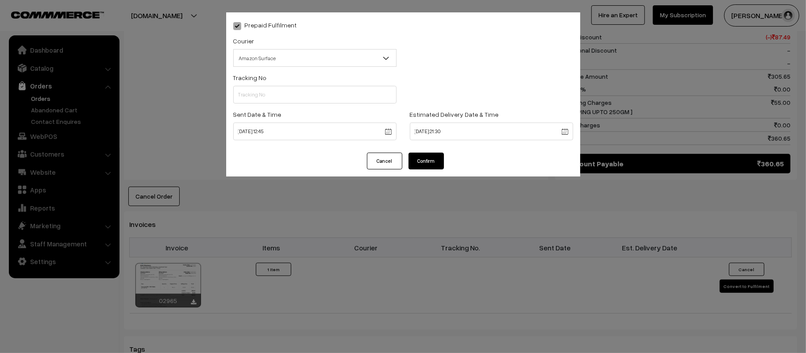
click at [428, 161] on button "Confirm" at bounding box center [425, 161] width 35 height 17
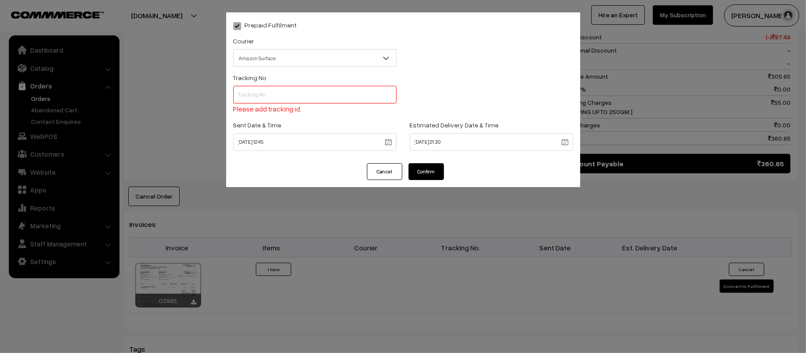
click at [302, 83] on div "Tracking No Please add tracking id." at bounding box center [314, 93] width 163 height 42
click at [305, 94] on input "text" at bounding box center [314, 95] width 163 height 18
paste input "363547693624"
type input "363547693624"
click at [419, 170] on button "Confirm" at bounding box center [425, 171] width 35 height 17
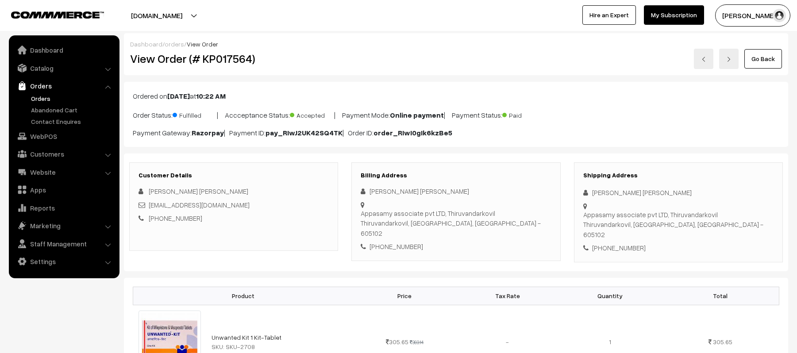
scroll to position [413, 0]
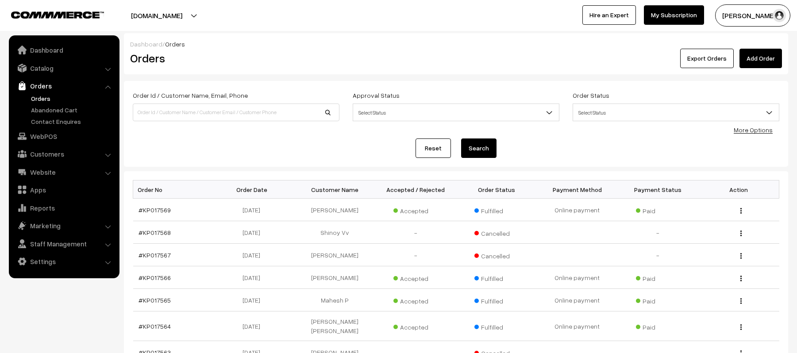
scroll to position [118, 0]
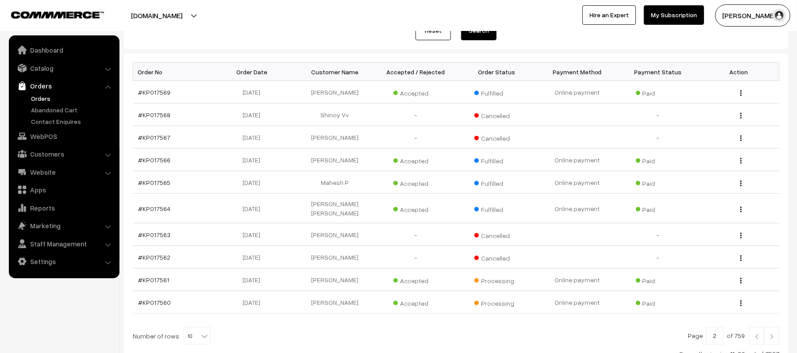
click at [756, 334] on link at bounding box center [756, 336] width 15 height 18
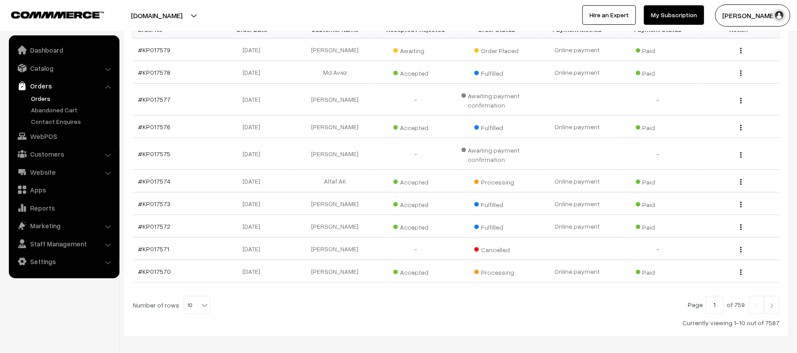
scroll to position [177, 0]
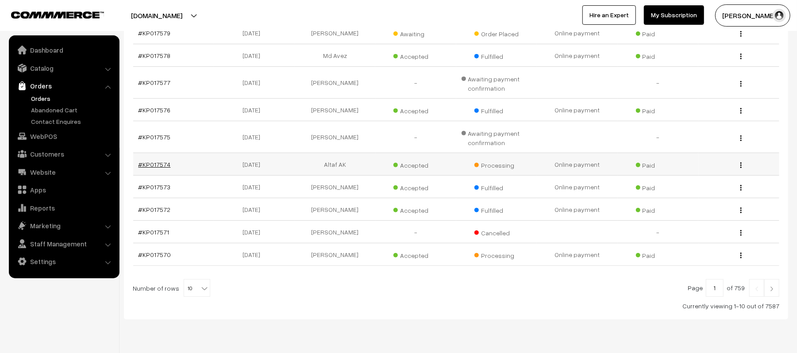
drag, startPoint x: 158, startPoint y: 170, endPoint x: 146, endPoint y: 167, distance: 13.1
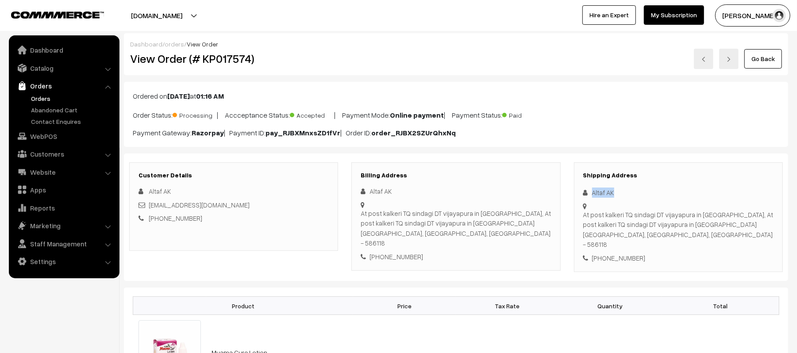
drag, startPoint x: 624, startPoint y: 193, endPoint x: 572, endPoint y: 197, distance: 51.9
click at [572, 197] on div "Shipping Address [PERSON_NAME] AK At post kalkeri TQ sindagi DT vijayapura in […" at bounding box center [678, 217] width 222 height 110
copy div "Altaf AK"
click at [625, 255] on div "Shipping Address [PERSON_NAME] AK At post kalkeri TQ sindagi DT vijayapura in […" at bounding box center [678, 217] width 209 height 110
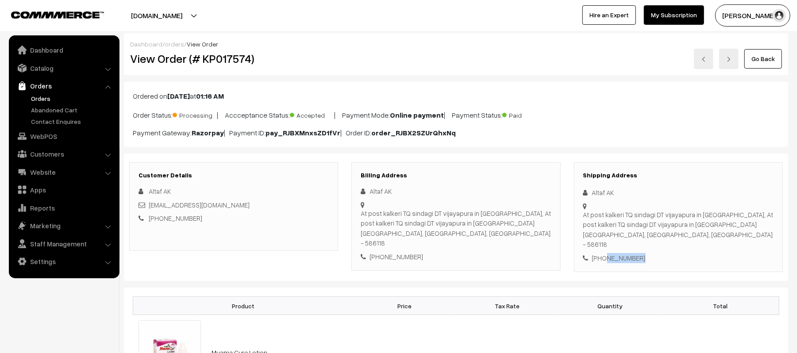
copy div "7338489249"
drag, startPoint x: 227, startPoint y: 206, endPoint x: 150, endPoint y: 207, distance: 77.0
click at [150, 207] on div "[EMAIL_ADDRESS][DOMAIN_NAME]" at bounding box center [233, 205] width 190 height 10
copy link "[EMAIL_ADDRESS][DOMAIN_NAME]"
drag, startPoint x: 583, startPoint y: 215, endPoint x: 719, endPoint y: 232, distance: 137.3
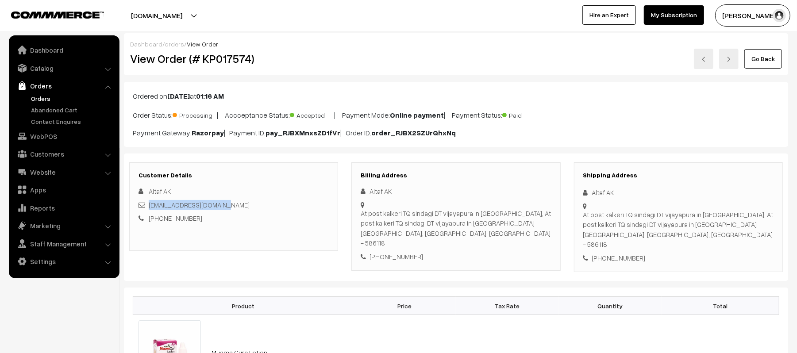
click at [719, 232] on div "At post kalkeri TQ sindagi DT vijayapura in [GEOGRAPHIC_DATA], At post kalkeri …" at bounding box center [678, 230] width 190 height 40
copy div "At post kalkeri TQ sindagi DT vijayapura in [GEOGRAPHIC_DATA], At post kalkeri …"
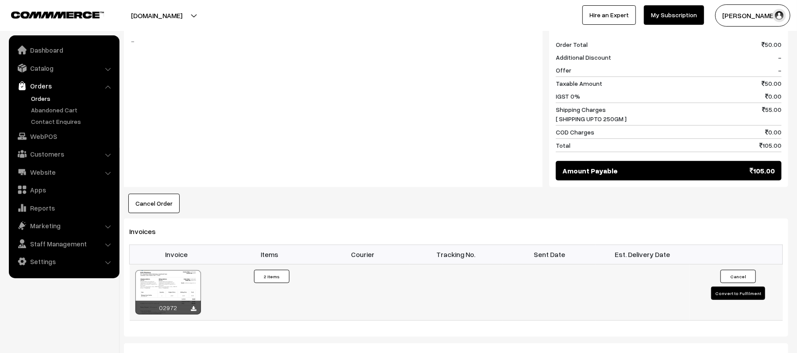
click at [754, 288] on button "Convert to Fulfilment" at bounding box center [738, 293] width 54 height 13
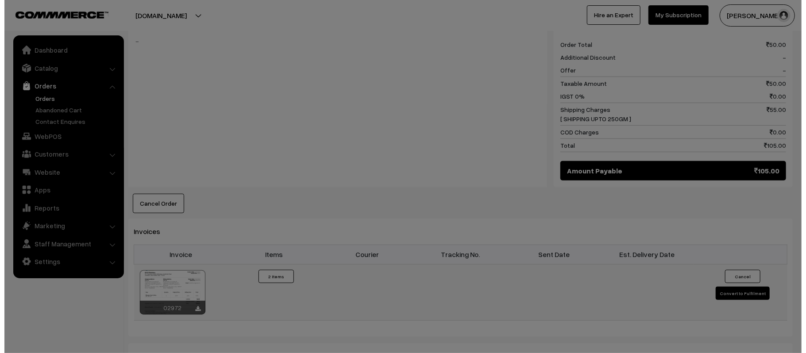
scroll to position [414, 0]
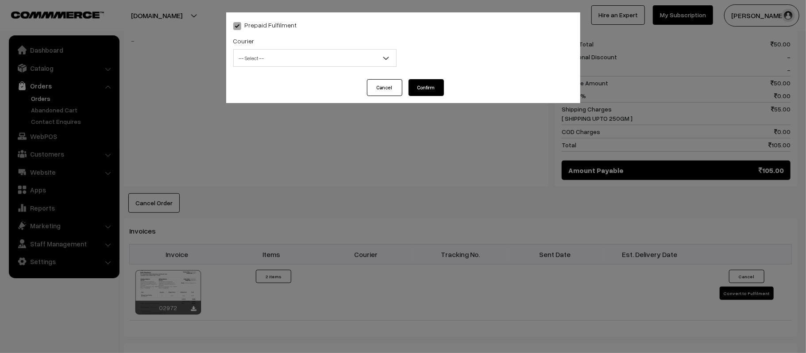
click at [257, 58] on span "-- Select --" at bounding box center [315, 57] width 162 height 15
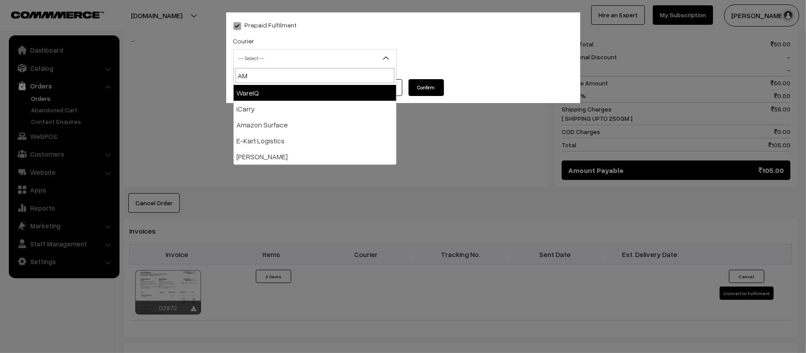
type input "AMA"
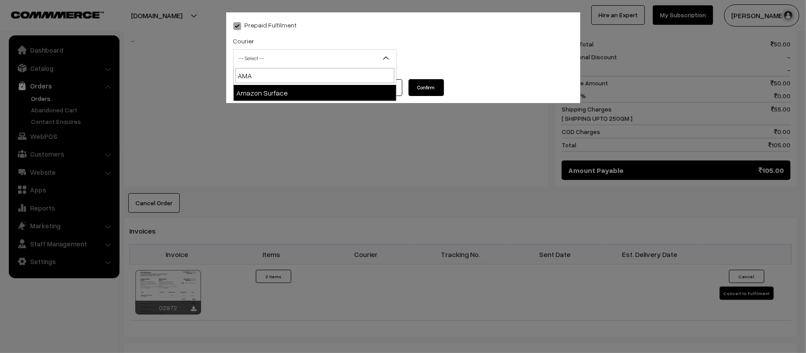
select select "5"
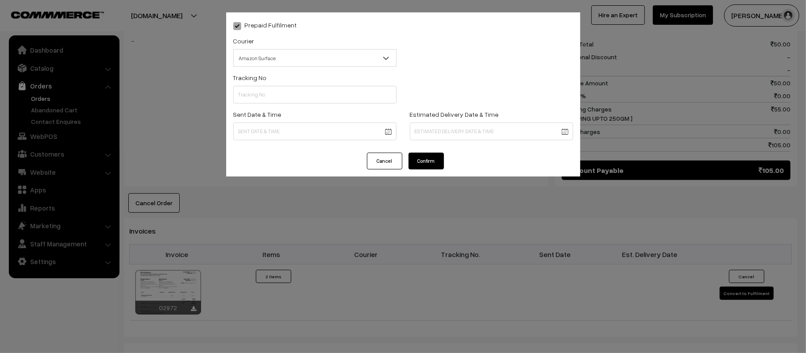
click at [300, 133] on body "Thank you for showing interest. Our team will call you shortly. Close [DOMAIN_N…" at bounding box center [403, 101] width 806 height 1030
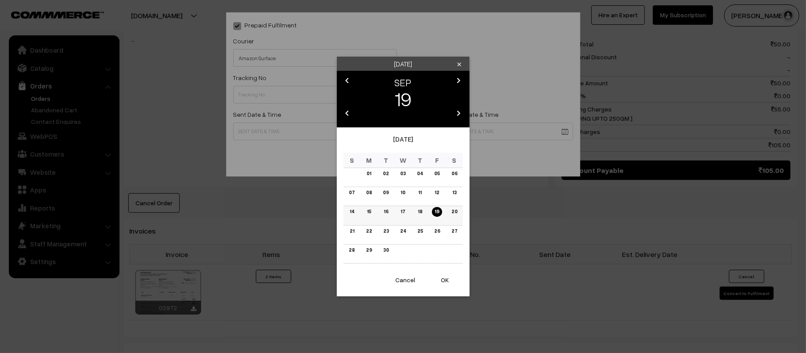
click at [453, 211] on link "20" at bounding box center [453, 211] width 11 height 9
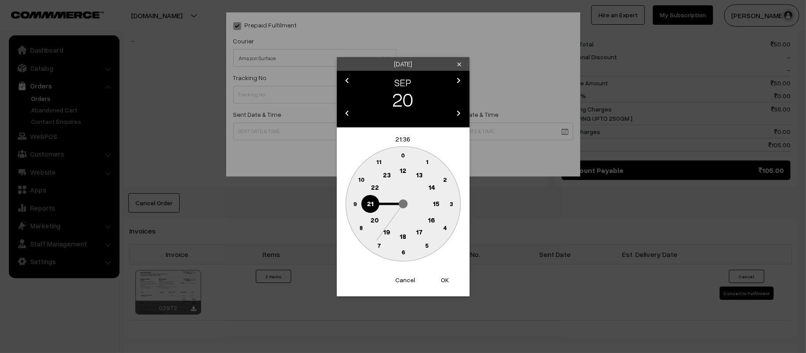
click at [401, 169] on text "12" at bounding box center [403, 170] width 7 height 8
click at [360, 202] on circle at bounding box center [356, 199] width 12 height 12
type input "20-09-2025 12:46"
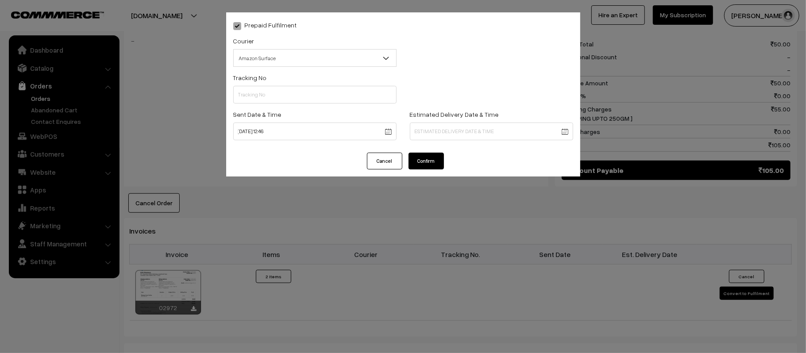
click at [492, 125] on body "Thank you for showing interest. Our team will call you shortly. Close [DOMAIN_N…" at bounding box center [403, 101] width 806 height 1030
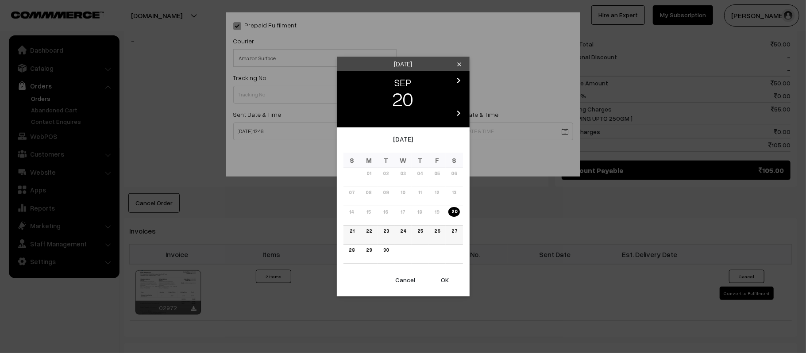
click at [434, 229] on link "26" at bounding box center [436, 231] width 11 height 9
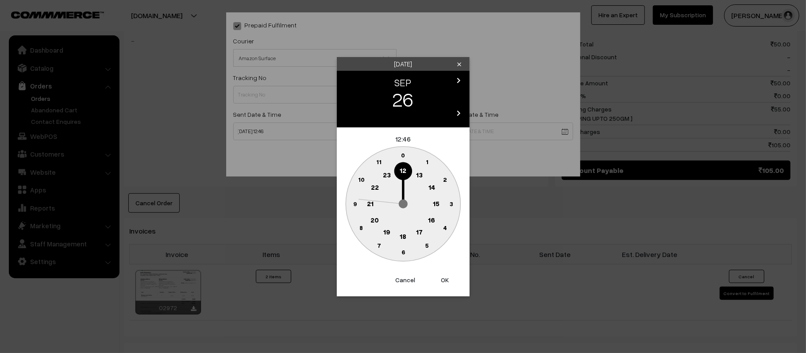
drag, startPoint x: 370, startPoint y: 199, endPoint x: 383, endPoint y: 215, distance: 20.5
click at [370, 199] on text "21" at bounding box center [370, 203] width 7 height 8
click at [402, 257] on circle at bounding box center [403, 252] width 18 height 18
type input "26-09-2025 21:30"
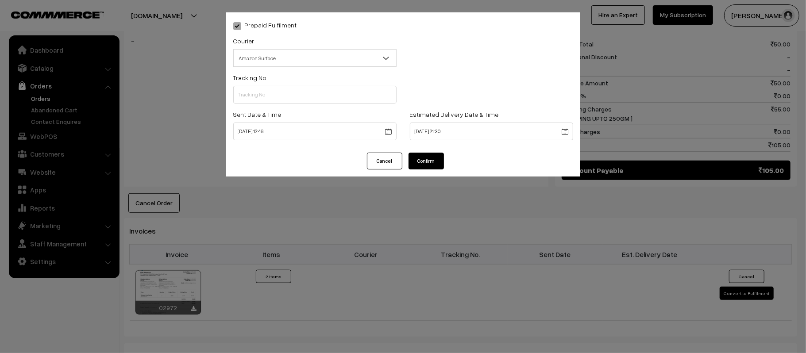
click at [265, 49] on span "Amazon Surface" at bounding box center [314, 58] width 163 height 18
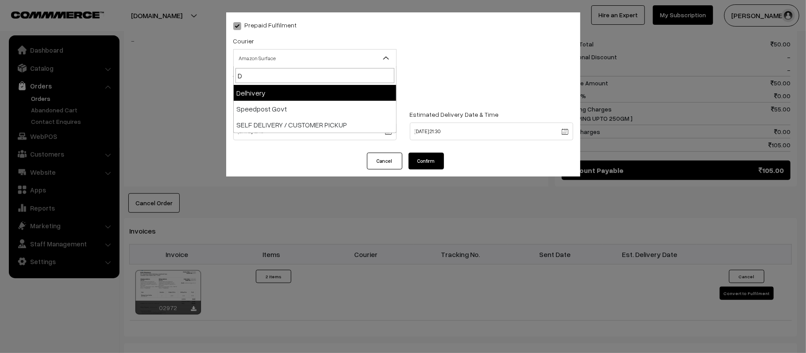
type input "DE"
select select "4"
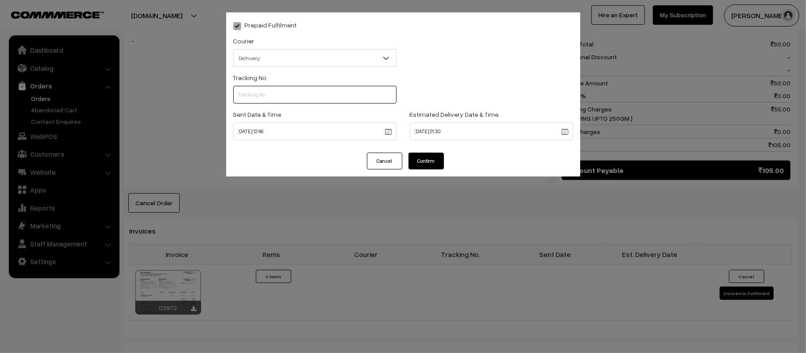
paste input "40390510975170"
type input "40390510975170"
click at [439, 155] on button "Confirm" at bounding box center [425, 161] width 35 height 17
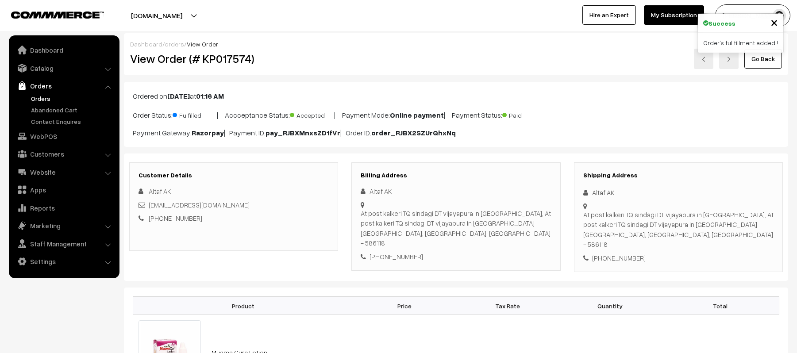
scroll to position [413, 0]
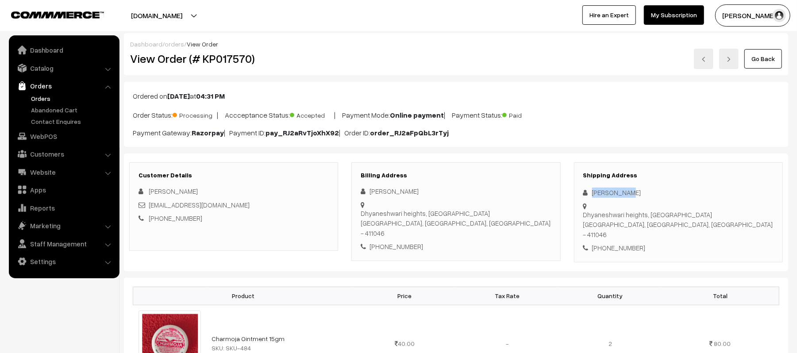
drag, startPoint x: 634, startPoint y: 190, endPoint x: 567, endPoint y: 187, distance: 67.3
click at [567, 187] on div "Shipping Address Ajay Sirsat Dhyaneshwari heights, Katraj Pune, Maharashtra, In…" at bounding box center [678, 212] width 222 height 100
copy div "Ajay Sirsat"
click at [634, 243] on div "+91 7218839039" at bounding box center [678, 248] width 190 height 10
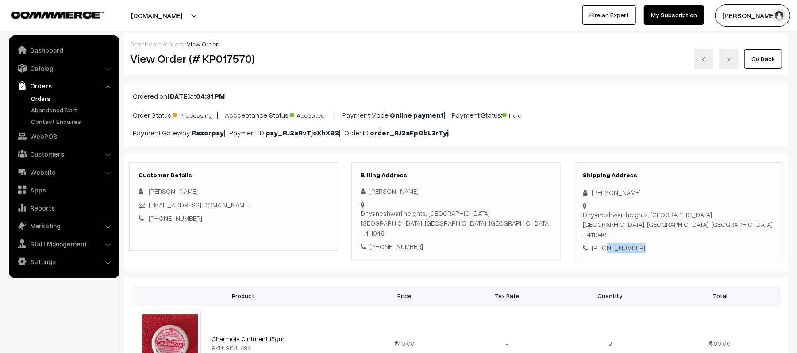
click at [634, 243] on div "+91 7218839039" at bounding box center [678, 248] width 190 height 10
copy div "7218839039"
drag, startPoint x: 222, startPoint y: 204, endPoint x: 150, endPoint y: 209, distance: 72.8
click at [150, 209] on div "ajay.sirsat18@gmail.com" at bounding box center [233, 205] width 190 height 10
copy link "ajay.sirsat18@gmail.com"
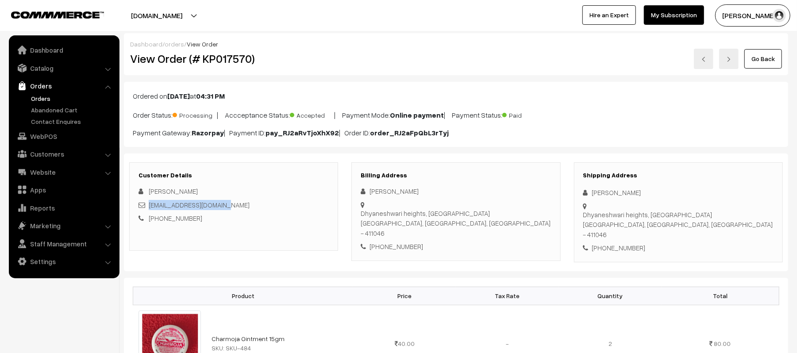
drag, startPoint x: 593, startPoint y: 206, endPoint x: 697, endPoint y: 215, distance: 104.8
click at [697, 215] on div "Shipping Address Ajay Sirsat Dhyaneshwari heights, Katraj Pune, Maharashtra, In…" at bounding box center [678, 212] width 209 height 100
copy div "Dhyaneshwari heights, Katraj Pune, Maharashtra, India - 411046"
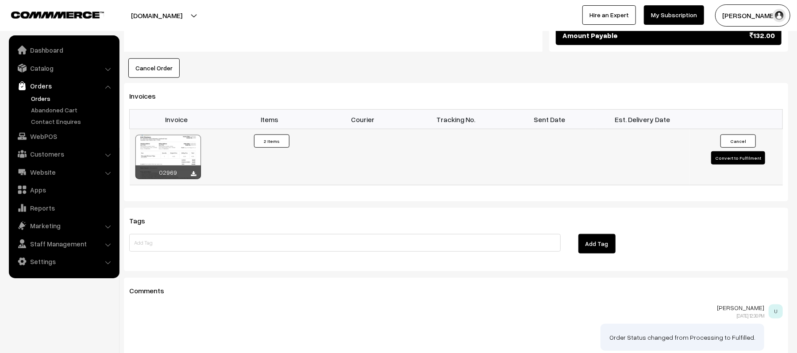
click at [721, 151] on button "Convert to Fulfilment" at bounding box center [738, 157] width 54 height 13
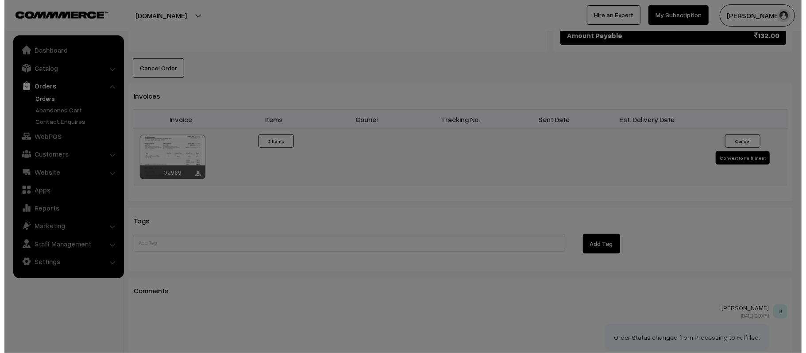
scroll to position [532, 0]
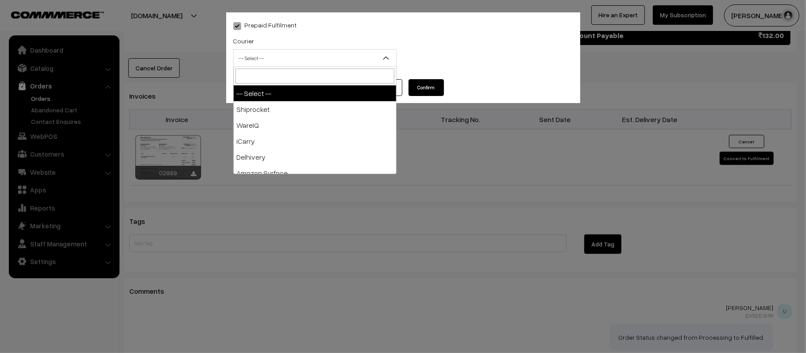
click at [301, 49] on span "-- Select --" at bounding box center [314, 58] width 163 height 18
type input "X"
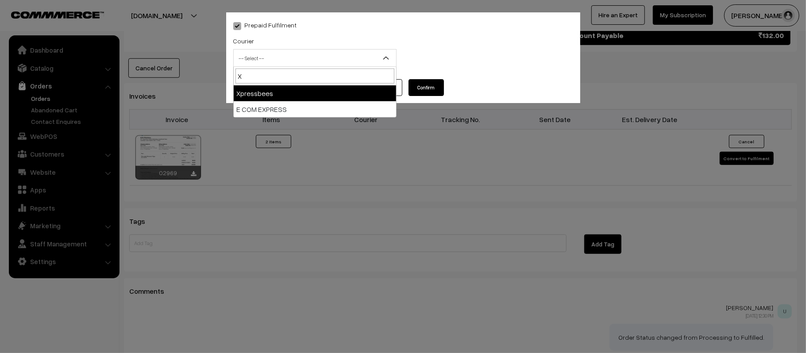
select select "8"
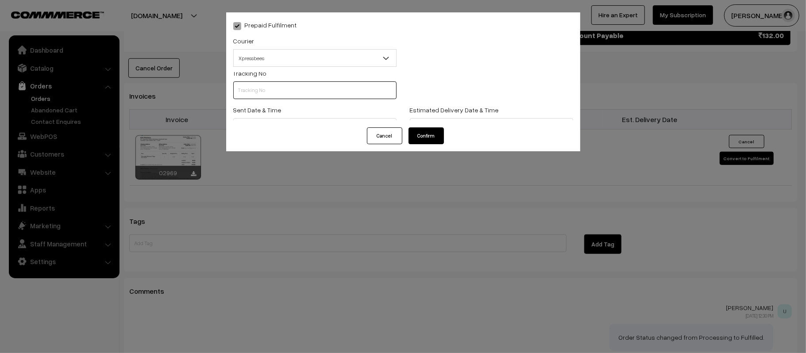
scroll to position [0, 0]
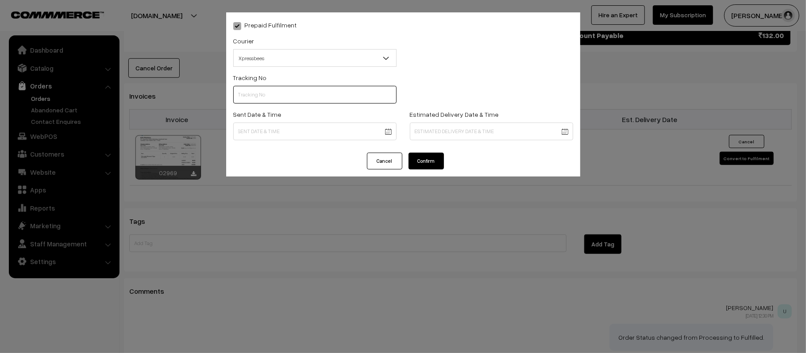
paste input "14344952956735"
type input "14344952956735"
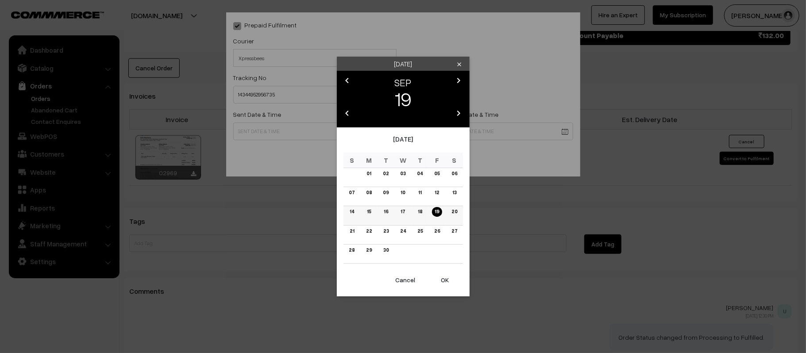
click at [457, 214] on link "20" at bounding box center [453, 211] width 11 height 9
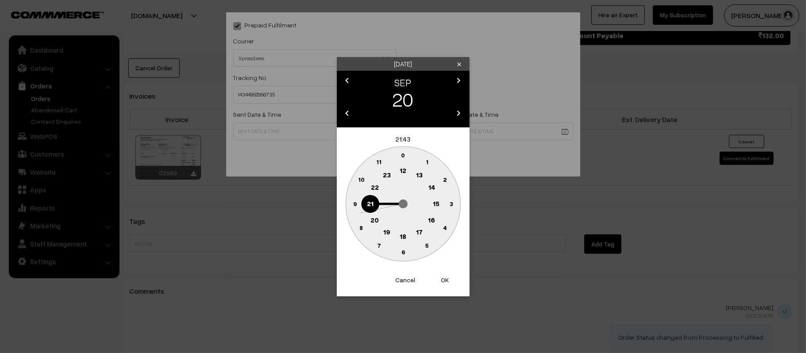
click at [403, 172] on text "12" at bounding box center [403, 170] width 7 height 8
click at [354, 203] on text "45" at bounding box center [355, 204] width 8 height 8
type input "20-09-2025 12:45"
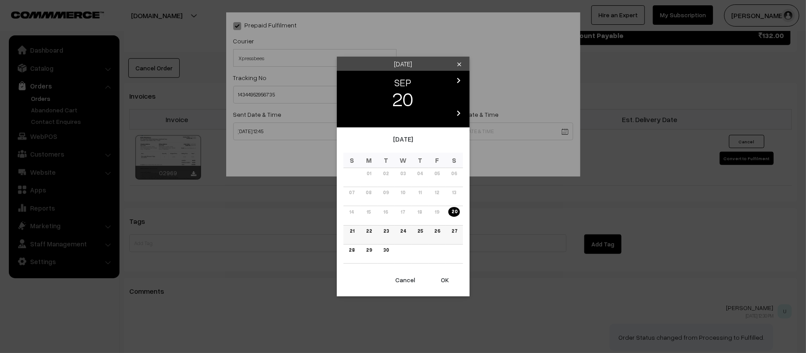
click at [438, 233] on link "26" at bounding box center [436, 231] width 11 height 9
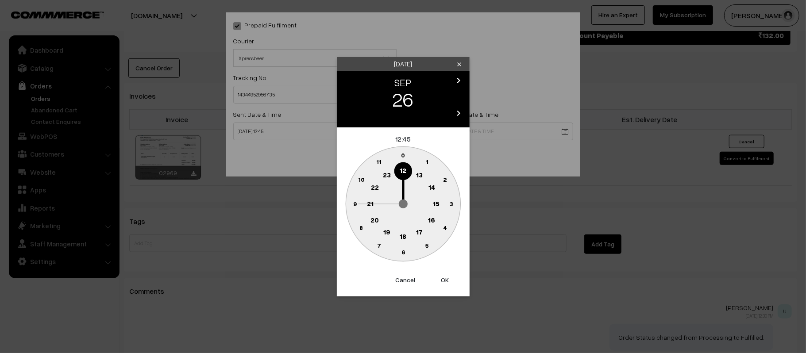
click at [363, 207] on circle at bounding box center [370, 204] width 18 height 18
click at [402, 252] on text "30" at bounding box center [403, 252] width 8 height 8
type input "[DATE] 21:30"
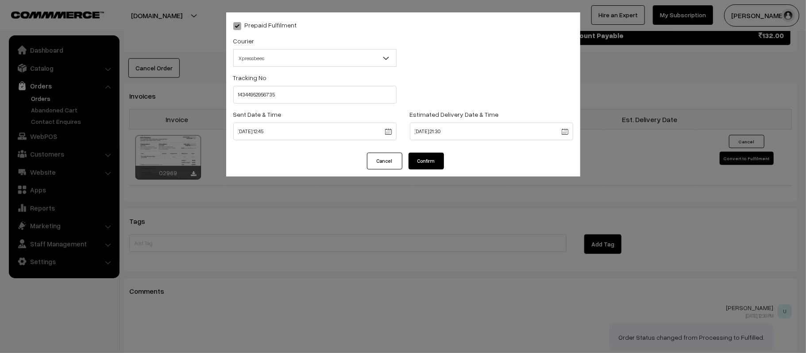
click at [414, 153] on button "Confirm" at bounding box center [425, 161] width 35 height 17
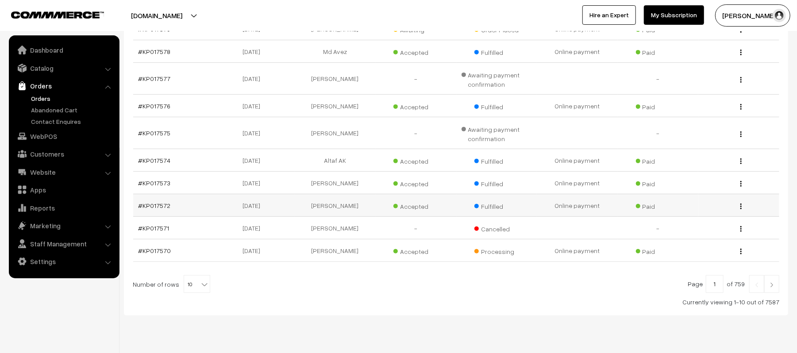
scroll to position [203, 0]
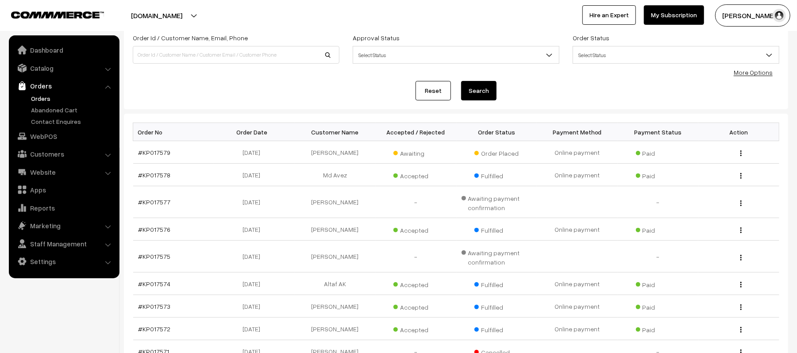
scroll to position [203, 0]
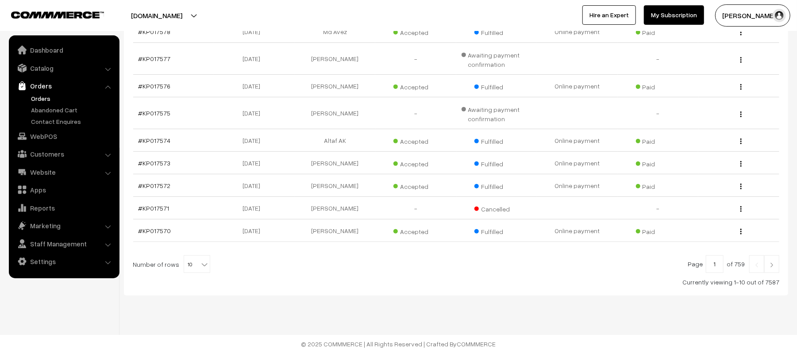
click at [772, 266] on img at bounding box center [772, 264] width 8 height 5
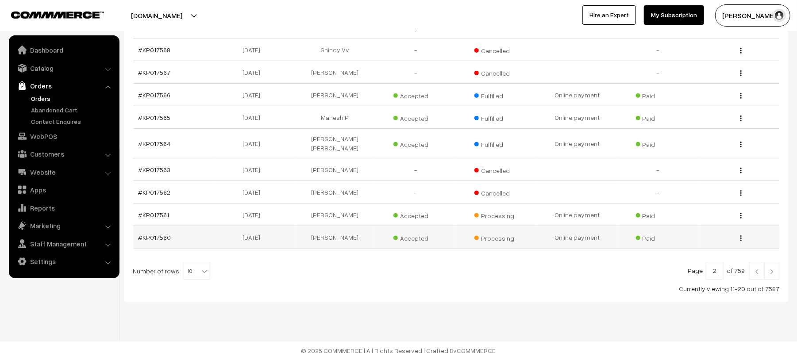
scroll to position [184, 0]
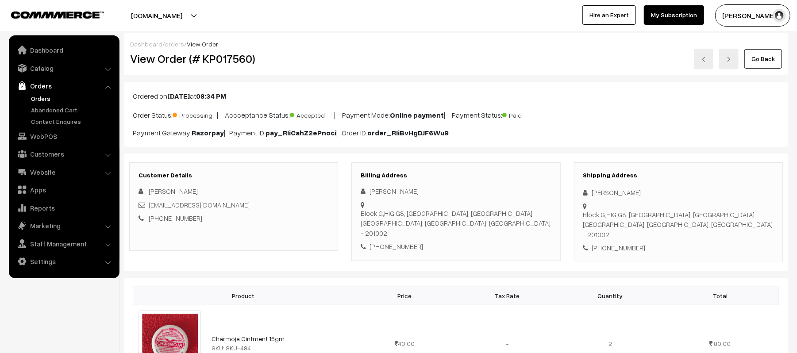
drag, startPoint x: 0, startPoint y: 0, endPoint x: 565, endPoint y: 191, distance: 596.8
click at [565, 191] on div "Customer Details Milan Rai mrai48851@gmail.com +91 7061924429 Billing Address M…" at bounding box center [456, 212] width 667 height 100
click at [656, 188] on div "Shipping Address Milan Rai Block G,HIG G8, Sector 23, Sanjay Nagar Ghaziabad, U…" at bounding box center [678, 212] width 209 height 100
drag, startPoint x: 627, startPoint y: 195, endPoint x: 590, endPoint y: 195, distance: 37.2
click at [590, 195] on div "[PERSON_NAME]" at bounding box center [678, 193] width 190 height 10
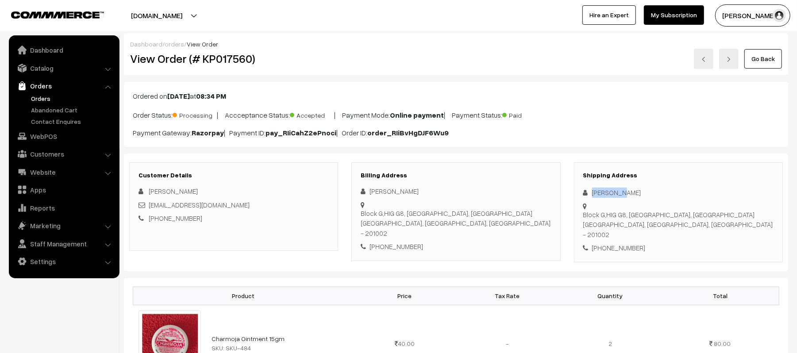
copy div "[PERSON_NAME]"
click at [622, 243] on div "+91 7061924429" at bounding box center [678, 248] width 190 height 10
click at [622, 243] on div "[PHONE_NUMBER]" at bounding box center [678, 248] width 190 height 10
copy div "7061924429"
drag, startPoint x: 220, startPoint y: 206, endPoint x: 150, endPoint y: 208, distance: 69.9
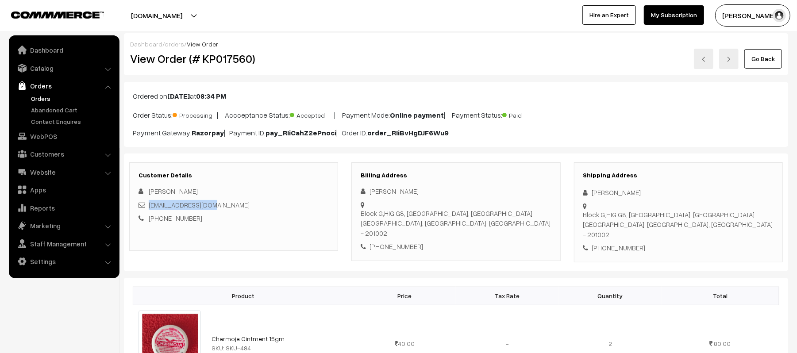
click at [150, 208] on div "[EMAIL_ADDRESS][DOMAIN_NAME]" at bounding box center [233, 205] width 190 height 10
copy link "mrai48851@gmail.com"
drag, startPoint x: 593, startPoint y: 209, endPoint x: 727, endPoint y: 213, distance: 134.6
click at [727, 213] on div "Shipping Address Milan Rai Block G,HIG G8, Sector 23, Sanjay Nagar Ghaziabad, U…" at bounding box center [678, 212] width 209 height 100
copy div "Block G,HIG G8, Sector 23, Sanjay Nagar Ghaziabad, Uttar Pradesh, India - 201002"
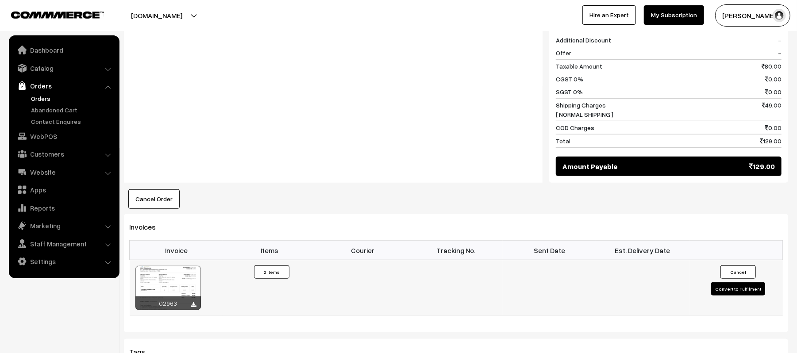
click at [728, 282] on button "Convert to Fulfilment" at bounding box center [738, 288] width 54 height 13
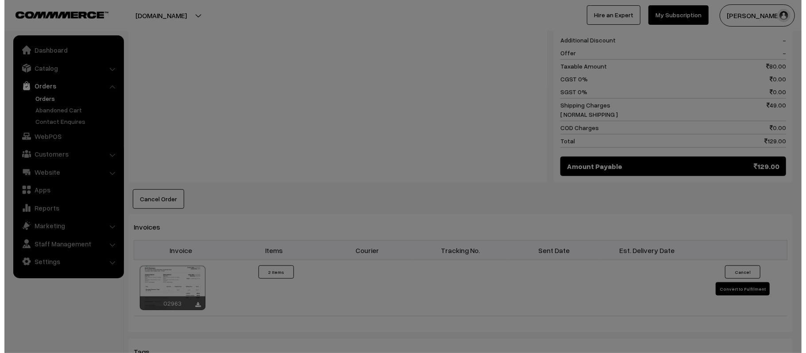
scroll to position [414, 0]
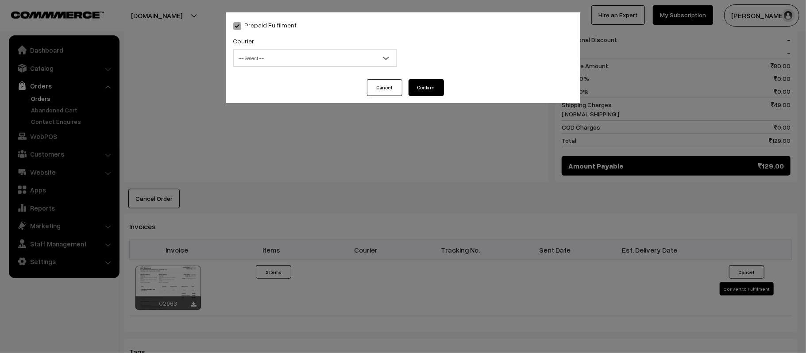
click at [337, 59] on span "-- Select --" at bounding box center [315, 57] width 162 height 15
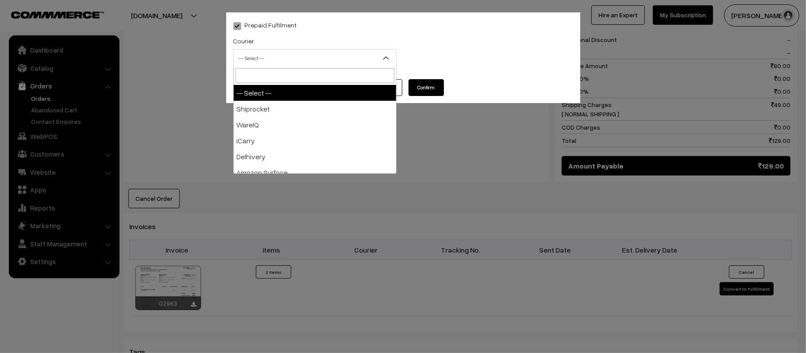
type input "X"
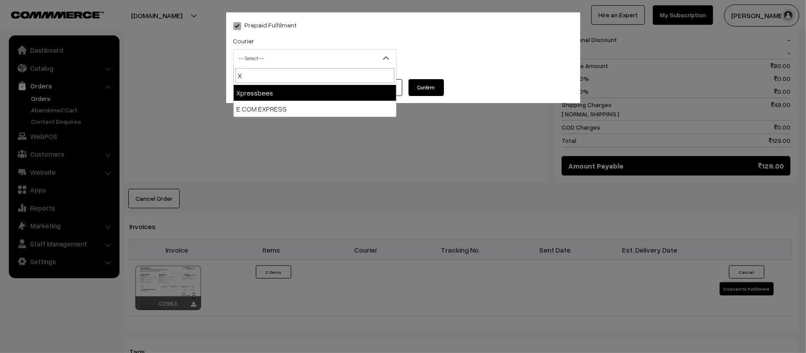
select select "8"
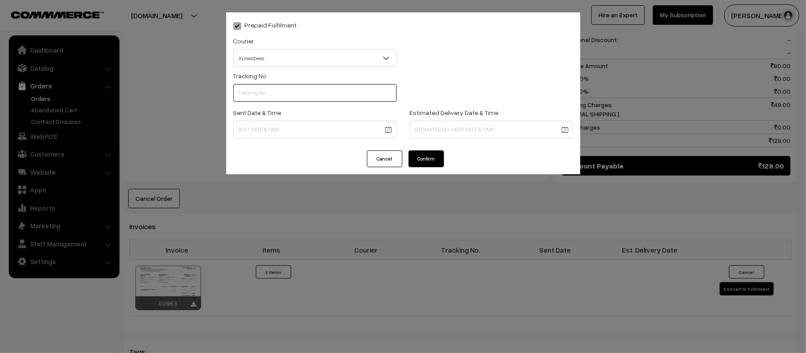
scroll to position [0, 0]
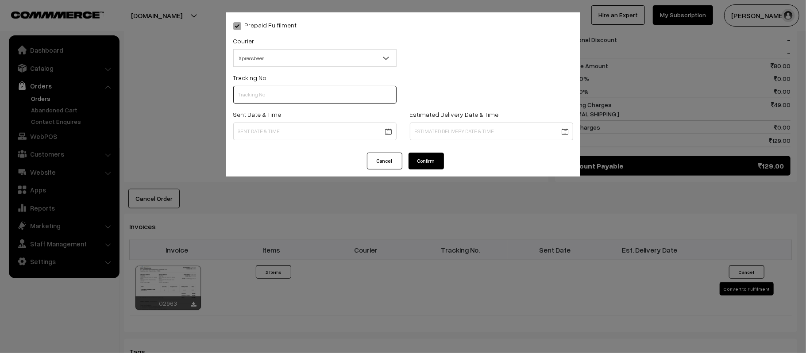
paste input "14344952956740"
type input "14344952956740"
click at [294, 137] on body "Thank you for showing interest. Our team will call you shortly. Close kirtiphar…" at bounding box center [403, 99] width 806 height 1026
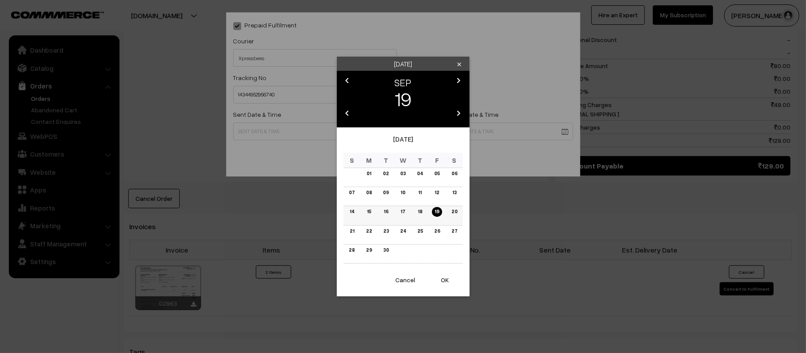
click at [453, 215] on link "20" at bounding box center [453, 211] width 11 height 9
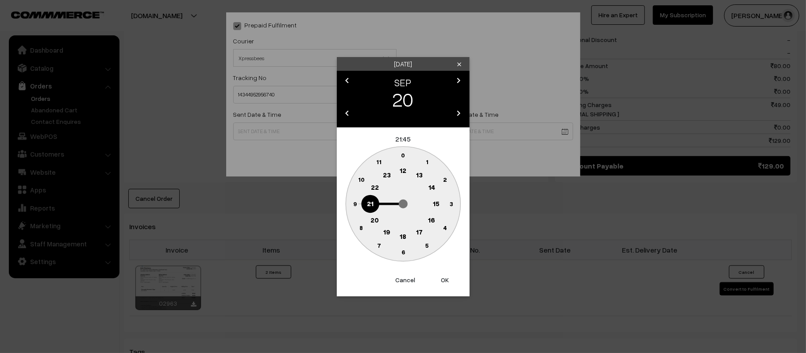
click at [403, 174] on text "12" at bounding box center [403, 170] width 7 height 8
click at [356, 206] on text "45" at bounding box center [355, 204] width 8 height 8
type input "[DATE] 12:45"
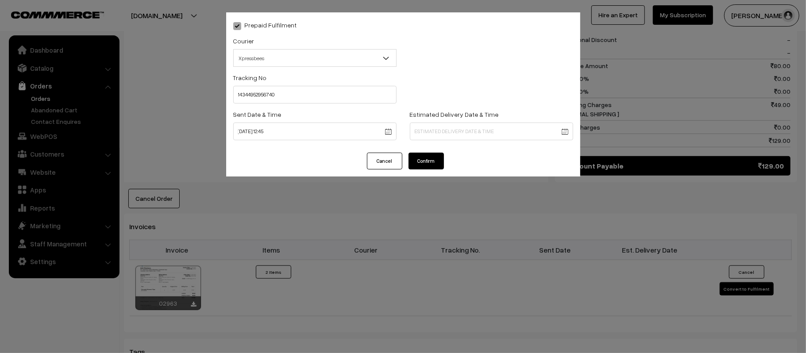
click at [485, 131] on body "Thank you for showing interest. Our team will call you shortly. Close [DOMAIN_N…" at bounding box center [403, 99] width 806 height 1026
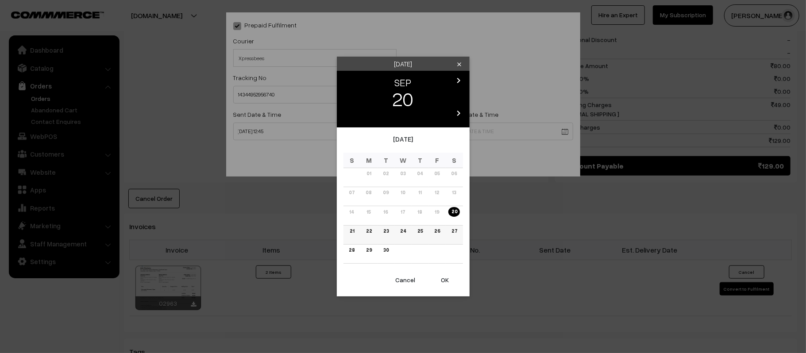
click at [434, 232] on link "26" at bounding box center [436, 231] width 11 height 9
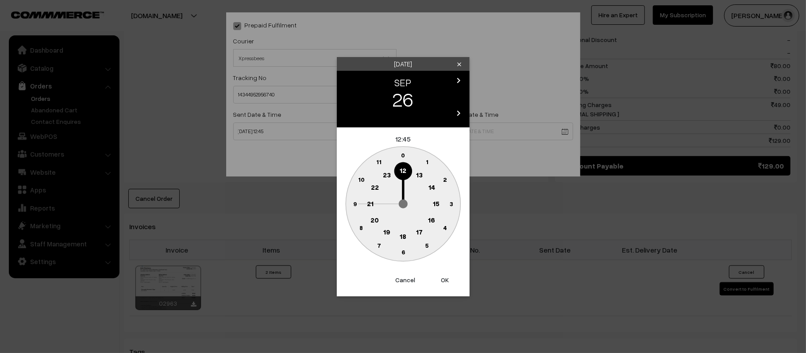
click at [407, 286] on button "Cancel" at bounding box center [405, 279] width 35 height 19
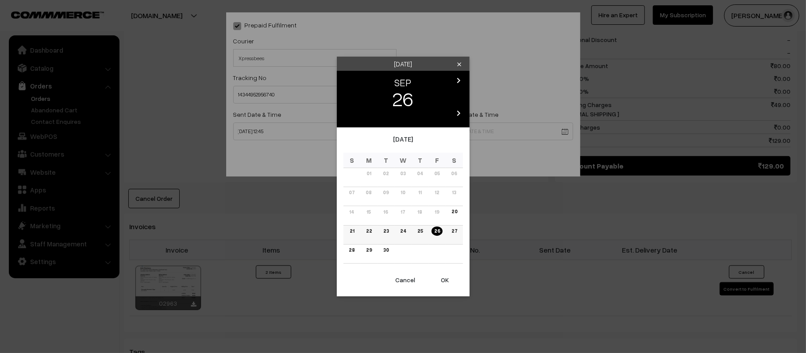
click at [395, 231] on td "24" at bounding box center [402, 234] width 17 height 19
click at [401, 233] on link "24" at bounding box center [402, 231] width 11 height 9
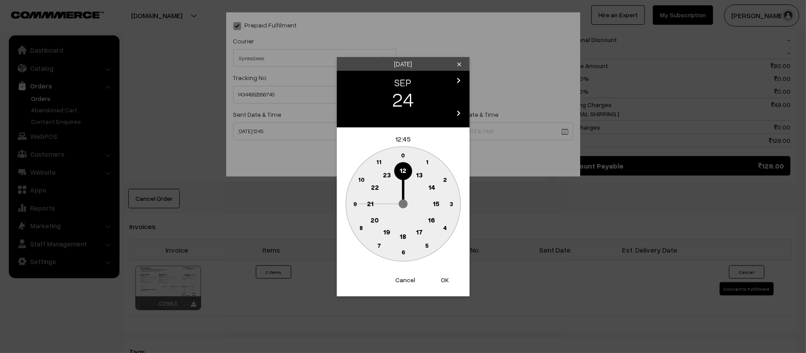
click at [364, 208] on circle at bounding box center [370, 204] width 18 height 18
click at [410, 252] on circle at bounding box center [403, 252] width 18 height 18
type input "24-09-2025 21:30"
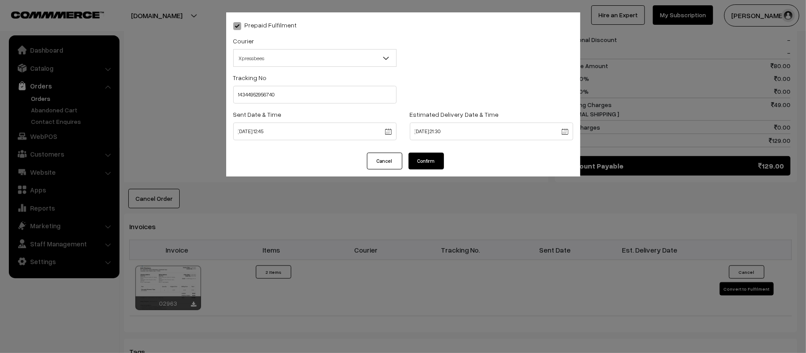
click at [436, 165] on button "Confirm" at bounding box center [425, 161] width 35 height 17
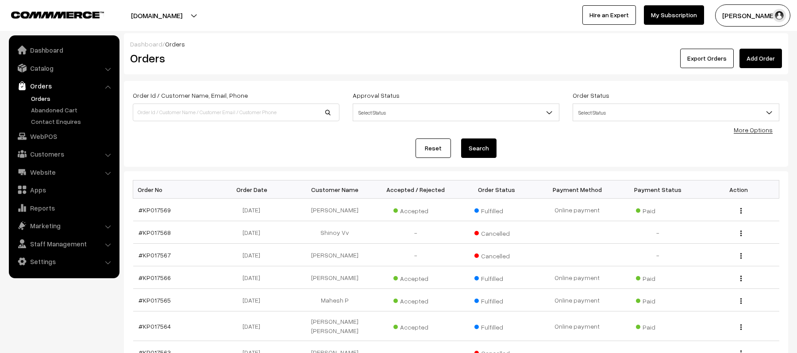
scroll to position [184, 0]
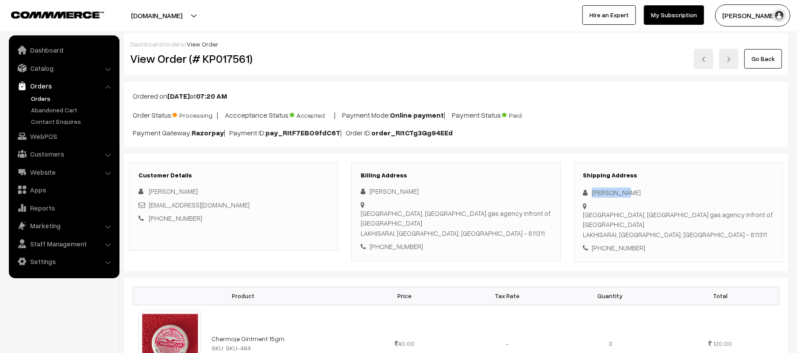
drag, startPoint x: 631, startPoint y: 191, endPoint x: 575, endPoint y: 192, distance: 55.7
click at [575, 192] on div "Shipping Address Amit Kumar Bari dargaha purani bazar, Near bharat gas agency i…" at bounding box center [678, 212] width 209 height 100
copy div "Amit Kumar"
click at [614, 244] on div "+91 8877512214" at bounding box center [678, 248] width 190 height 10
click at [616, 245] on div "+91 8877512214" at bounding box center [678, 248] width 190 height 10
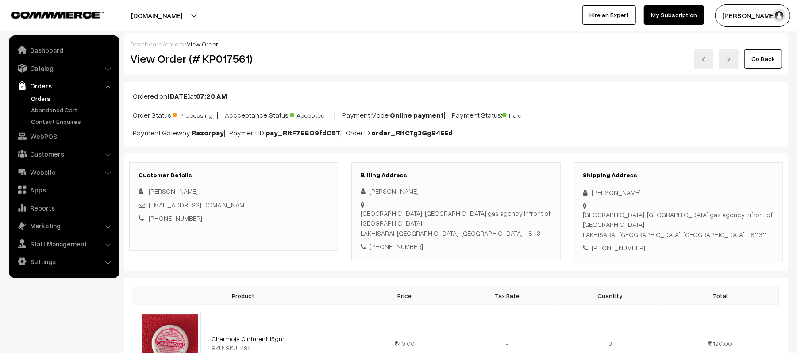
click at [620, 253] on div "+91 8877512214" at bounding box center [678, 248] width 190 height 10
copy div "8877512214"
drag, startPoint x: 234, startPoint y: 206, endPoint x: 150, endPoint y: 206, distance: 83.6
click at [150, 206] on div "Kumaramit9xm@gmail.com" at bounding box center [233, 205] width 190 height 10
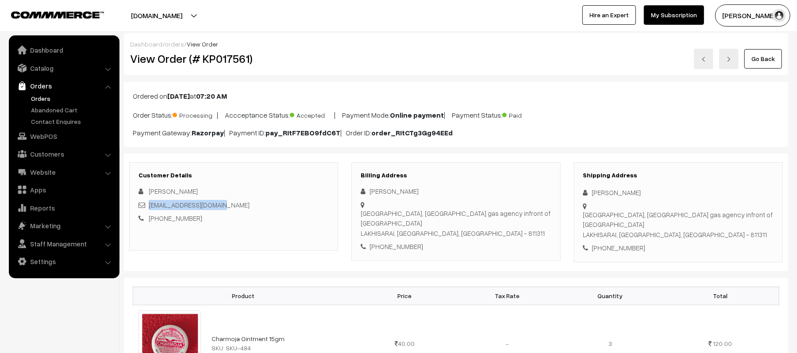
copy link "Kumaramit9xm@gmail.com"
drag, startPoint x: 584, startPoint y: 215, endPoint x: 697, endPoint y: 231, distance: 114.4
click at [697, 231] on div "Bari dargaha purani bazar, Near bharat gas agency infront of Annapurna hotel LA…" at bounding box center [678, 225] width 190 height 30
copy div "Bari dargaha purani bazar, Near bharat gas agency infront of Annapurna hotel LA…"
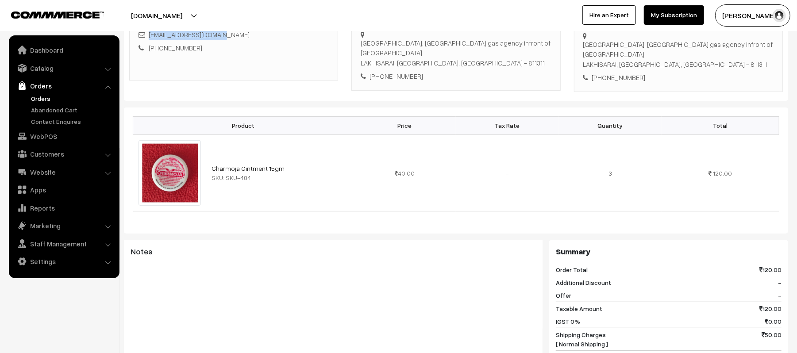
scroll to position [413, 0]
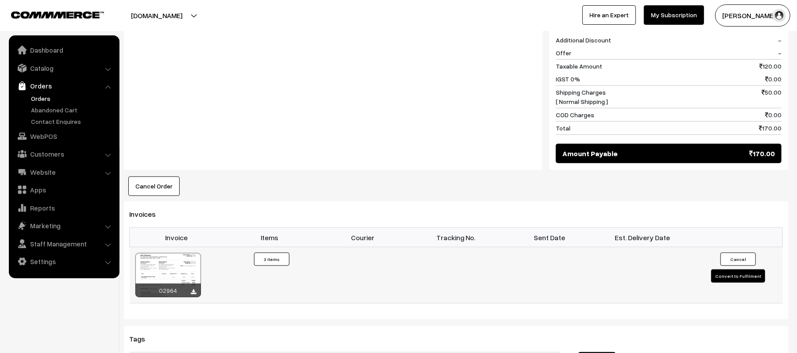
click at [722, 283] on button "Convert to Fulfilment" at bounding box center [738, 275] width 54 height 13
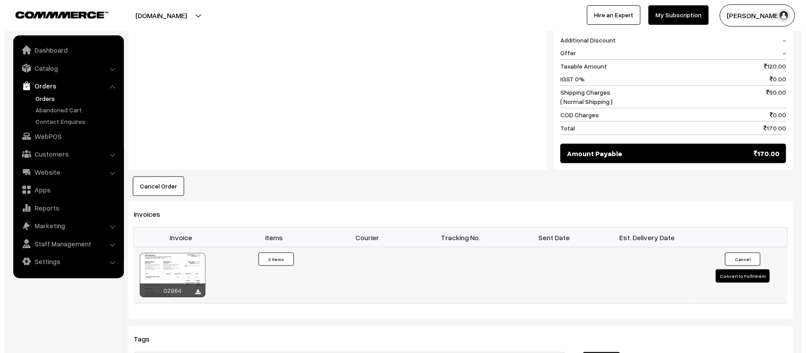
scroll to position [414, 0]
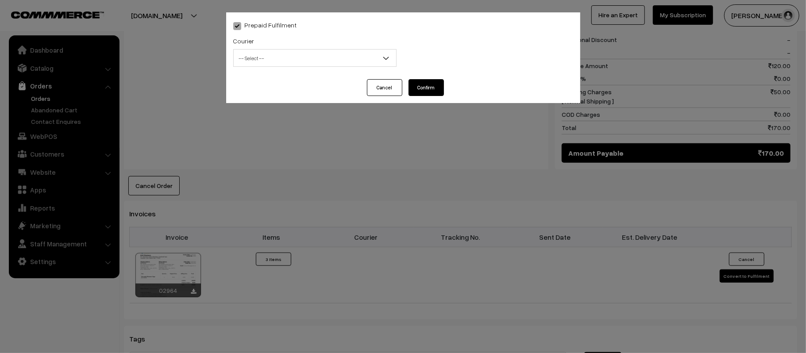
click at [312, 43] on div "Courier -- Select -- Shiprocket WareIQ iCarry Delhivery Amazon Surface E-Kart L…" at bounding box center [314, 50] width 163 height 31
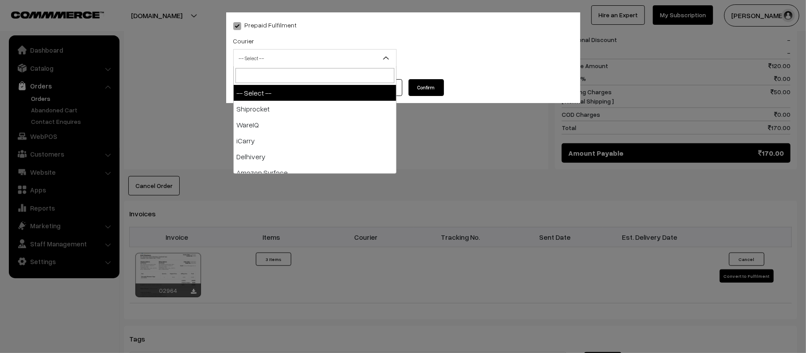
click at [314, 62] on span "-- Select --" at bounding box center [315, 57] width 162 height 15
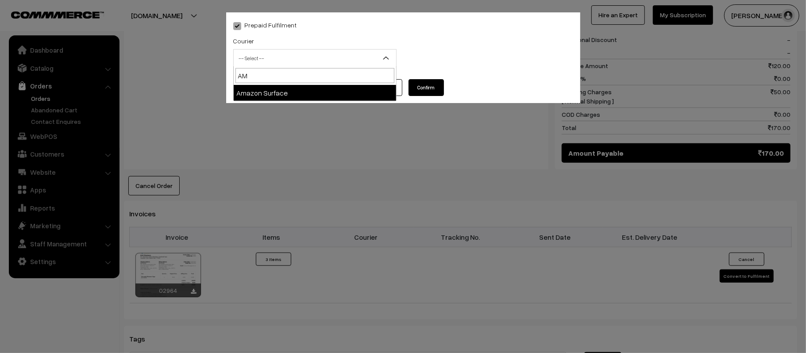
type input "AMA"
select select "5"
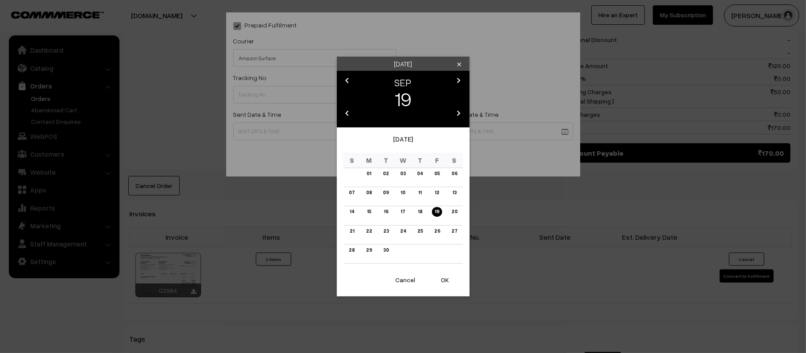
click at [332, 134] on body "Thank you for showing interest. Our team will call you shortly. Close kirtiphar…" at bounding box center [403, 92] width 806 height 1013
click at [456, 212] on link "20" at bounding box center [453, 211] width 11 height 9
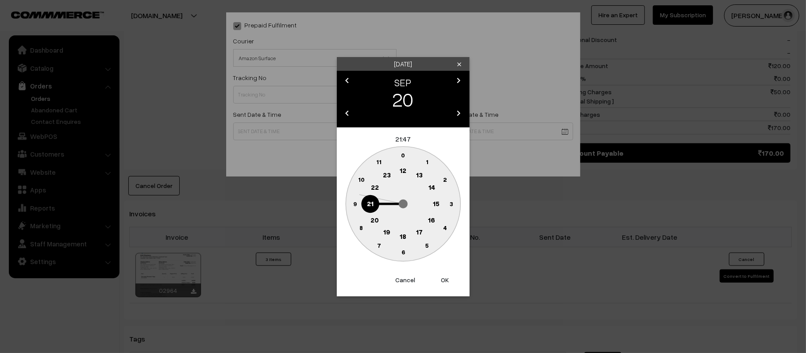
click at [398, 176] on circle at bounding box center [403, 171] width 18 height 18
click at [349, 204] on circle at bounding box center [355, 204] width 18 height 18
type input "20-09-2025 12:45"
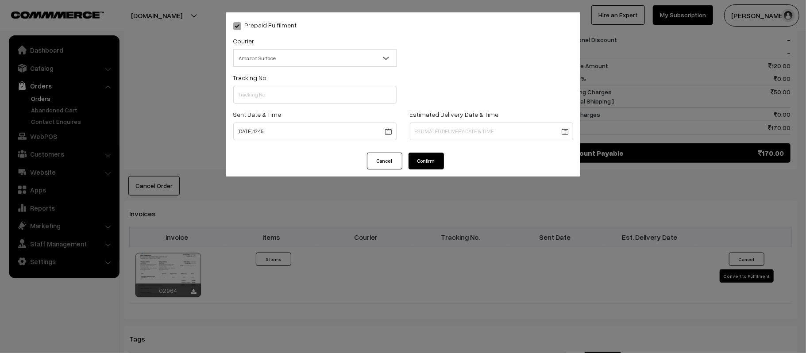
click at [488, 141] on div "Estimated Delivery Date & Time" at bounding box center [491, 127] width 177 height 37
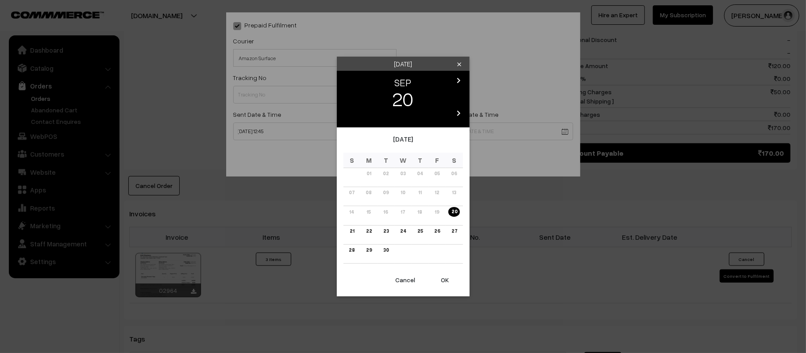
click at [491, 135] on body "Thank you for showing interest. Our team will call you shortly. Close kirtiphar…" at bounding box center [403, 92] width 806 height 1013
click at [434, 231] on link "26" at bounding box center [436, 231] width 11 height 9
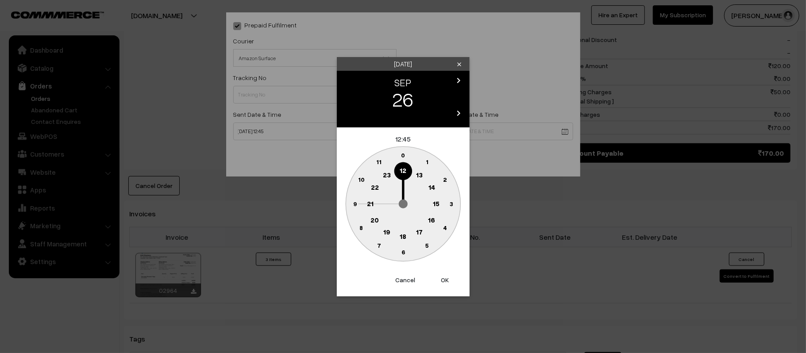
click at [369, 204] on text "21" at bounding box center [370, 203] width 7 height 8
click at [405, 255] on circle at bounding box center [403, 252] width 18 height 18
type input "26-09-2025 21:30"
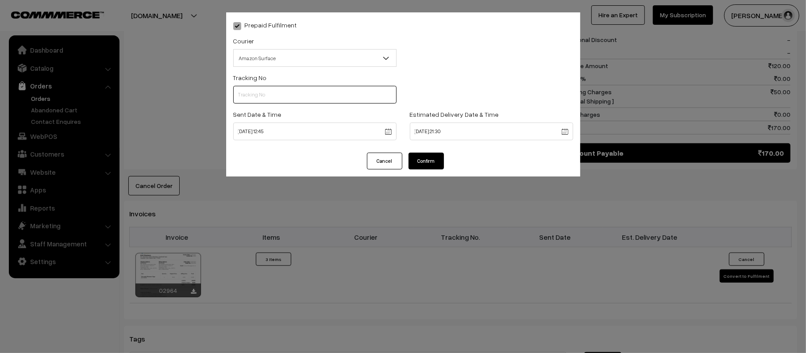
click at [327, 88] on input "text" at bounding box center [314, 95] width 163 height 18
paste input "363547897855"
type input "363547897855"
click at [423, 159] on button "Confirm" at bounding box center [425, 161] width 35 height 17
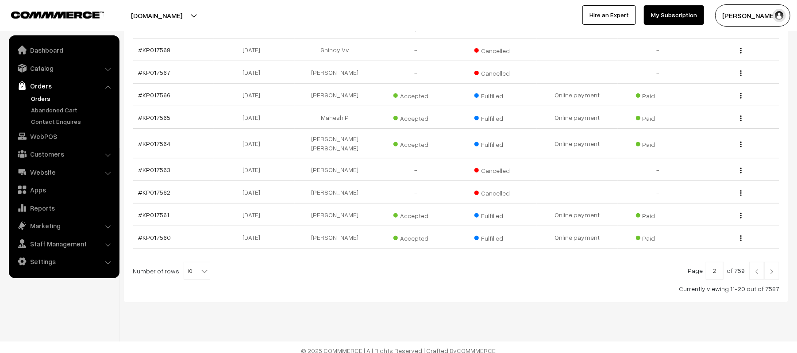
scroll to position [184, 0]
click at [774, 269] on link at bounding box center [771, 269] width 15 height 18
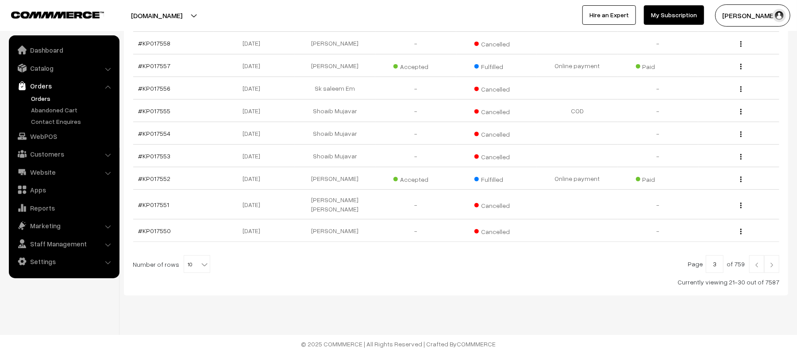
scroll to position [192, 0]
click at [775, 267] on img at bounding box center [772, 264] width 8 height 5
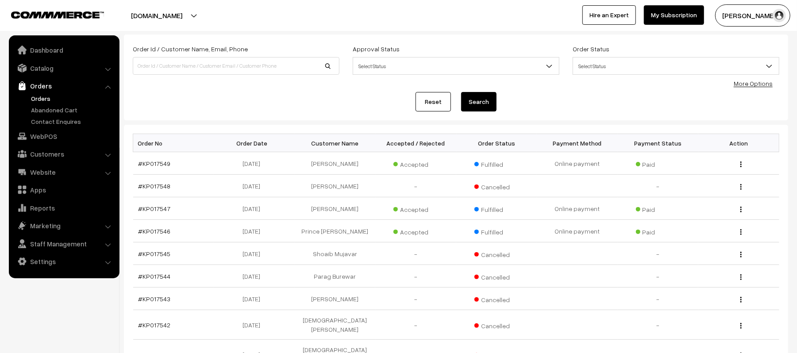
scroll to position [184, 0]
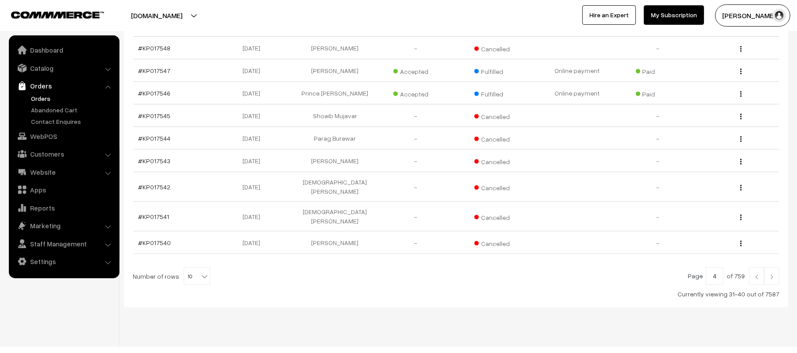
click at [773, 274] on img at bounding box center [772, 276] width 8 height 5
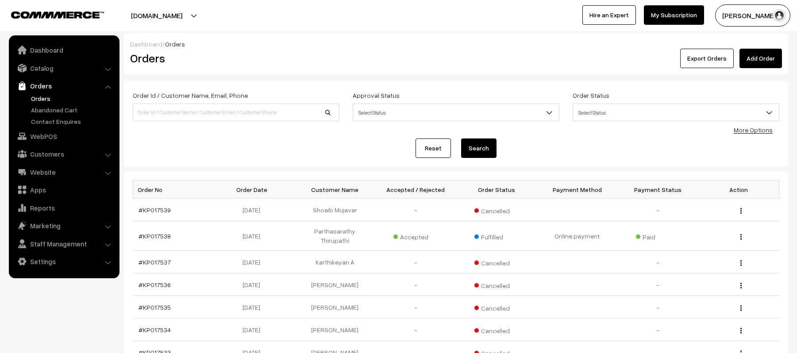
scroll to position [184, 0]
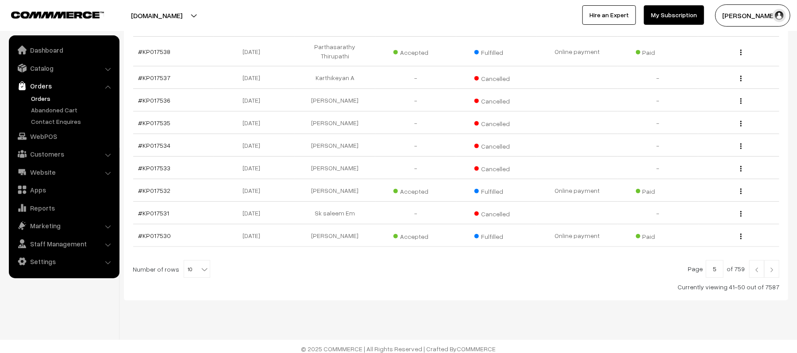
click at [774, 267] on img at bounding box center [772, 269] width 8 height 5
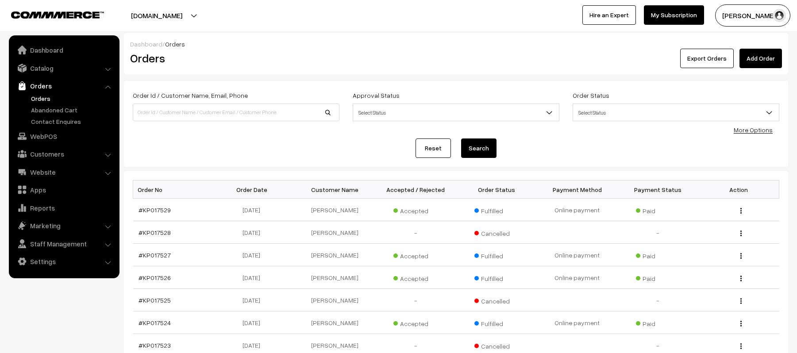
scroll to position [184, 0]
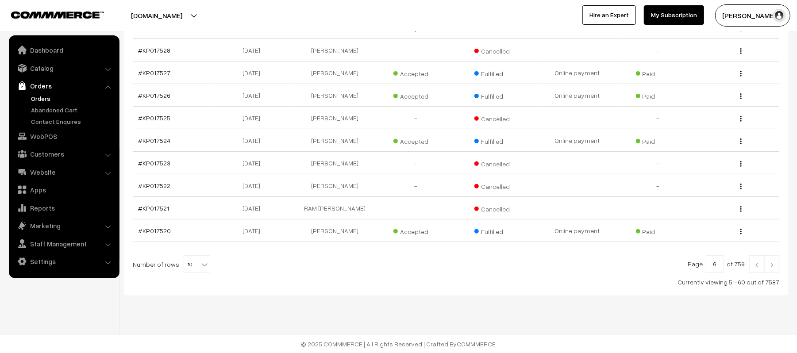
click at [776, 262] on link at bounding box center [771, 264] width 15 height 18
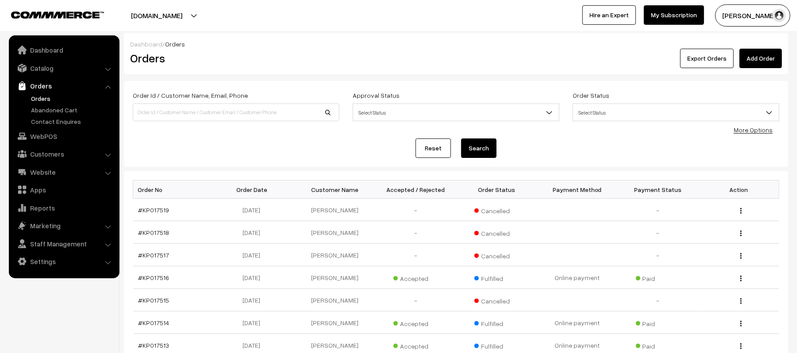
click at [38, 99] on link "Orders" at bounding box center [73, 98] width 88 height 9
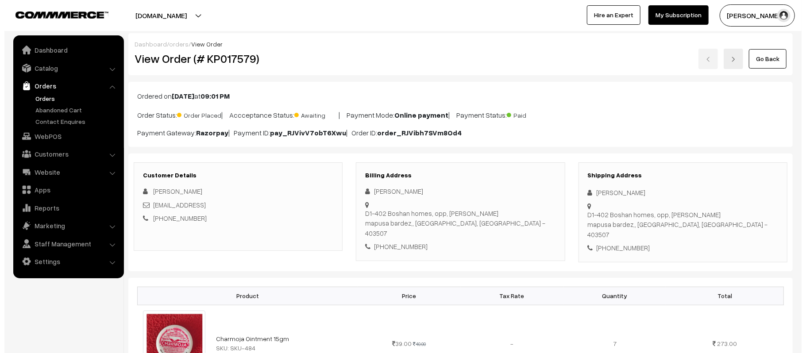
scroll to position [354, 0]
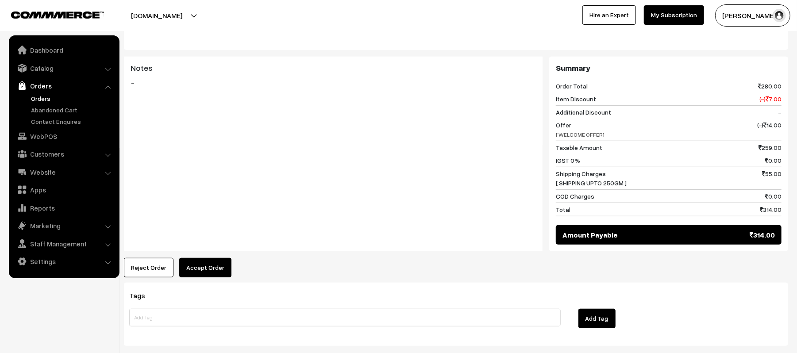
click at [193, 258] on button "Accept Order" at bounding box center [205, 267] width 52 height 19
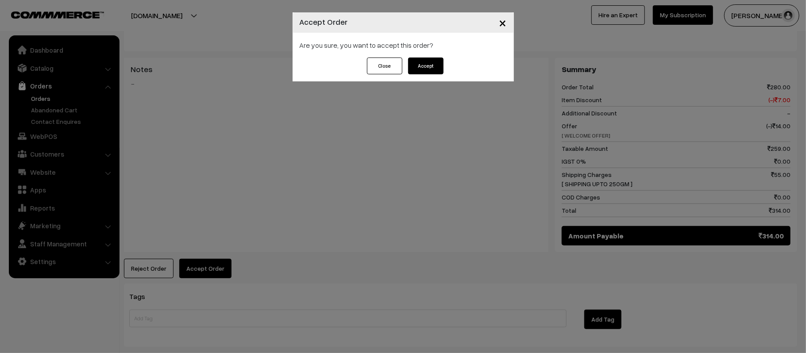
click at [425, 62] on button "Accept" at bounding box center [425, 66] width 35 height 17
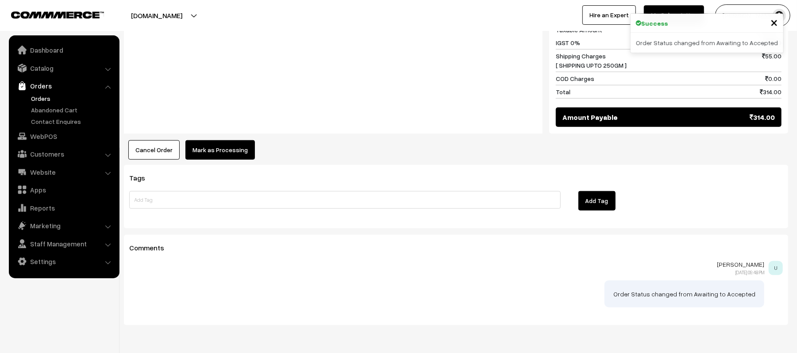
click at [227, 140] on button "Mark as Processing" at bounding box center [219, 149] width 69 height 19
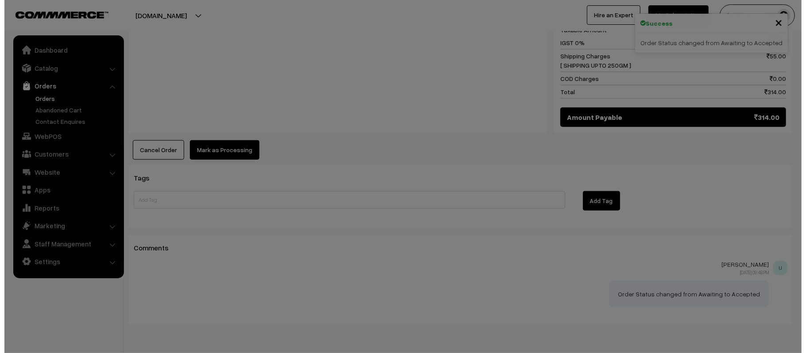
scroll to position [473, 0]
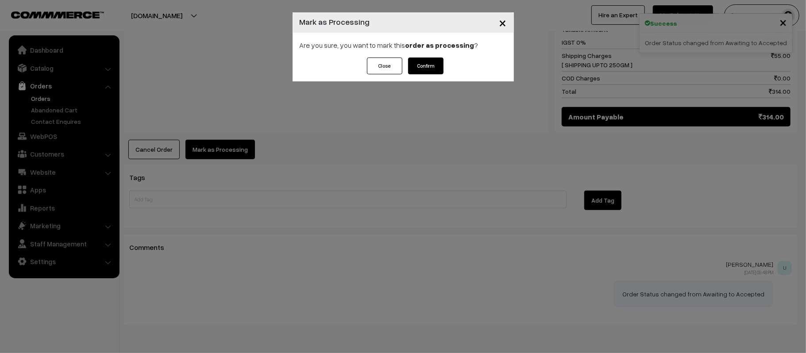
click at [421, 69] on button "Confirm" at bounding box center [425, 66] width 35 height 17
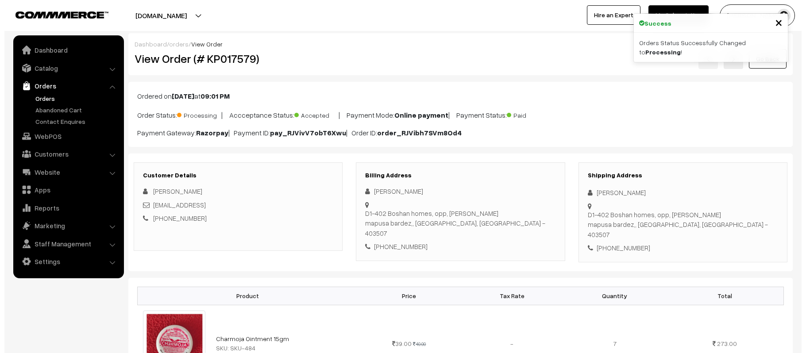
scroll to position [354, 0]
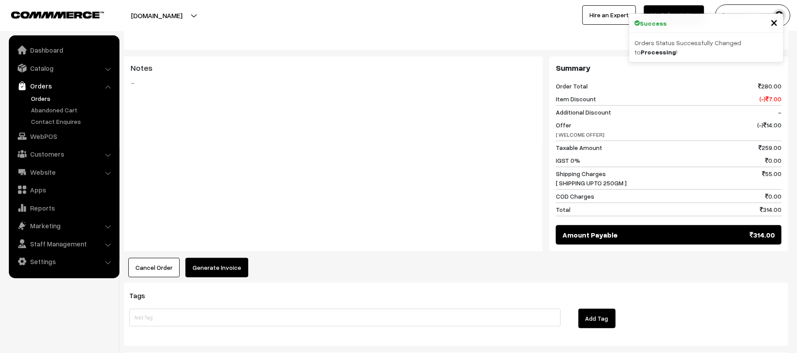
click at [217, 268] on div "Dashboard / orders / View Order View Order (# KP017579) Go Back Ordered on [DAT…" at bounding box center [456, 61] width 664 height 764
click at [216, 262] on button "Generate Invoice" at bounding box center [216, 267] width 63 height 19
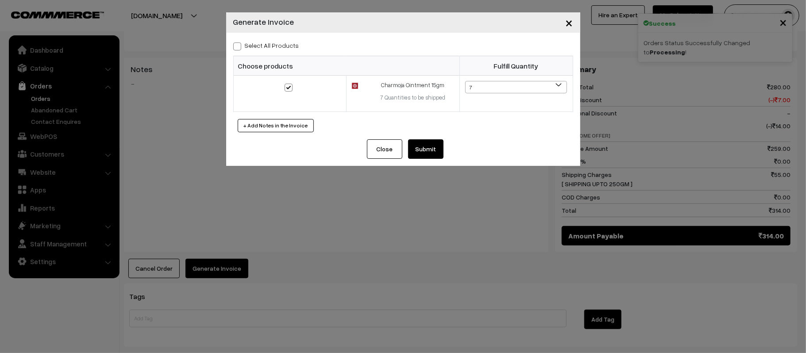
click at [428, 147] on button "Submit" at bounding box center [425, 148] width 35 height 19
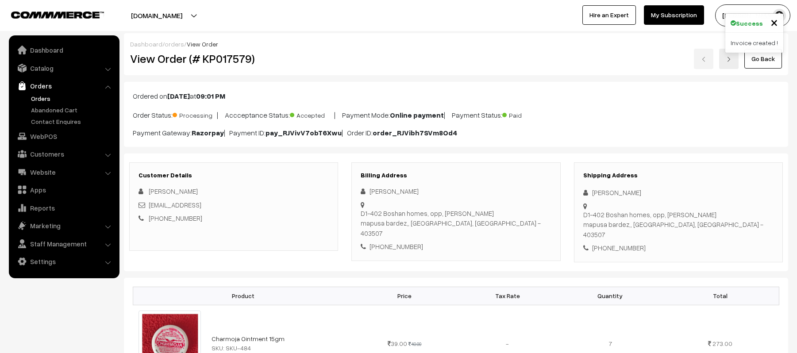
scroll to position [472, 0]
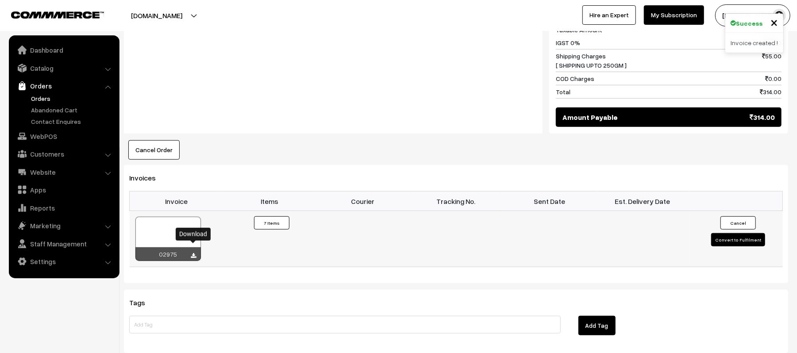
click at [195, 253] on icon at bounding box center [193, 256] width 5 height 6
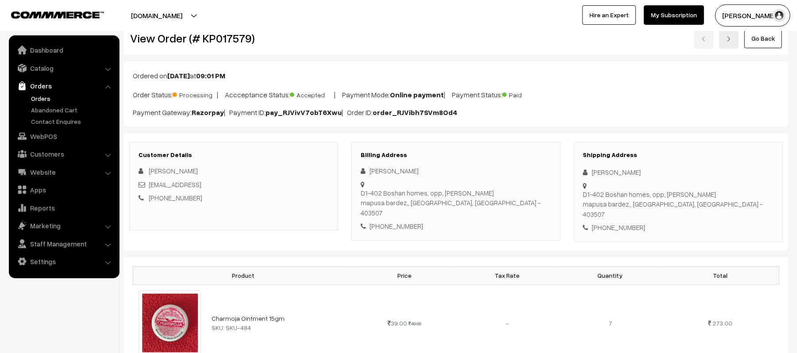
scroll to position [0, 0]
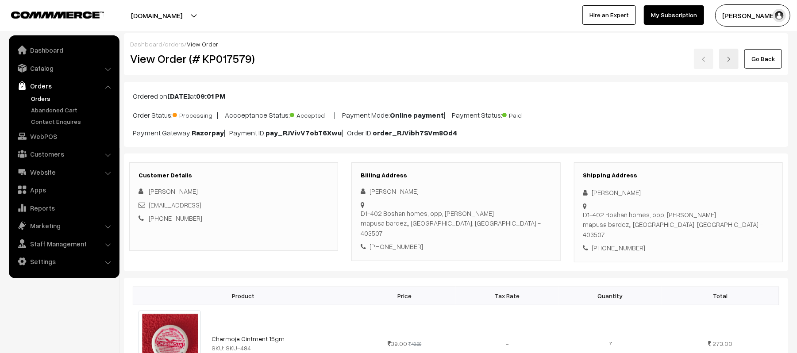
drag, startPoint x: 643, startPoint y: 196, endPoint x: 581, endPoint y: 194, distance: 62.4
click at [581, 194] on div "Shipping Address Usha Prajapati D1-402 Boshan homes, opp, Bodgeshwar temple map…" at bounding box center [678, 212] width 209 height 100
copy div "[PERSON_NAME]"
click at [609, 243] on div "+91 8999601091" at bounding box center [678, 248] width 190 height 10
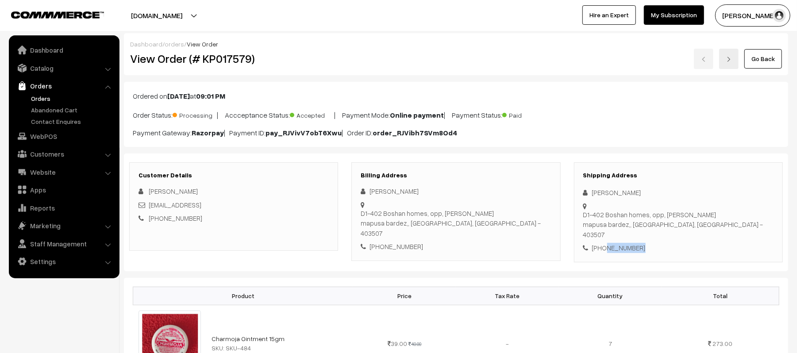
copy div "8999601091"
drag, startPoint x: 226, startPoint y: 208, endPoint x: 149, endPoint y: 204, distance: 77.1
click at [149, 204] on div "usha1992pr@gmail.con" at bounding box center [233, 205] width 190 height 10
copy link "usha1992pr@gmail.con"
drag, startPoint x: 592, startPoint y: 207, endPoint x: 731, endPoint y: 215, distance: 139.6
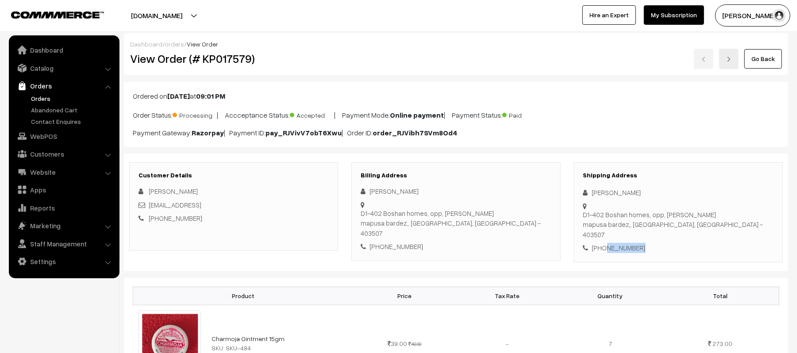
click at [731, 215] on div "Shipping Address Usha Prajapati D1-402 Boshan homes, opp, Bodgeshwar temple map…" at bounding box center [678, 212] width 209 height 100
copy div "D1-402 Boshan homes, opp, Bodgeshwar temple mapusa bardez,, Goa, India - 403507"
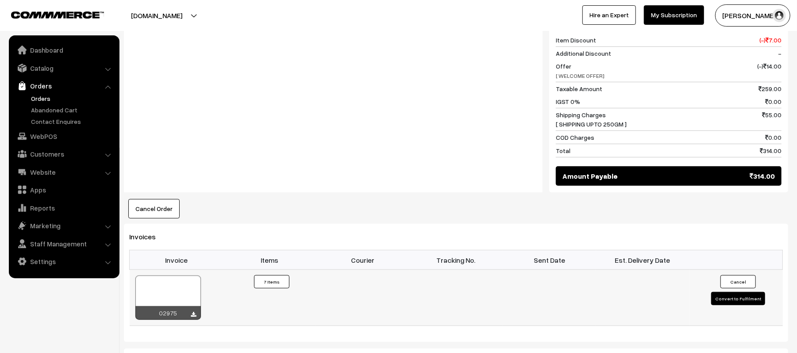
click at [741, 293] on button "Convert to Fulfilment" at bounding box center [738, 298] width 54 height 13
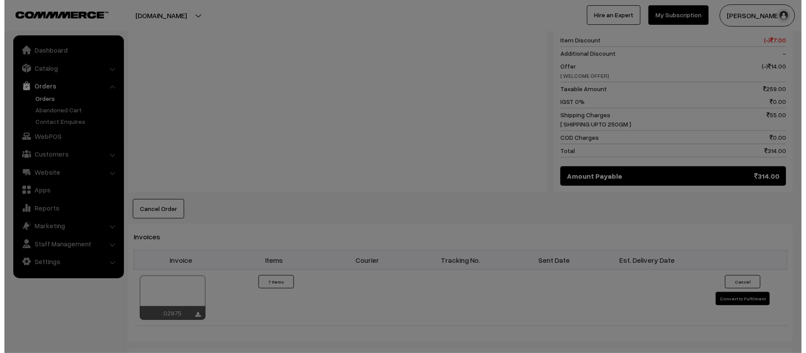
scroll to position [414, 0]
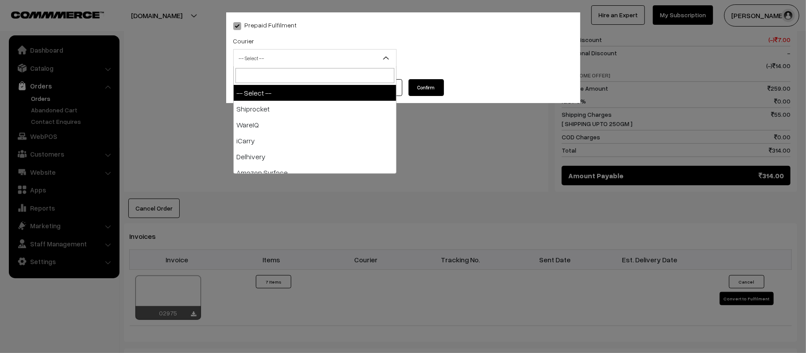
click at [297, 58] on span "-- Select --" at bounding box center [315, 57] width 162 height 15
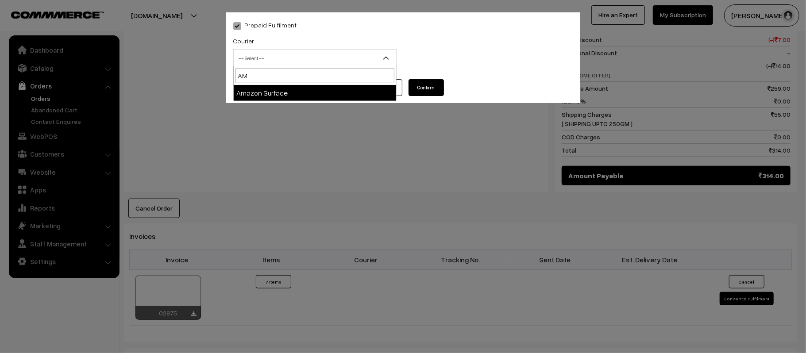
type input "AMA"
select select "5"
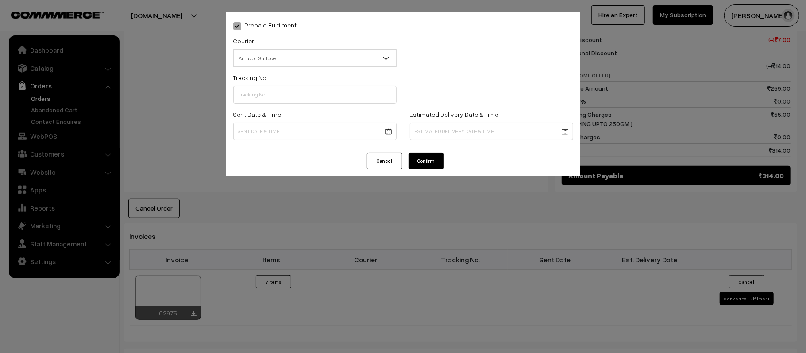
click at [289, 138] on body "Thank you for showing interest. Our team will call you shortly. Close kirtiphar…" at bounding box center [403, 104] width 806 height 1036
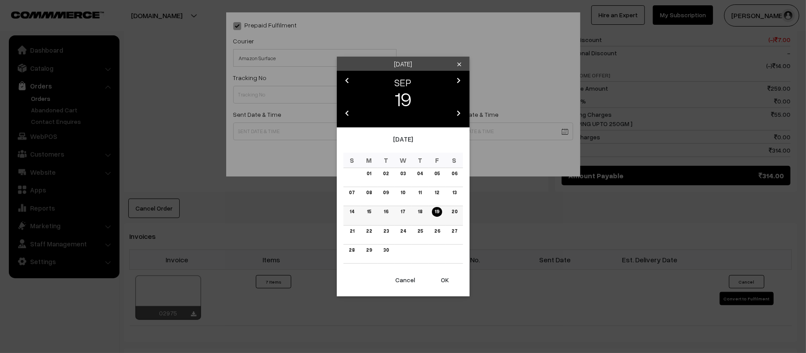
click at [454, 213] on link "20" at bounding box center [453, 211] width 11 height 9
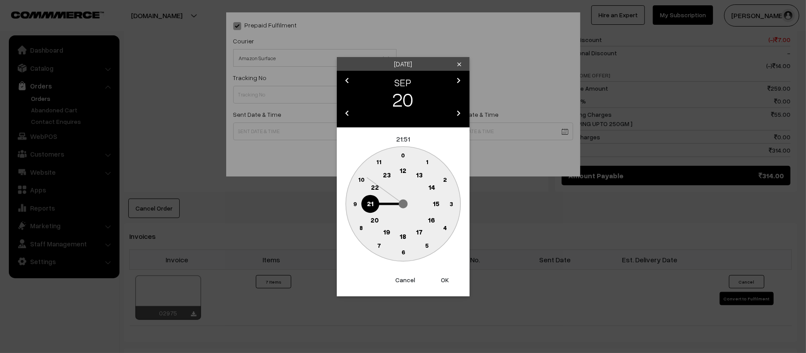
click at [403, 169] on text "12" at bounding box center [403, 170] width 7 height 8
click at [357, 206] on text "45" at bounding box center [355, 204] width 8 height 8
type input "20-09-2025 12:45"
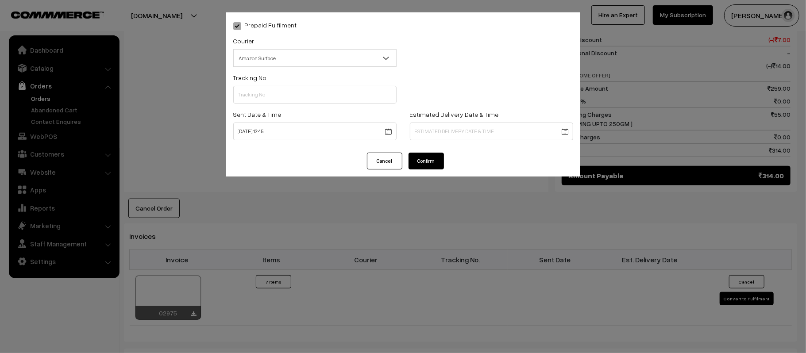
click at [485, 126] on body "Thank you for showing interest. Our team will call you shortly. Close kirtiphar…" at bounding box center [403, 104] width 806 height 1036
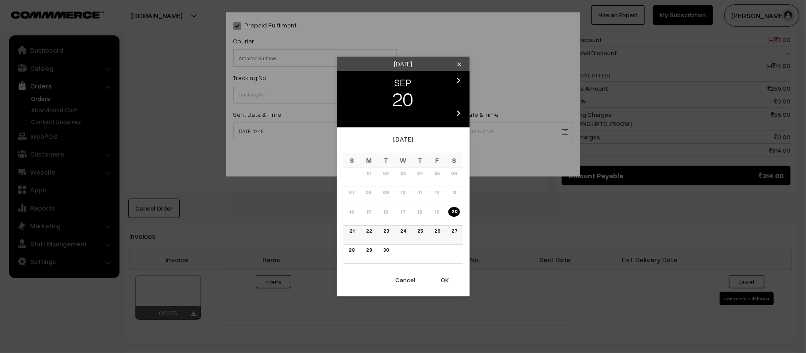
click at [434, 233] on link "26" at bounding box center [436, 231] width 11 height 9
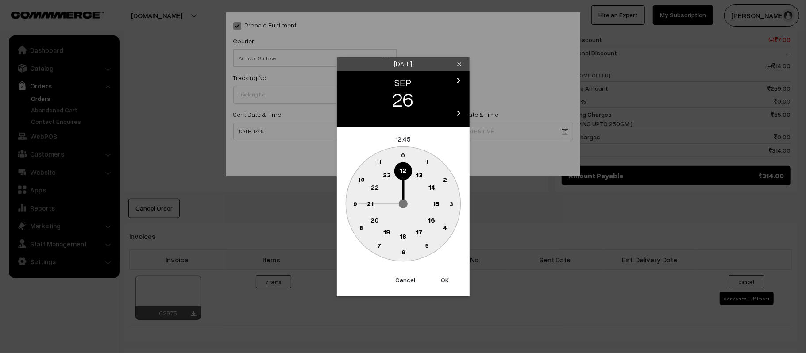
click at [371, 200] on text "21" at bounding box center [370, 203] width 7 height 8
click at [404, 255] on circle at bounding box center [403, 252] width 18 height 18
type input "26-09-2025 21:30"
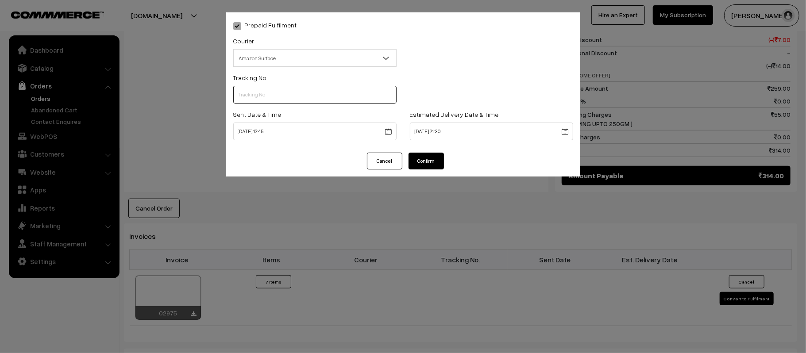
click at [312, 98] on input "text" at bounding box center [314, 95] width 163 height 18
paste input "363547957733"
type input "363547957733"
click at [436, 159] on button "Confirm" at bounding box center [425, 161] width 35 height 17
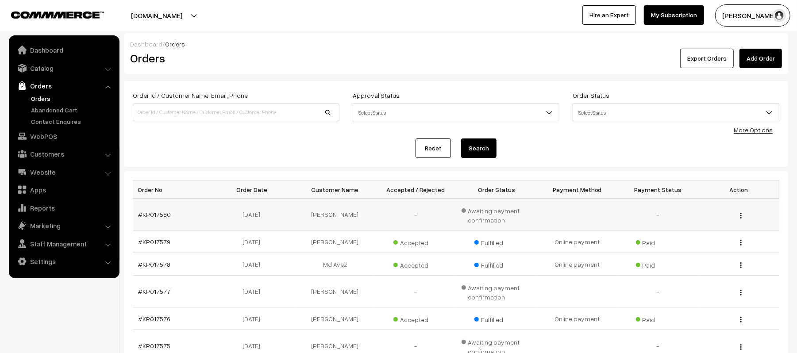
click at [168, 218] on td "#KP017580" at bounding box center [173, 215] width 81 height 32
click at [151, 216] on link "#KP017580" at bounding box center [154, 215] width 33 height 8
